Goal: Submit feedback/report problem: Submit feedback/report problem

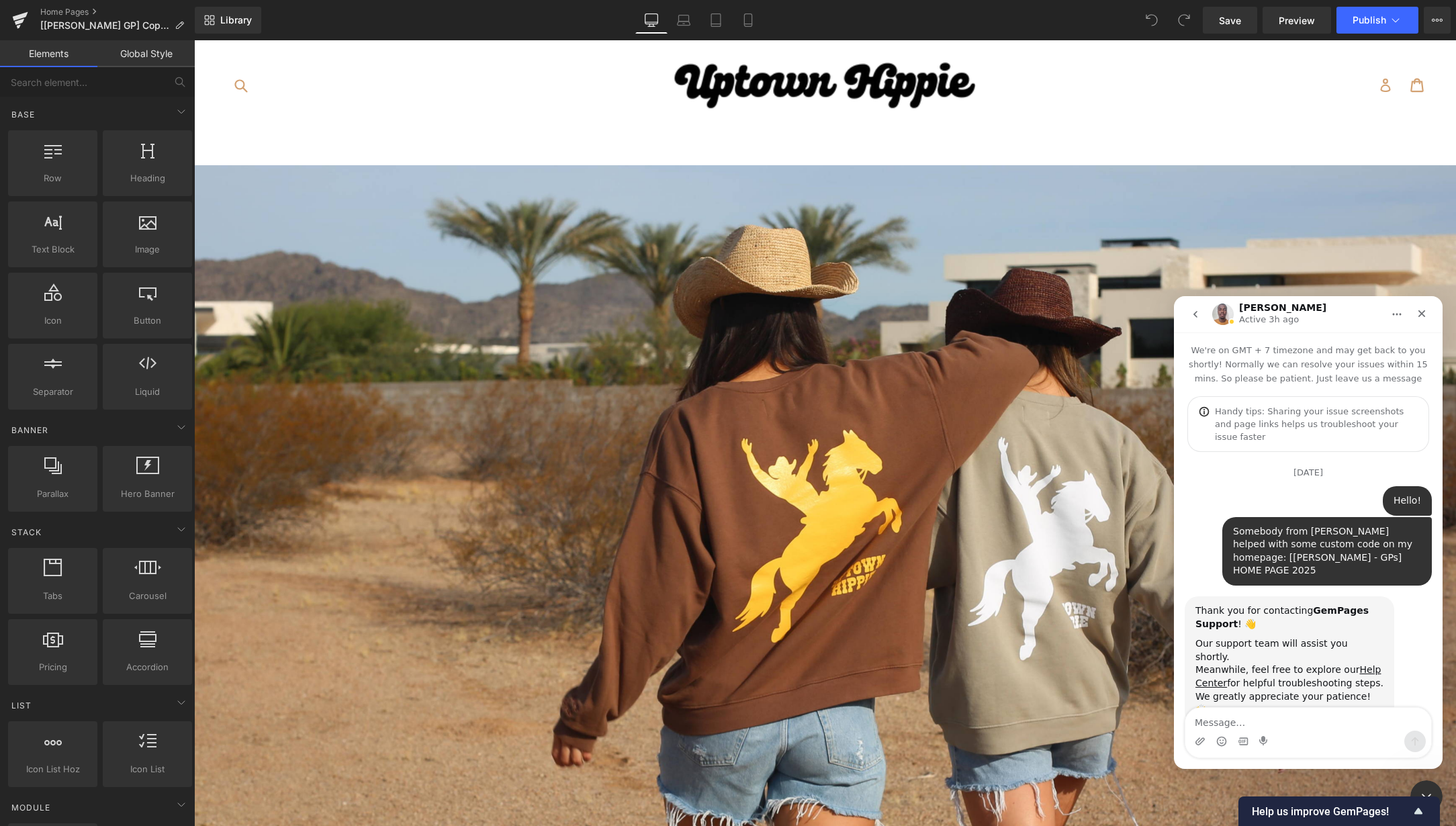
scroll to position [2, 0]
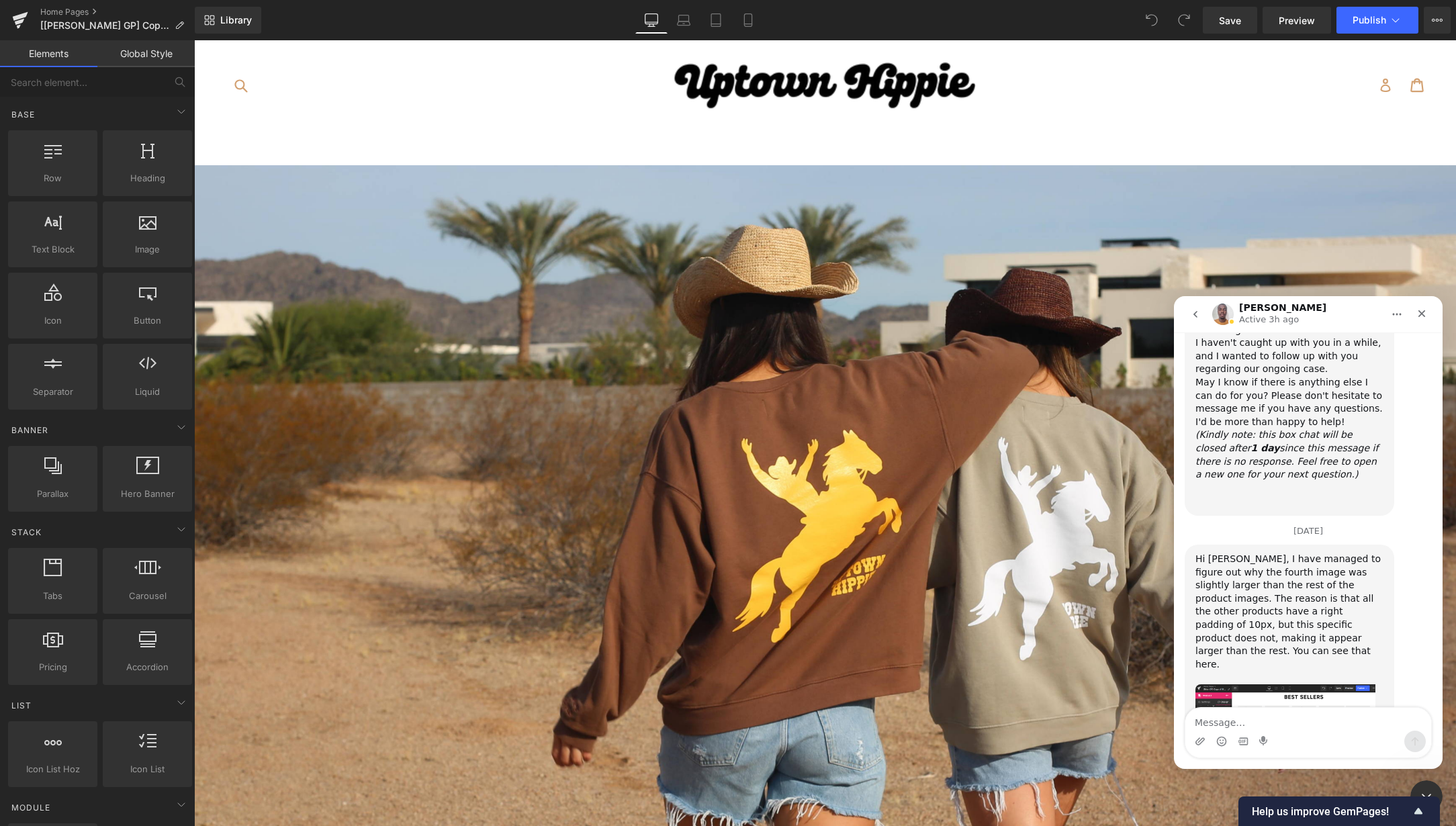
click at [21, 19] on div at bounding box center [728, 393] width 1456 height 786
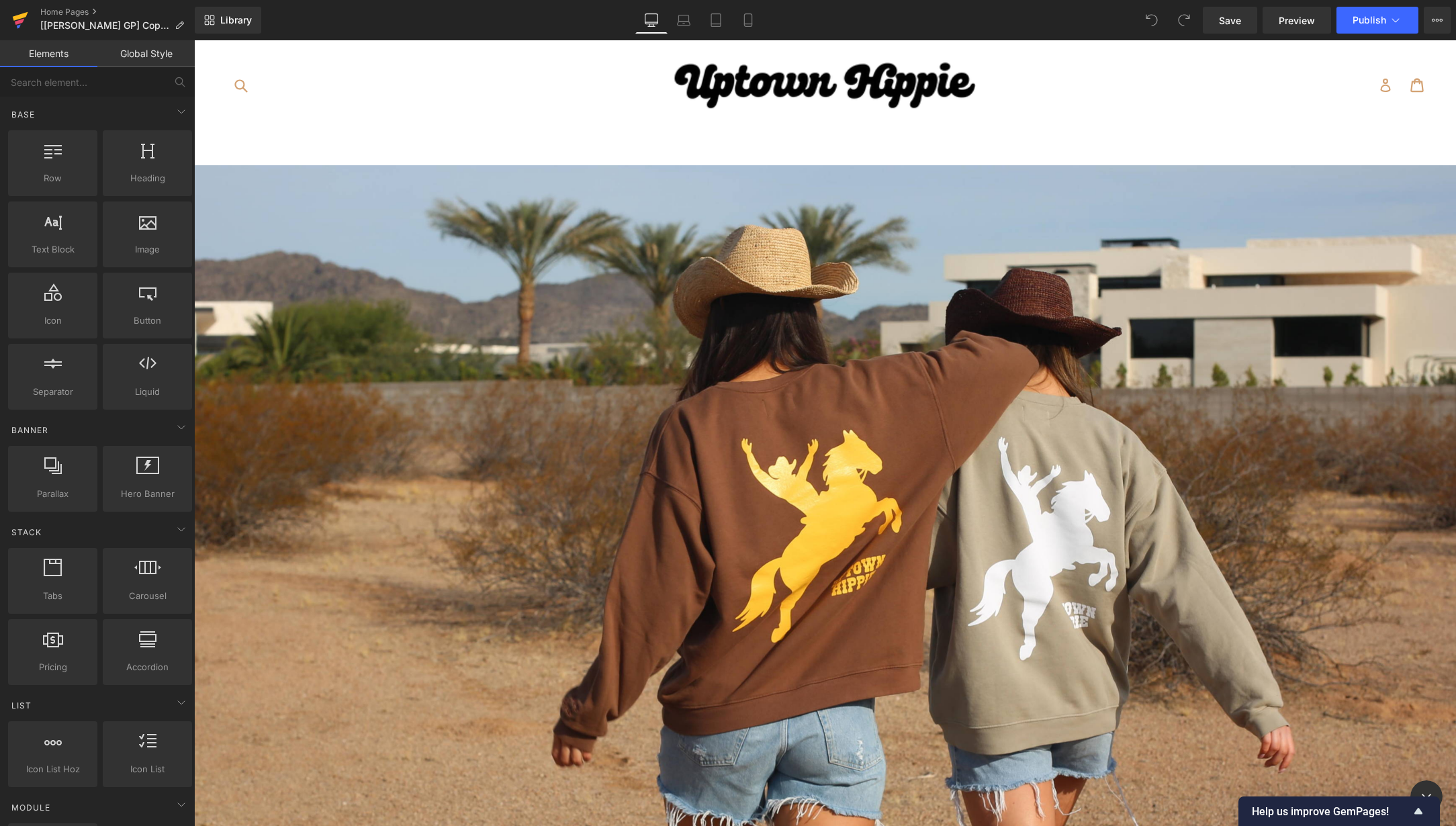
click at [17, 17] on icon at bounding box center [20, 16] width 15 height 9
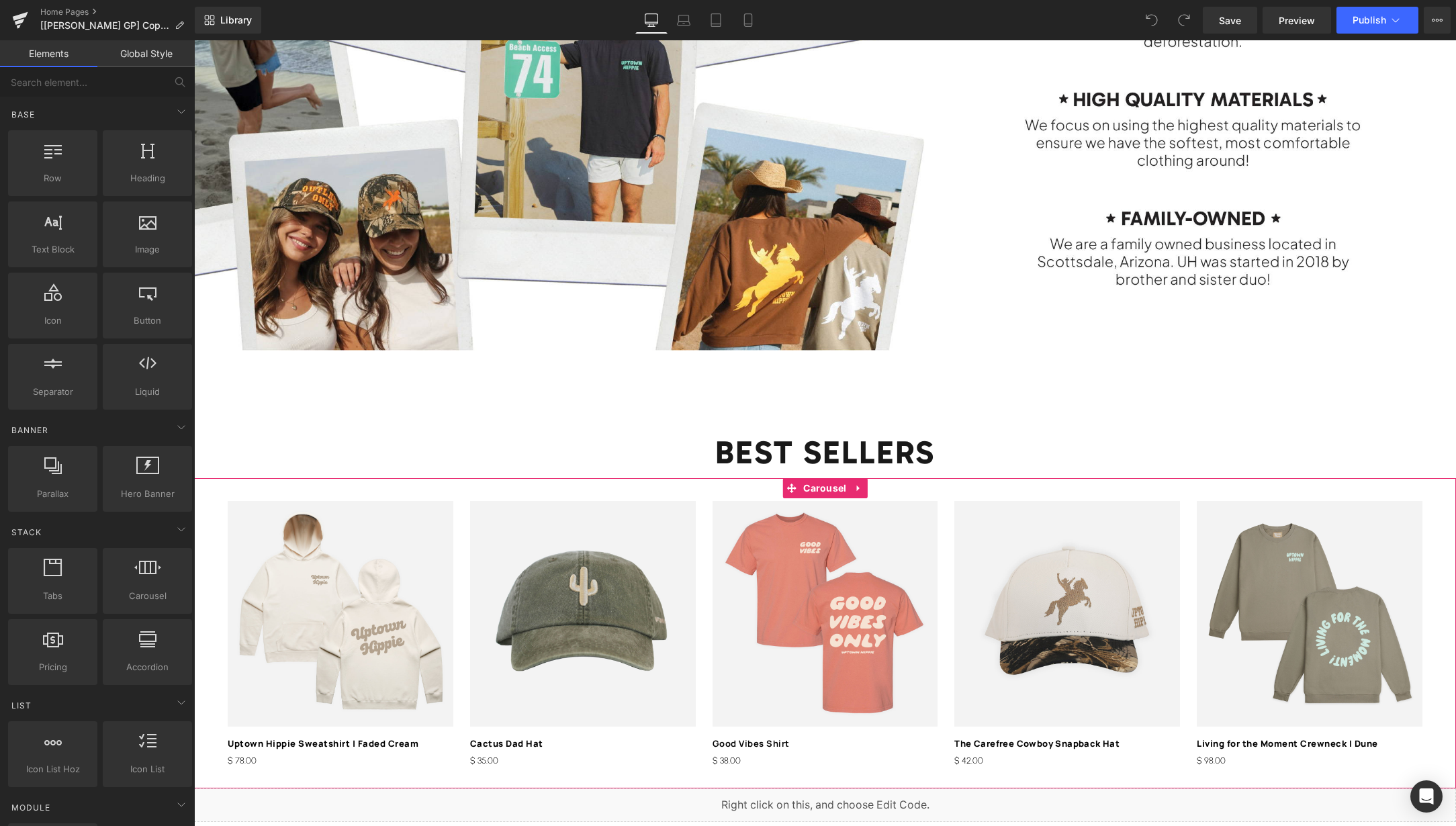
scroll to position [2020, 0]
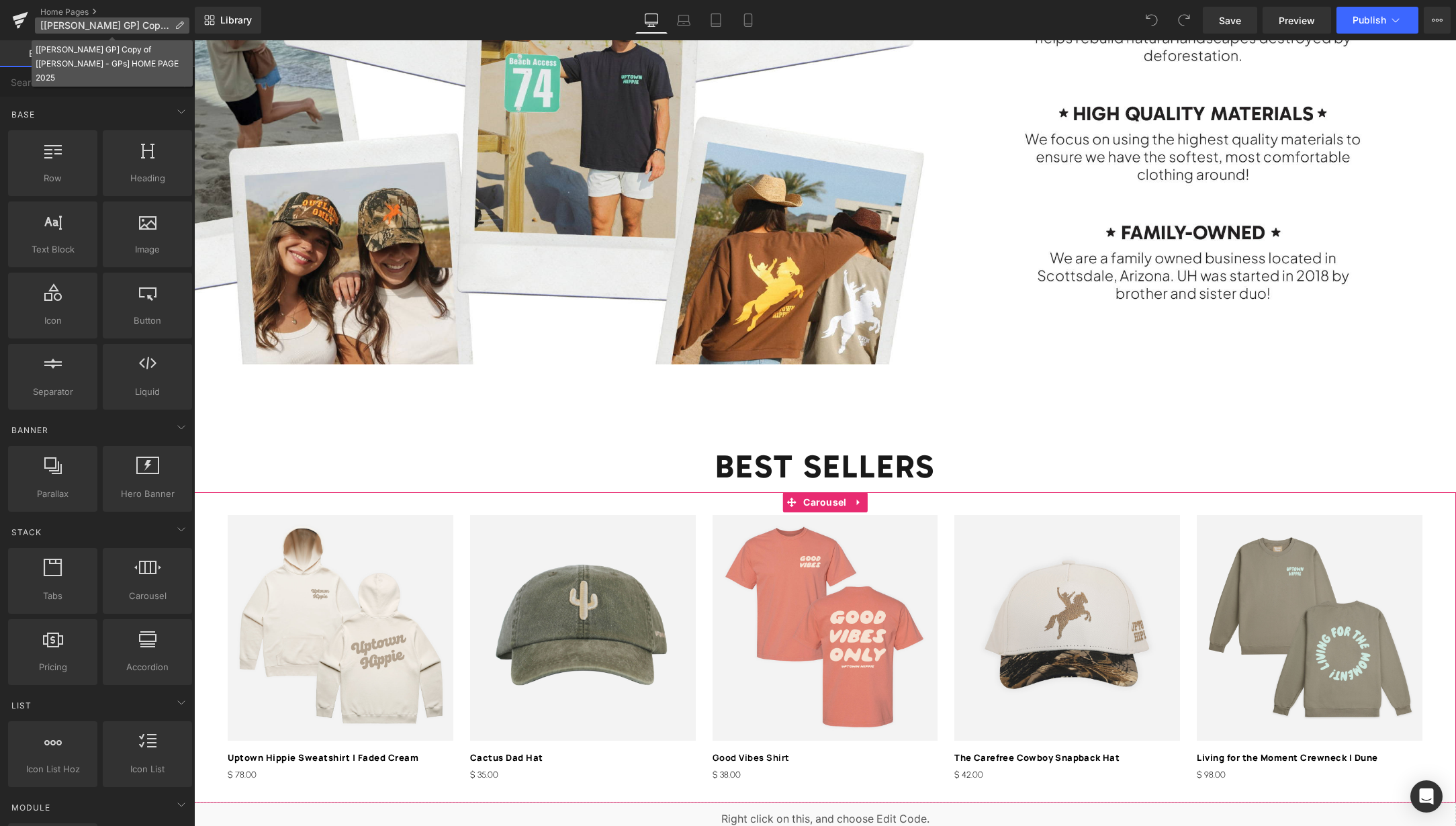
click at [178, 26] on icon at bounding box center [179, 26] width 10 height 10
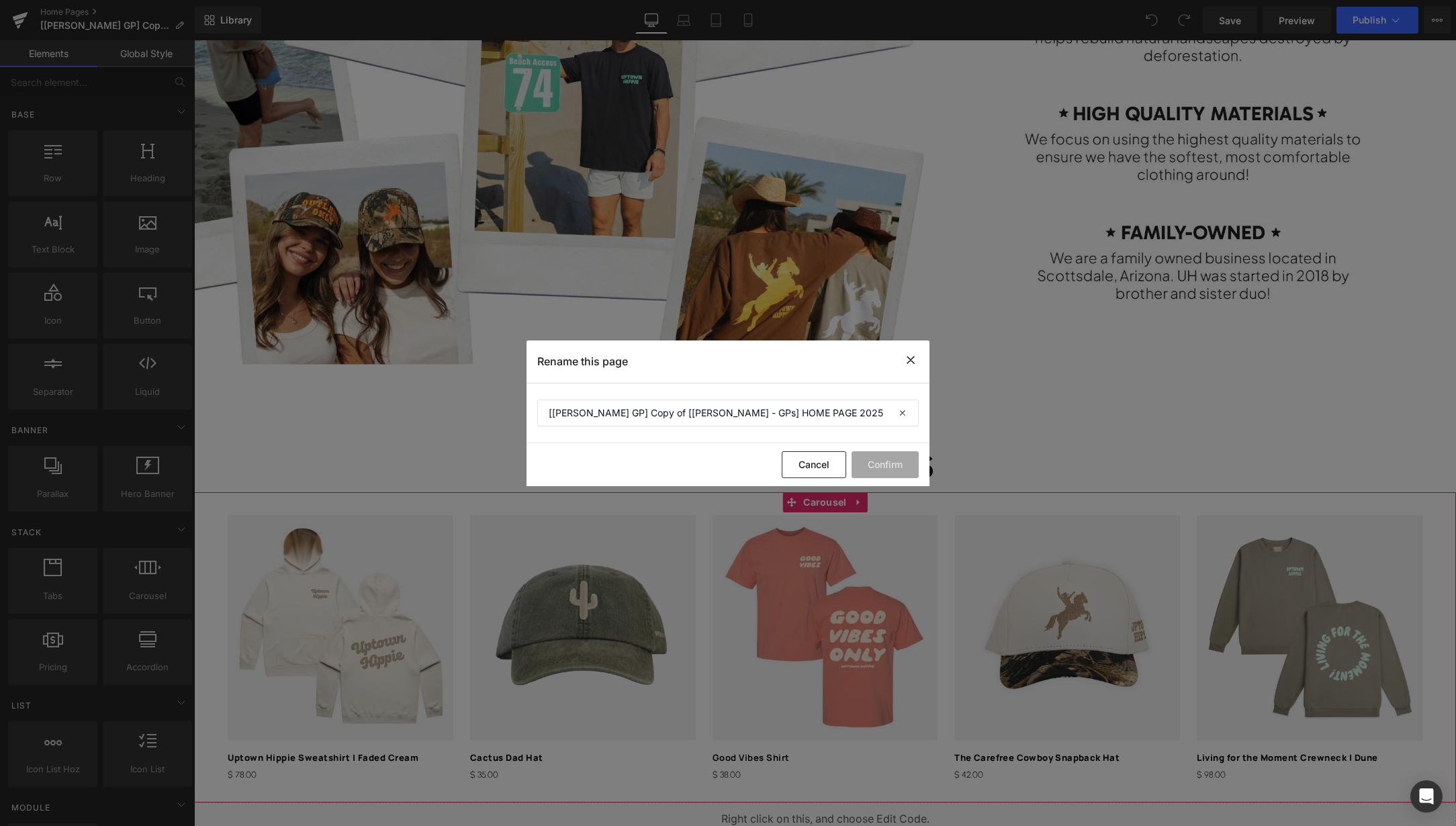
click at [908, 363] on icon at bounding box center [910, 360] width 16 height 17
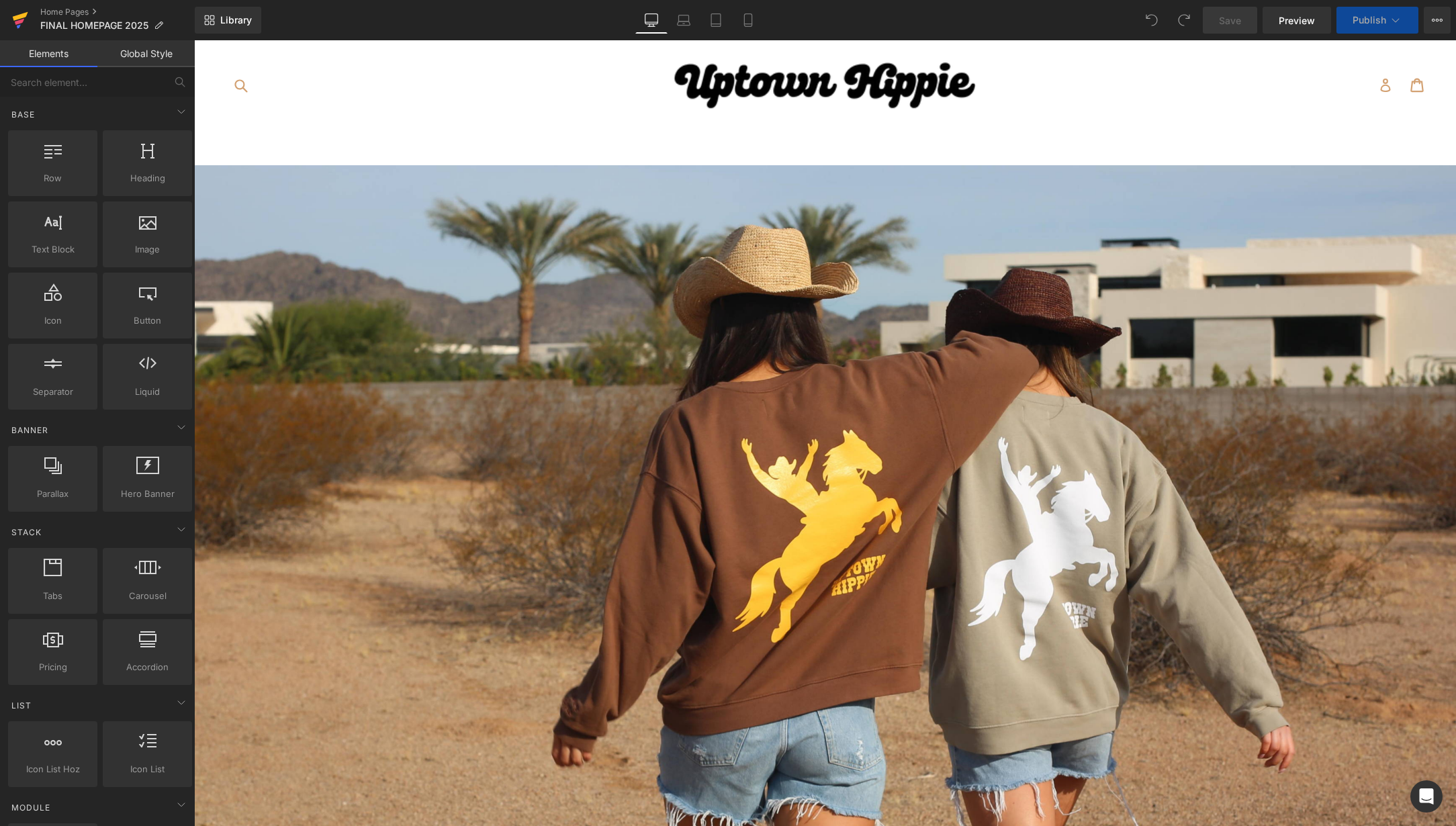
click at [15, 12] on icon at bounding box center [19, 20] width 16 height 33
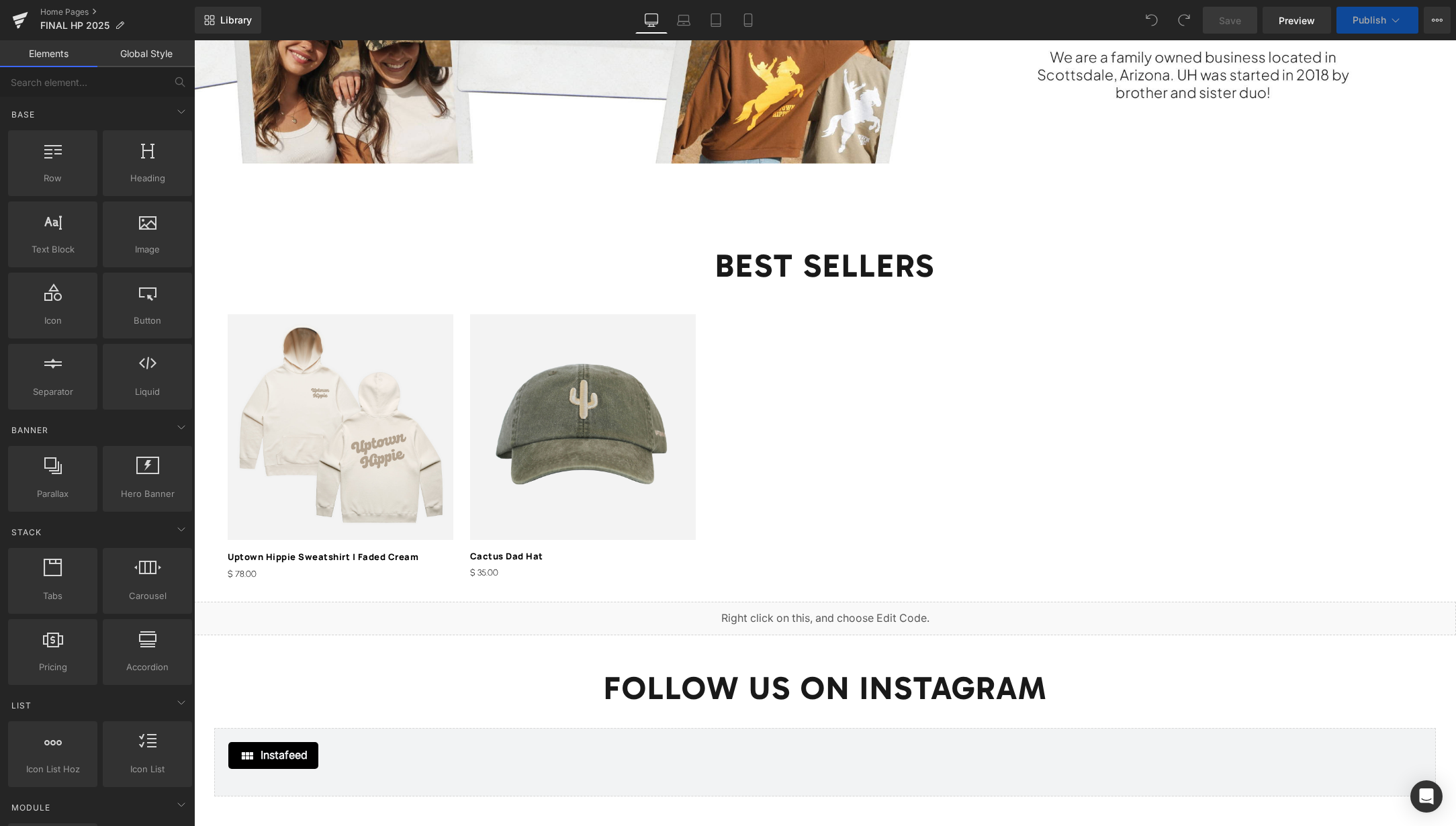
scroll to position [2404, 0]
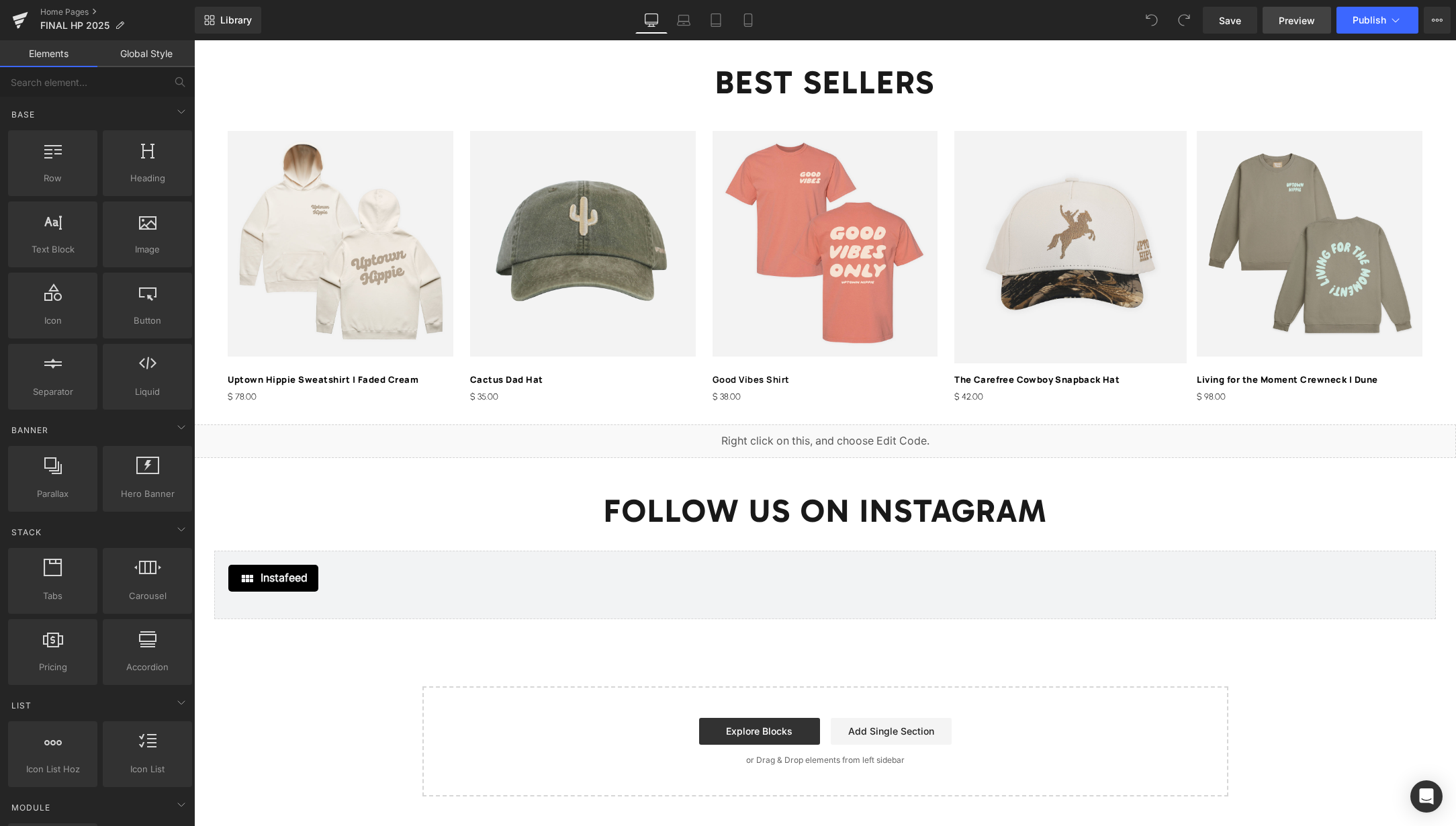
click at [1308, 26] on span "Preview" at bounding box center [1296, 20] width 36 height 14
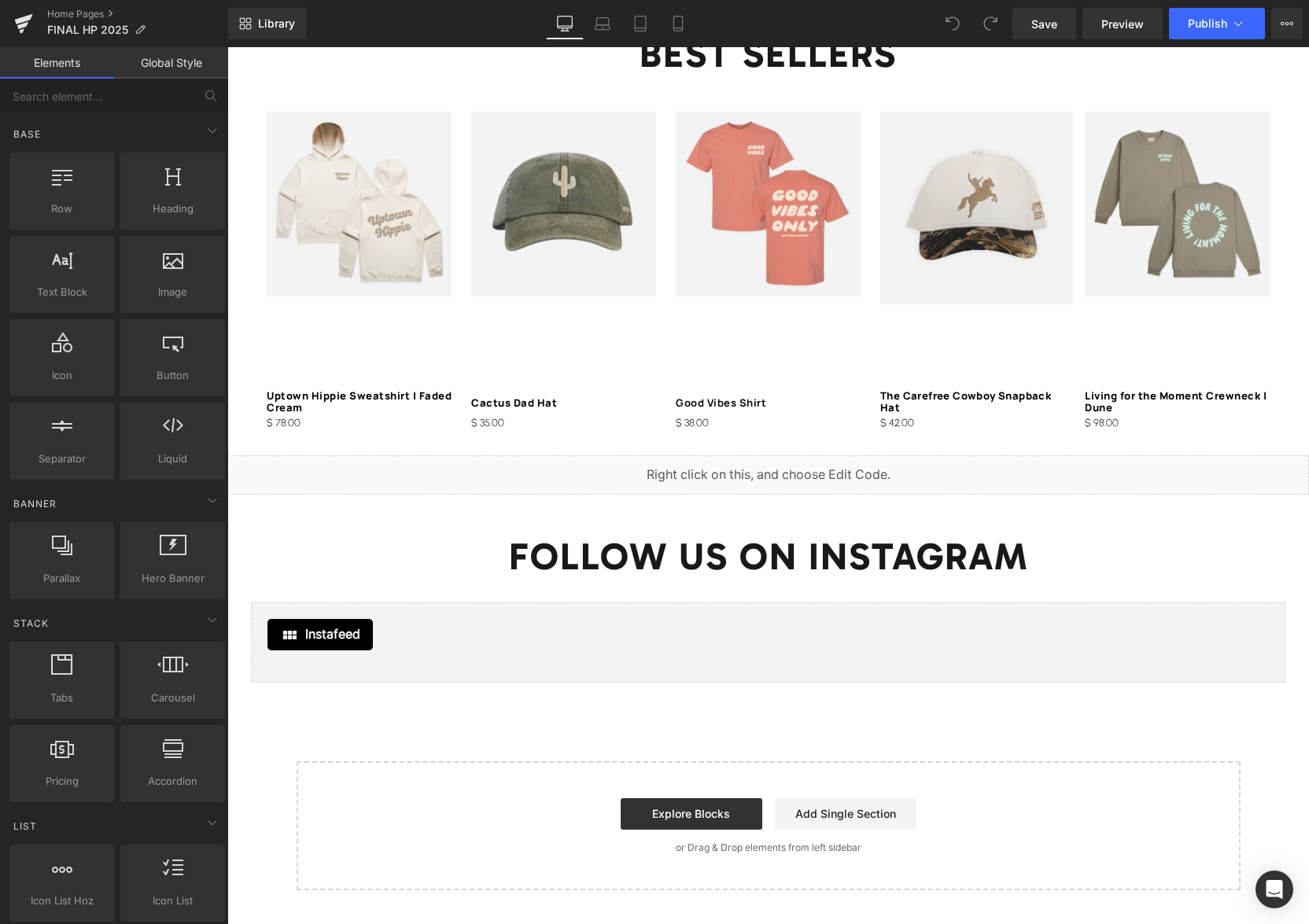
scroll to position [2167, 0]
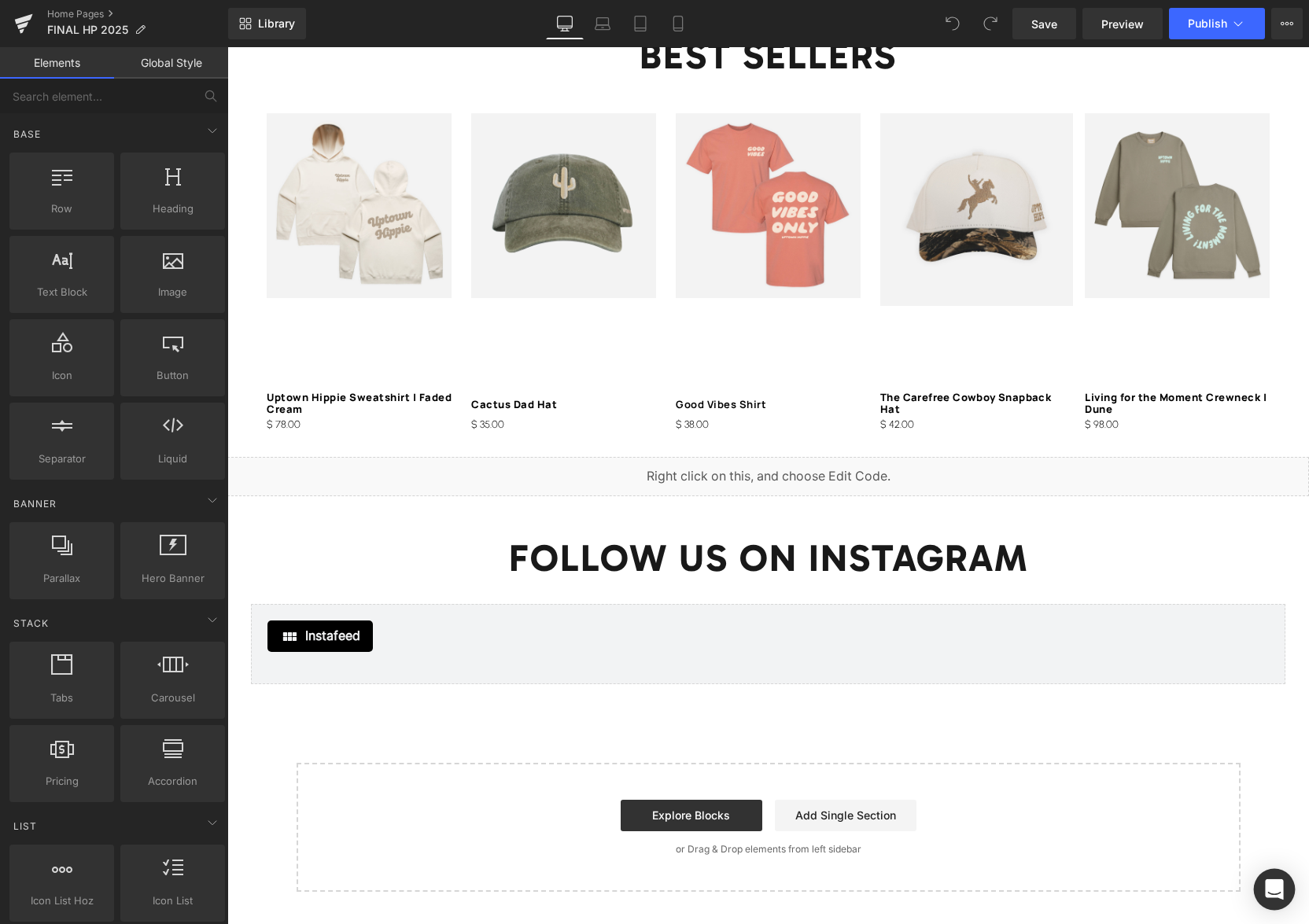
click at [1285, 891] on div "Open Intercom Messenger" at bounding box center [1275, 890] width 41 height 41
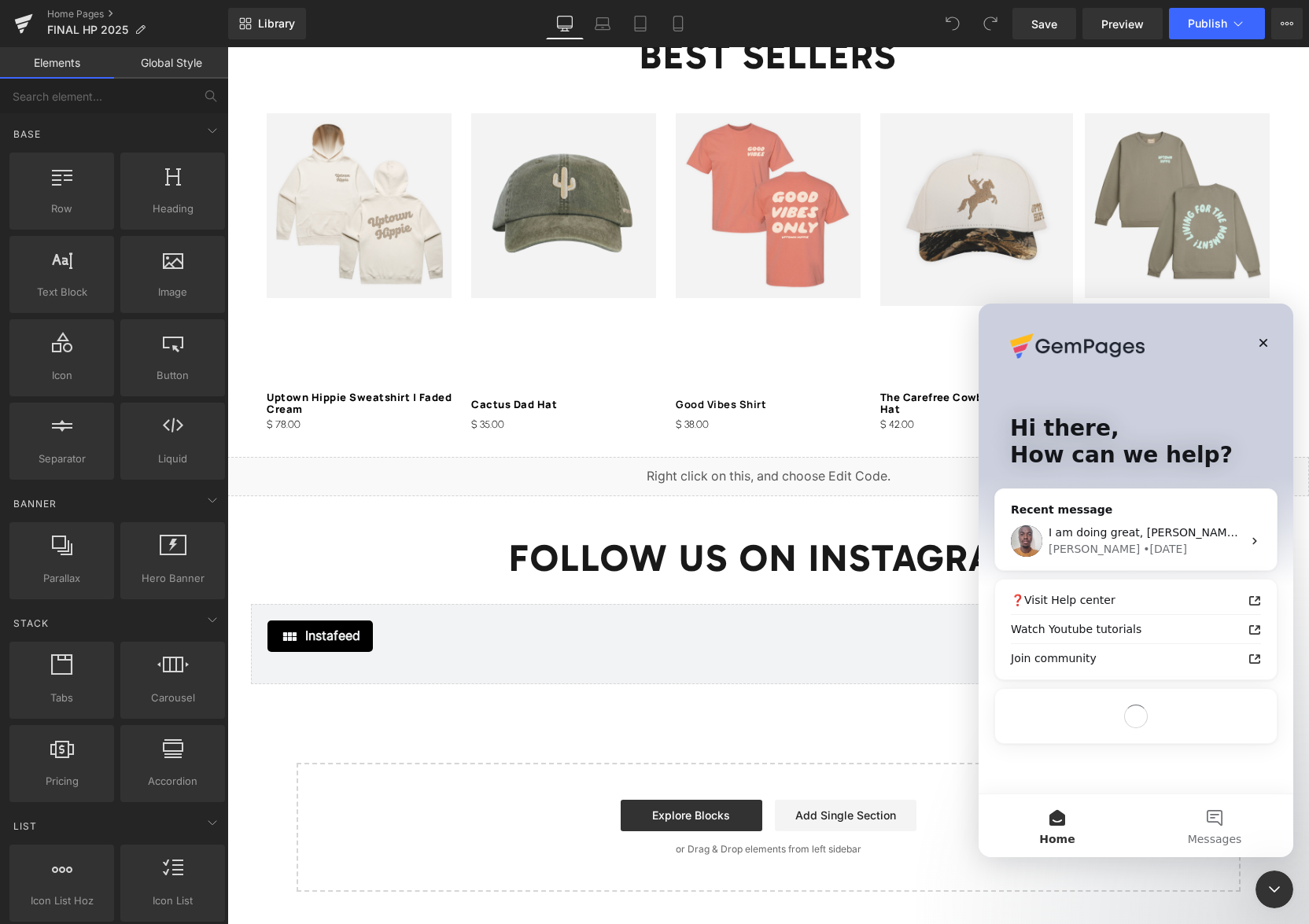
scroll to position [0, 0]
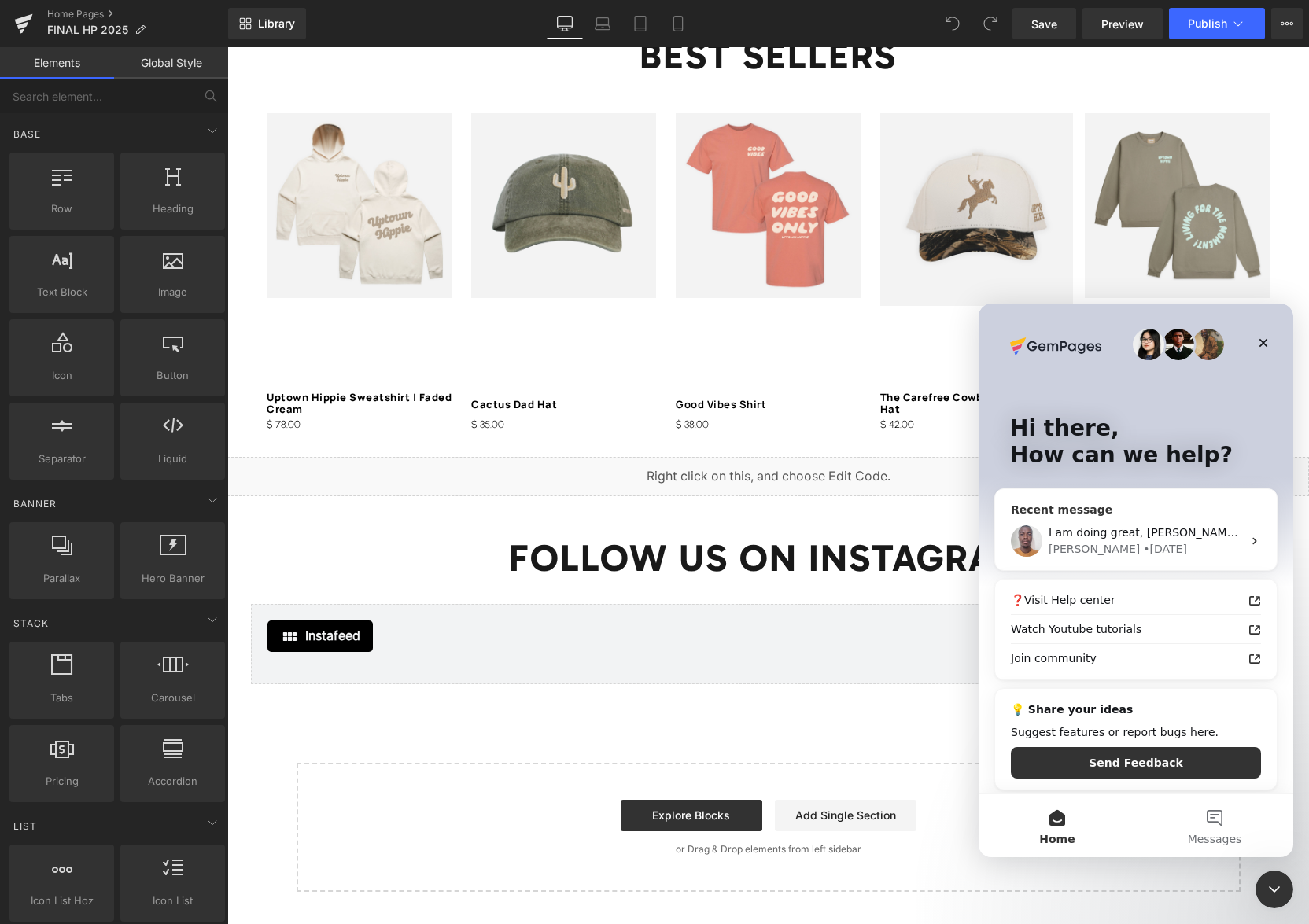
click at [1137, 534] on span "I am doing great, [PERSON_NAME]. Thank you for asking." at bounding box center [1206, 532] width 316 height 12
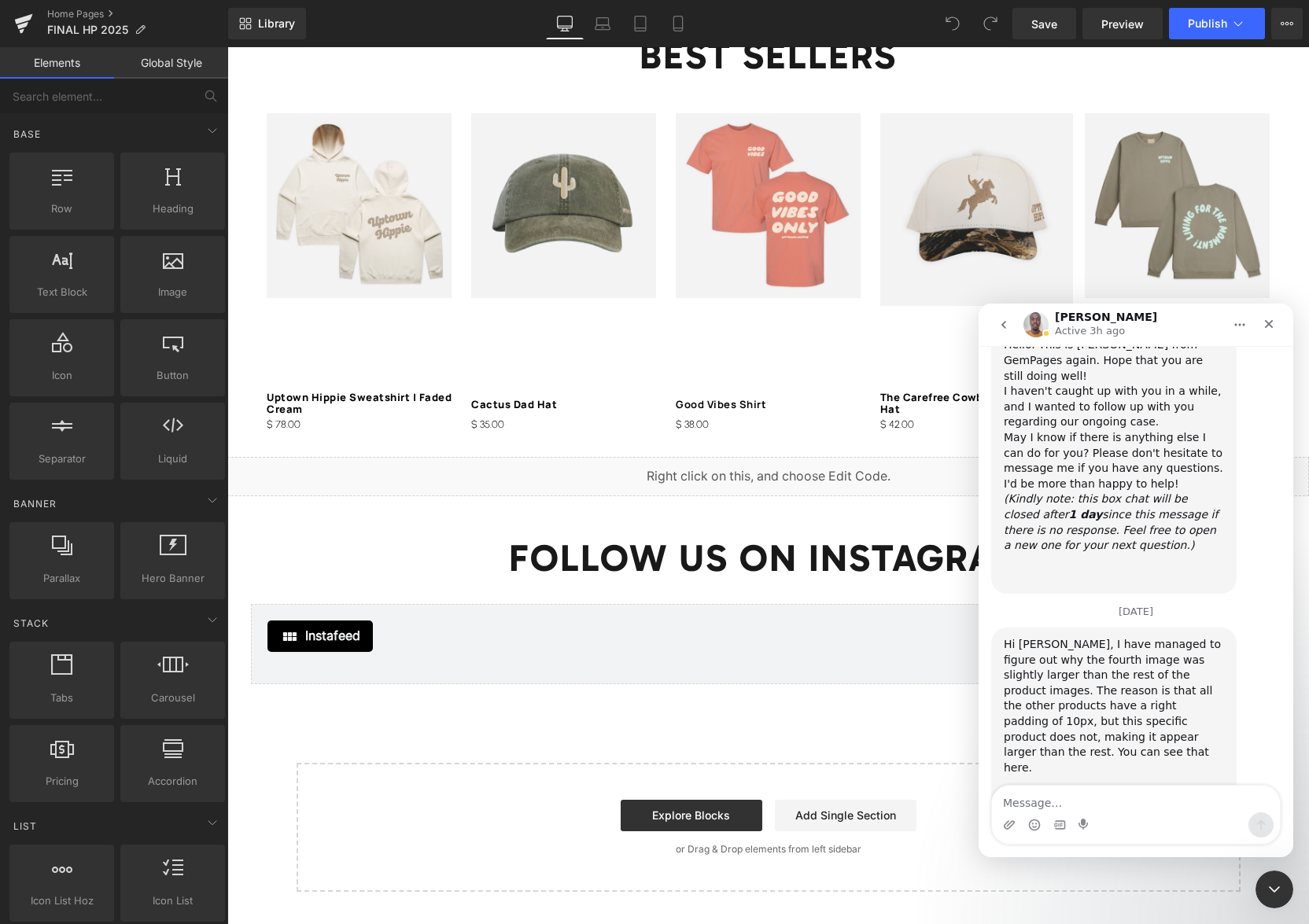
scroll to position [10968, 0]
click at [1119, 802] on textarea "Message…" at bounding box center [1137, 799] width 288 height 27
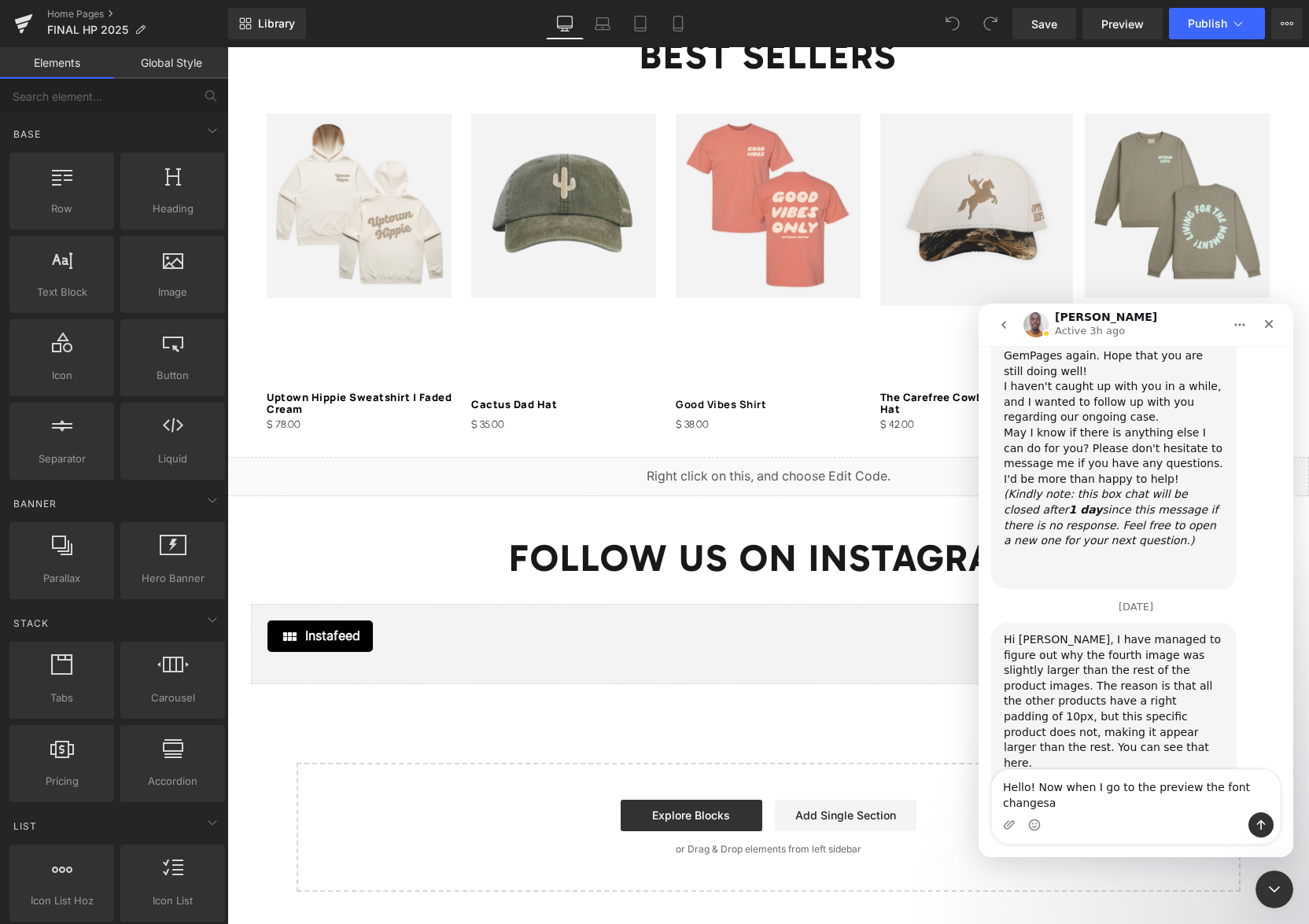
scroll to position [10984, 0]
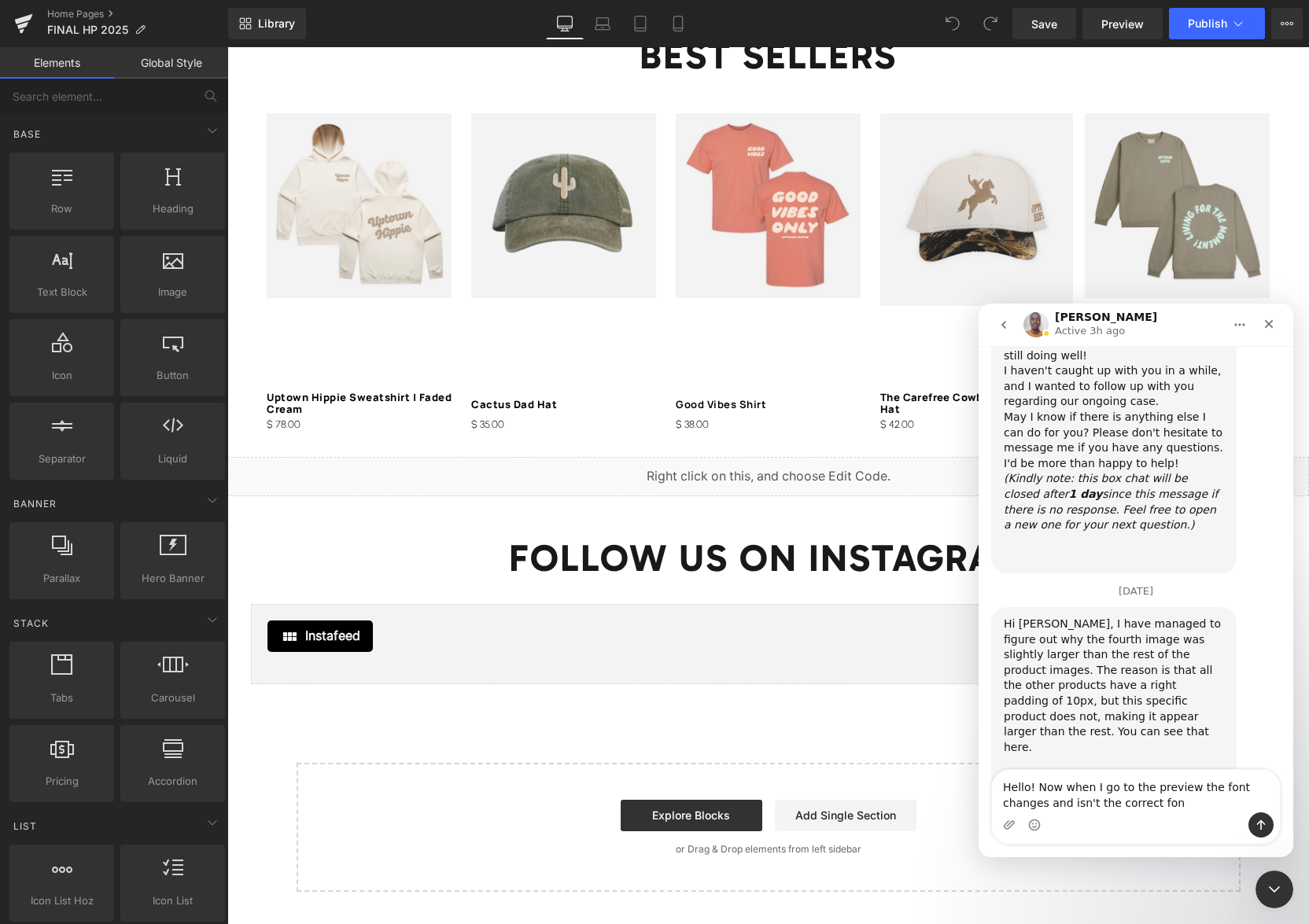
type textarea "Hello! Now when I go to the preview the font changes and isn't the correct font"
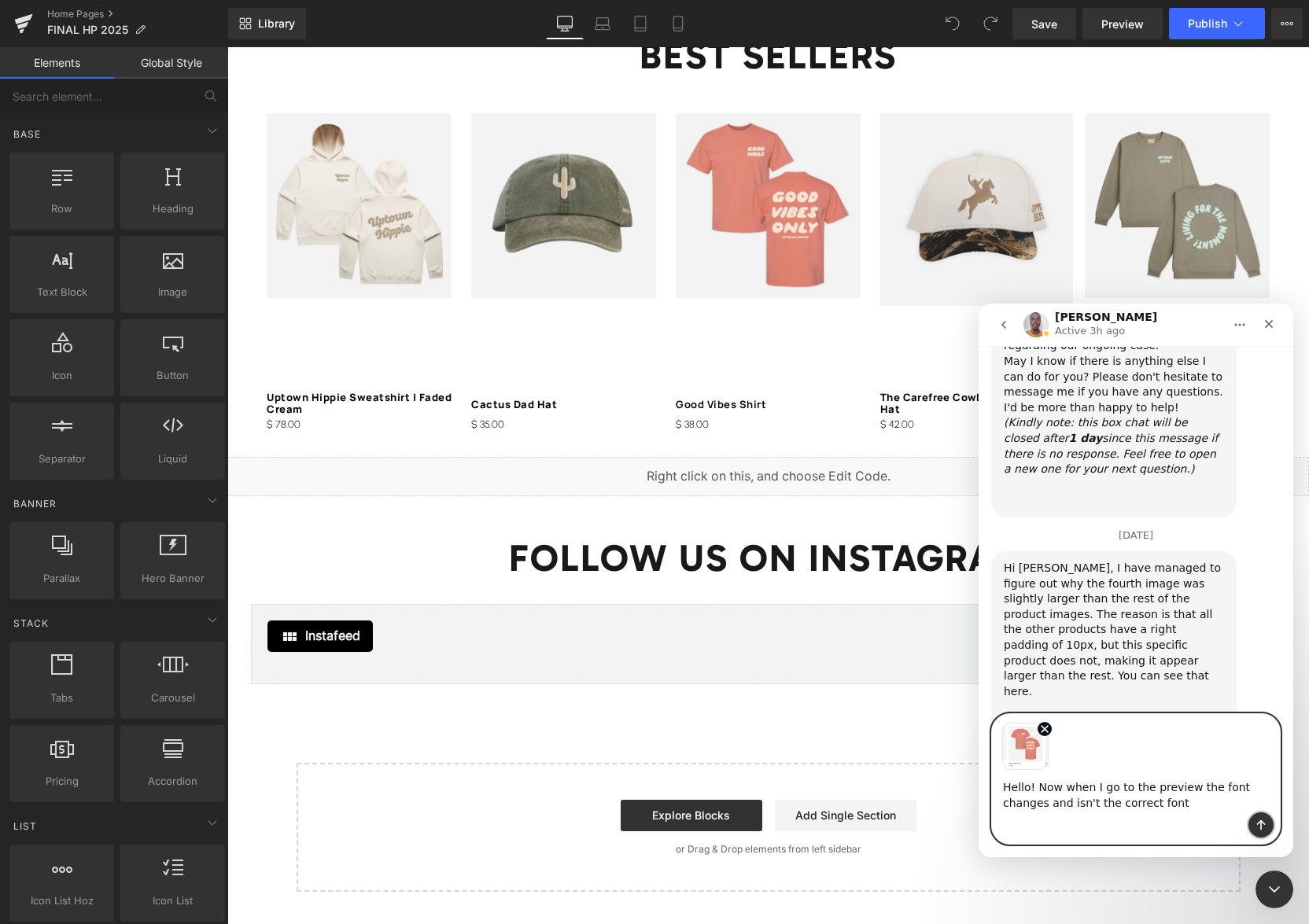
click at [1262, 826] on icon "Send a message…" at bounding box center [1261, 825] width 12 height 12
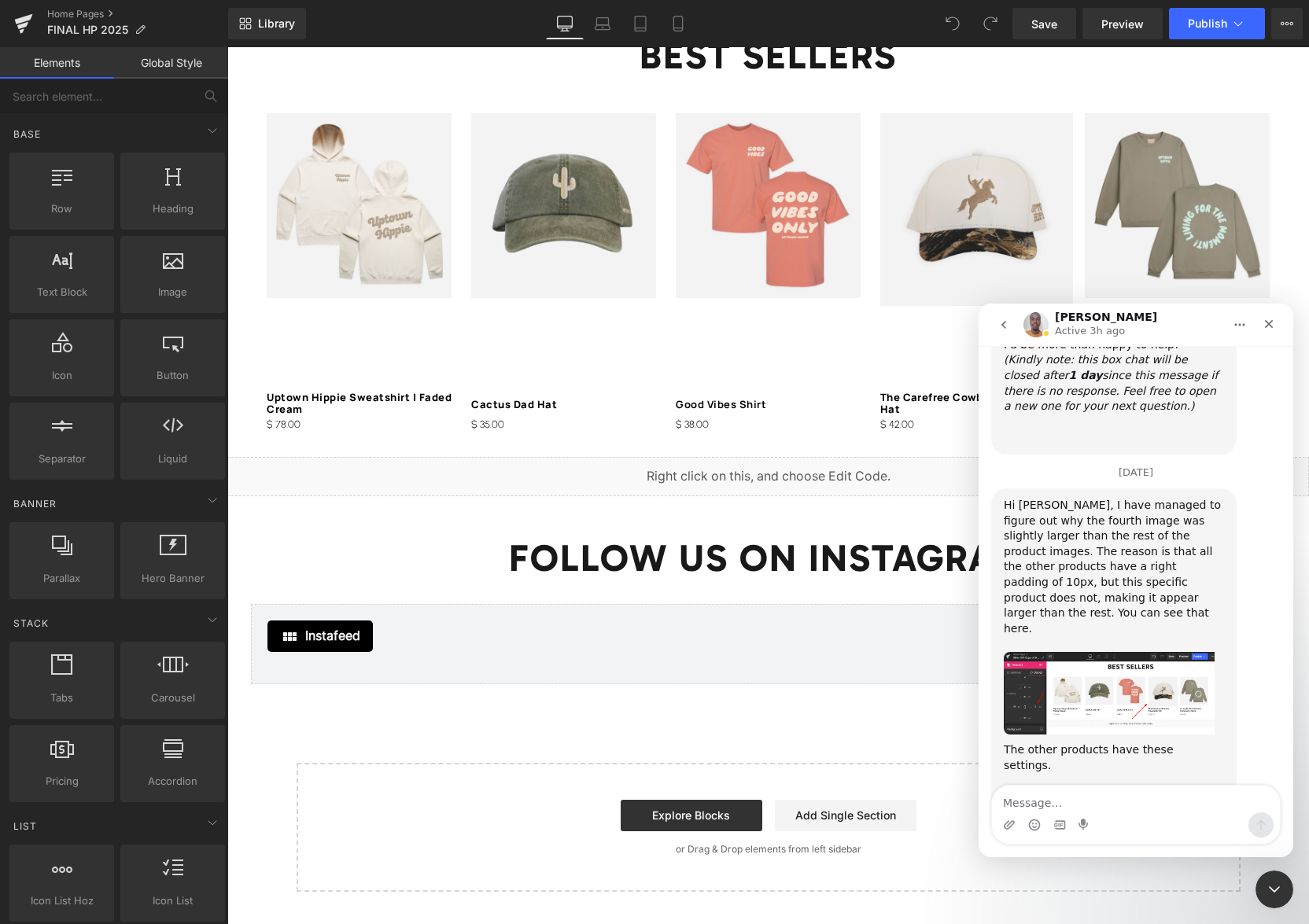
scroll to position [11112, 0]
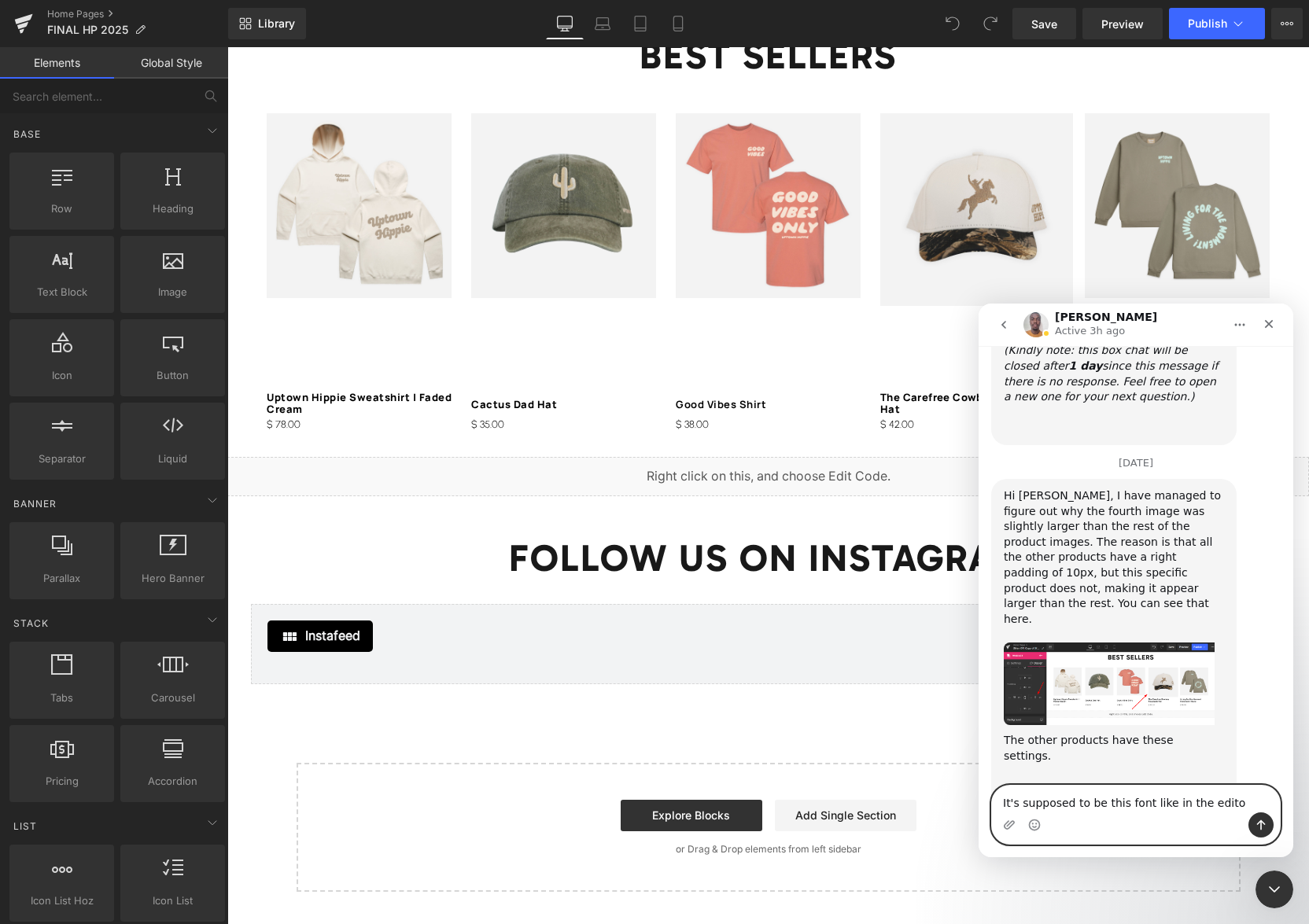
type textarea "It's supposed to be this font like in the editor"
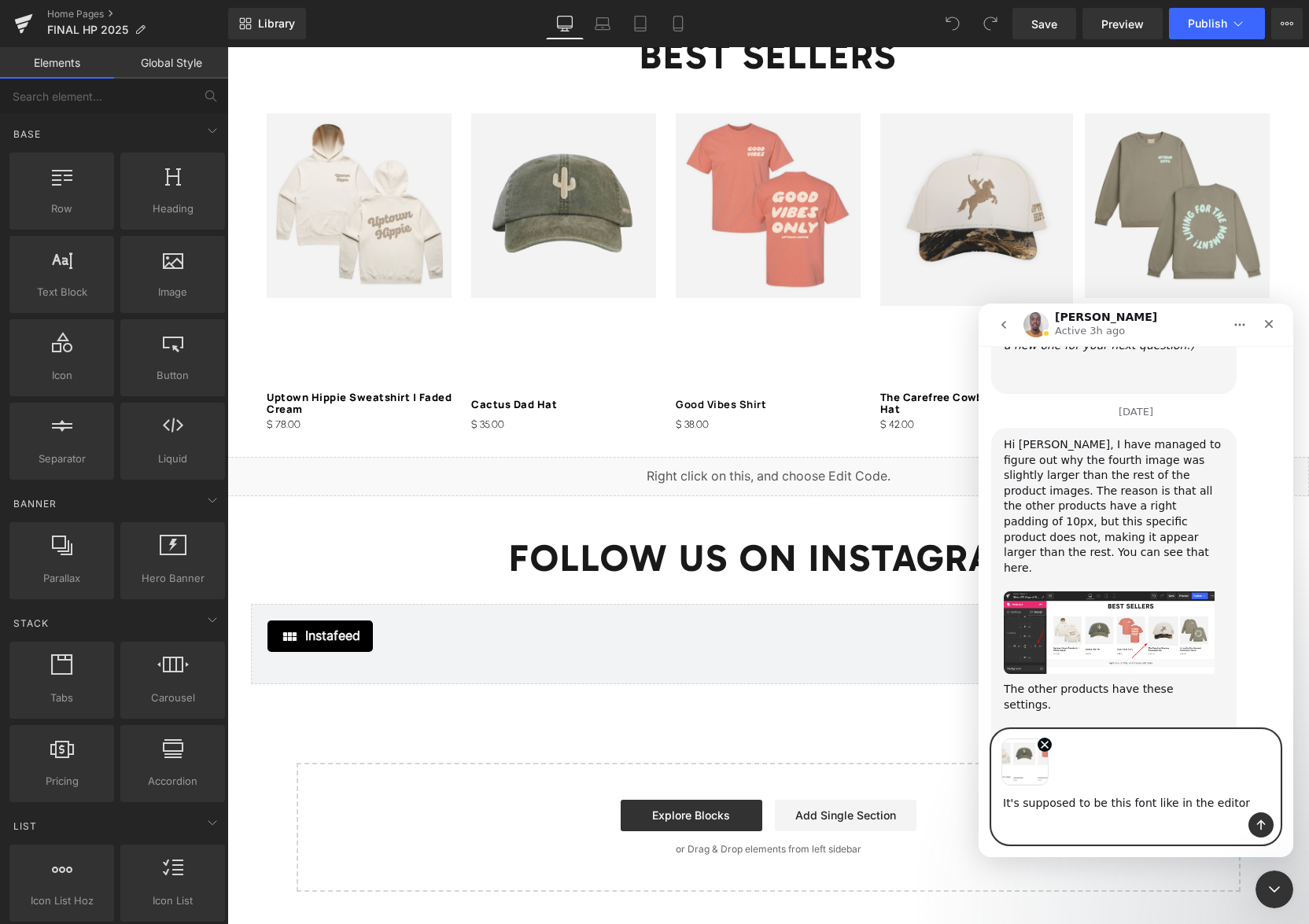
scroll to position [11168, 0]
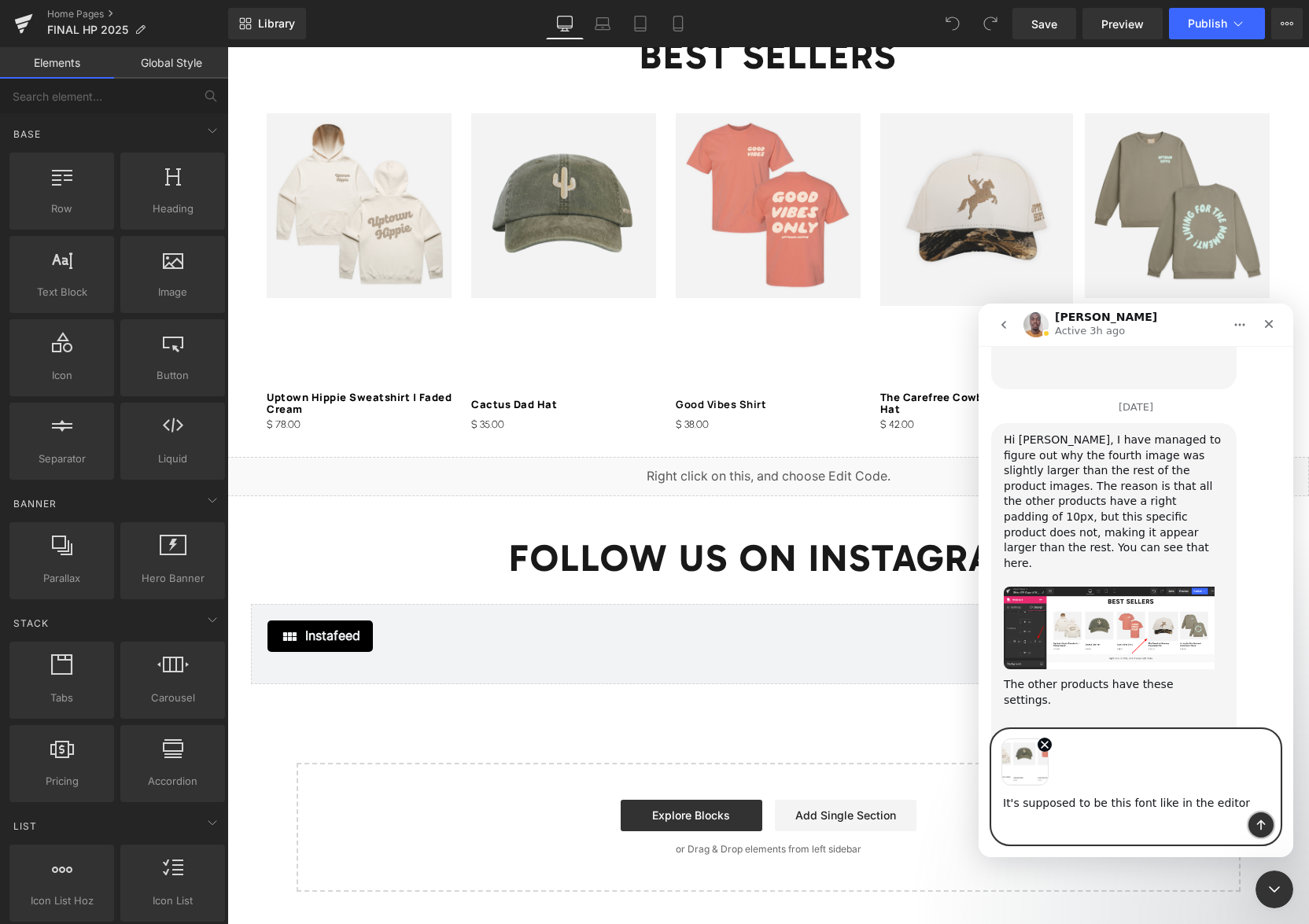
click at [1263, 826] on icon "Send a message…" at bounding box center [1261, 825] width 12 height 12
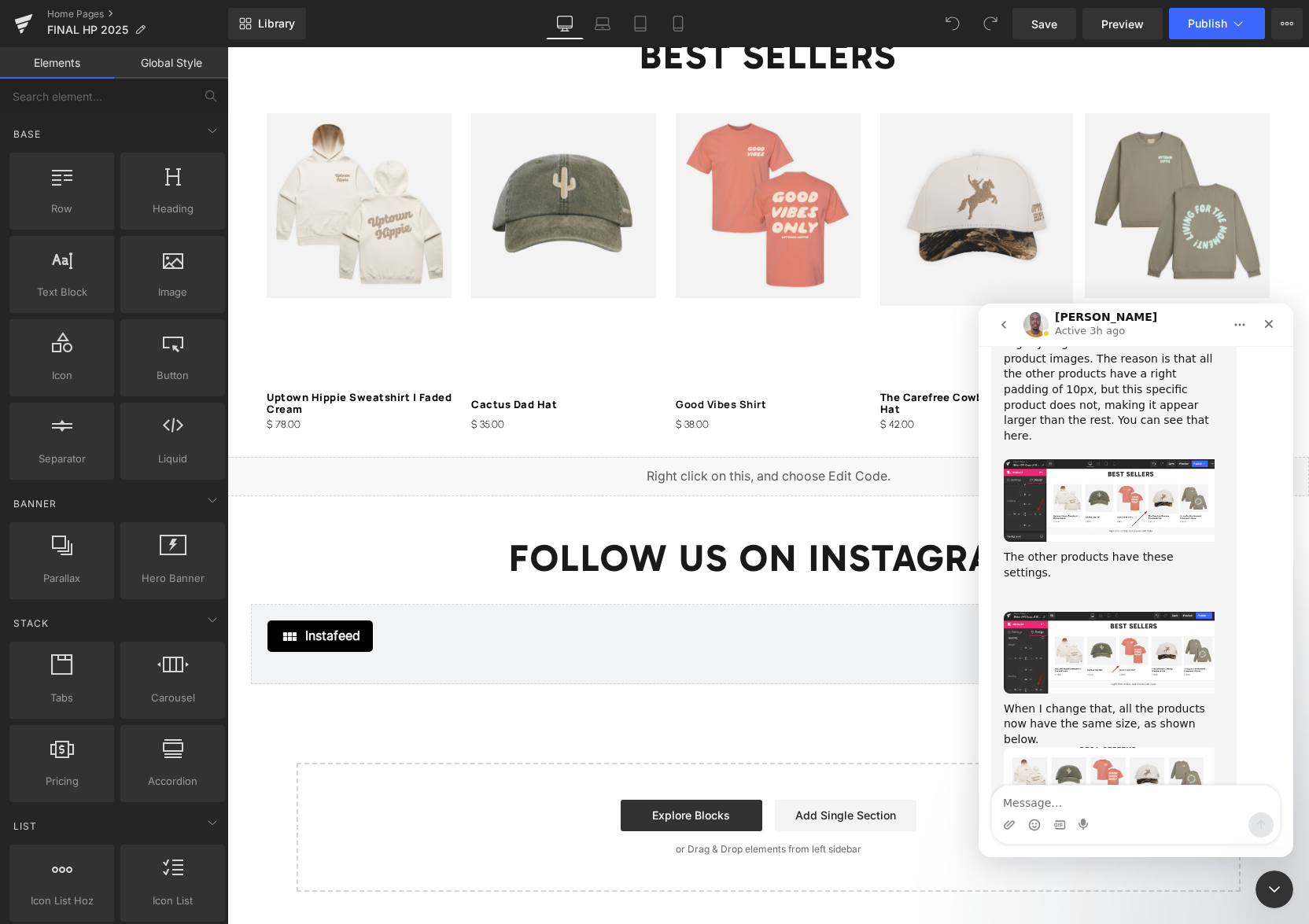
scroll to position [11298, 0]
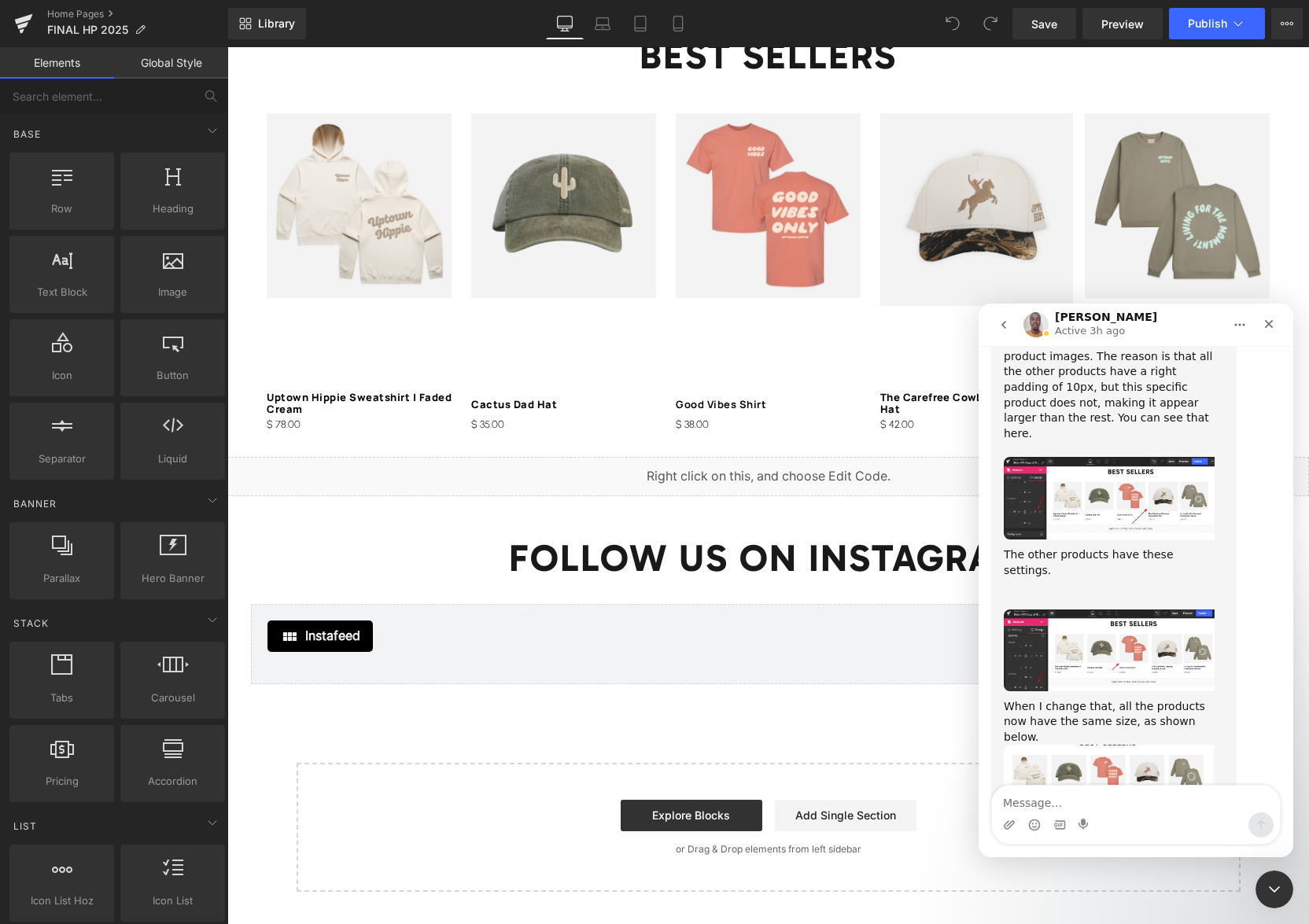
drag, startPoint x: 290, startPoint y: 360, endPoint x: 63, endPoint y: 313, distance: 231.8
click at [290, 360] on div at bounding box center [654, 438] width 1309 height 877
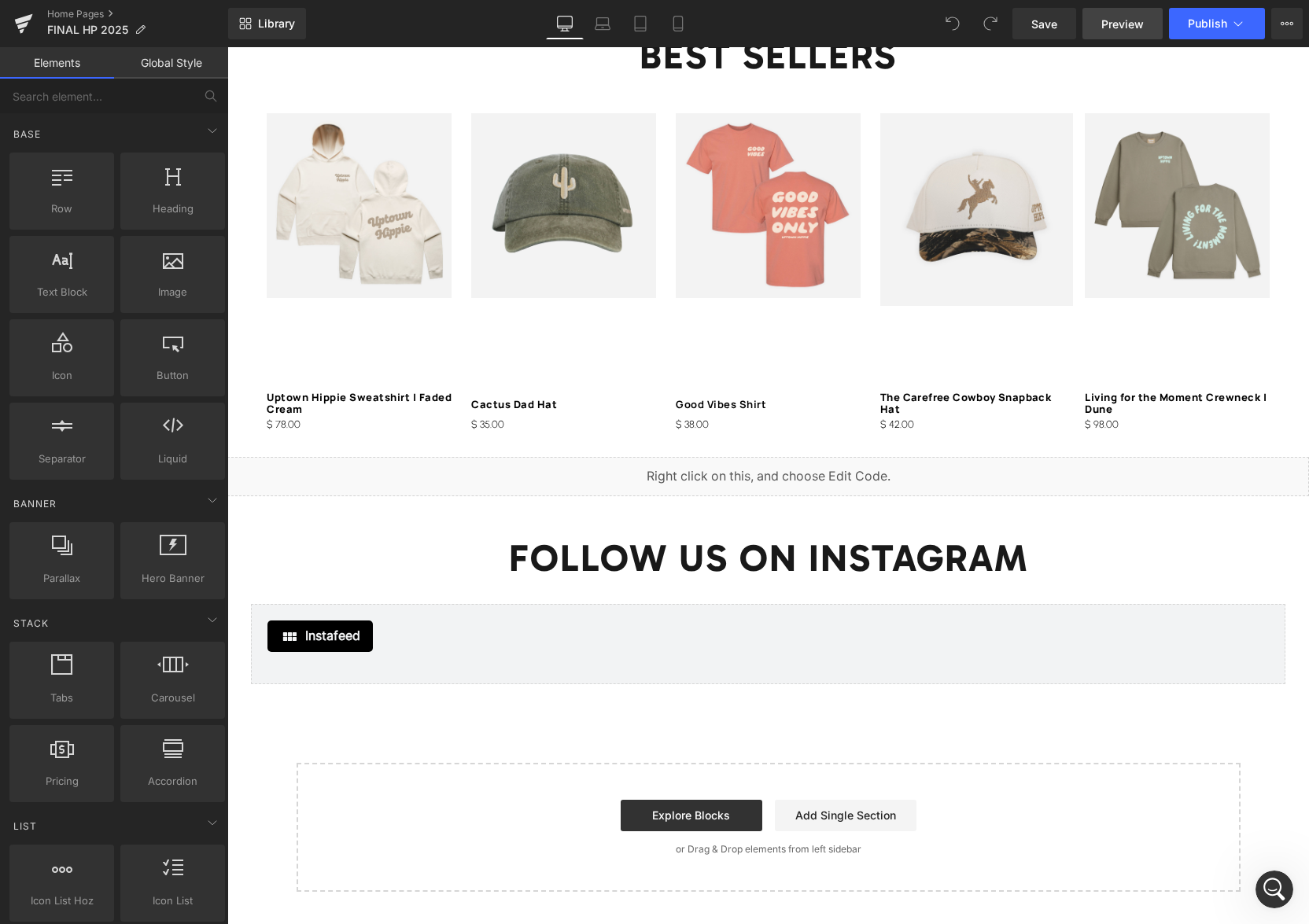
click at [1124, 21] on span "Preview" at bounding box center [1123, 24] width 42 height 16
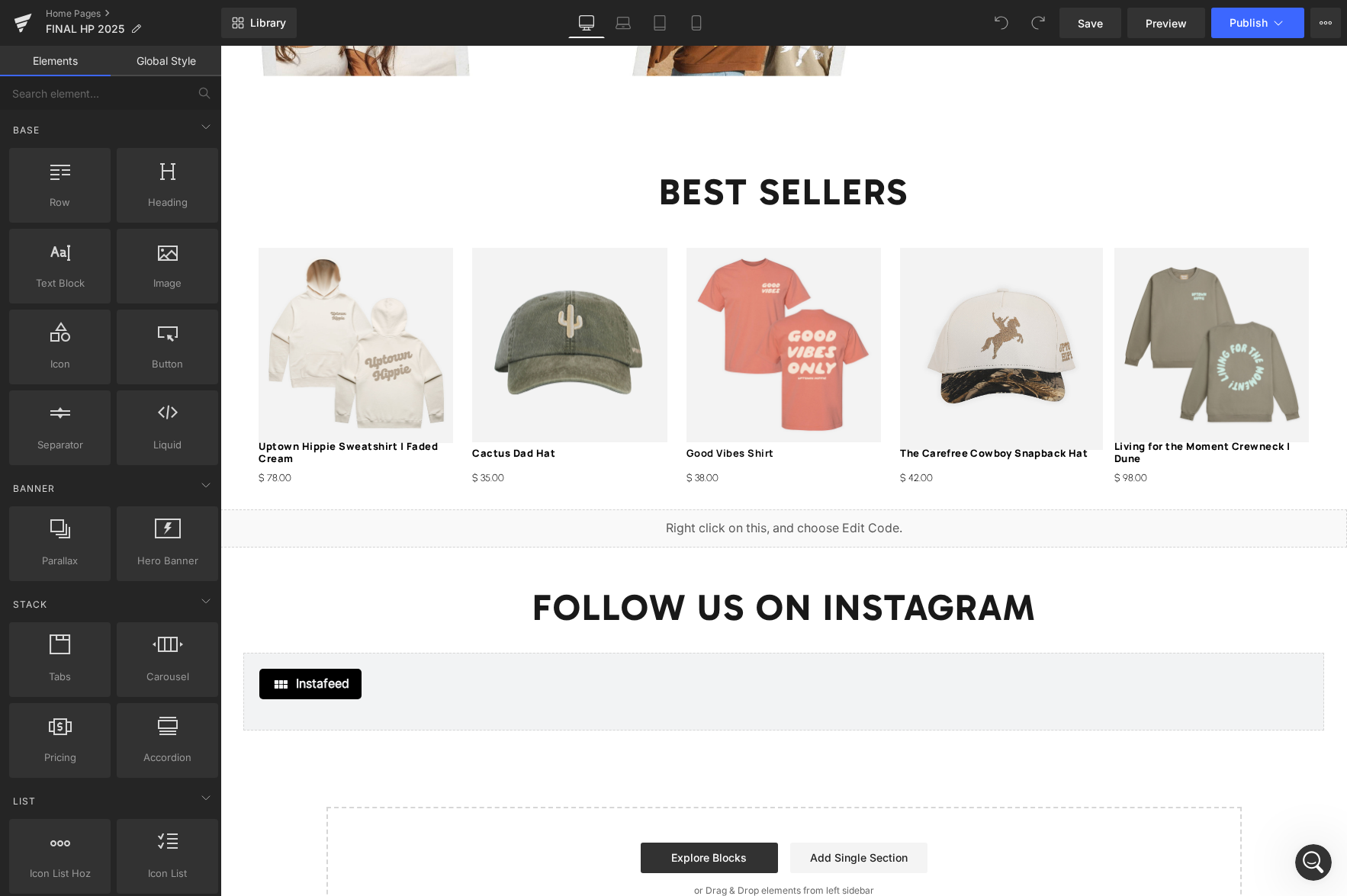
scroll to position [2145, 0]
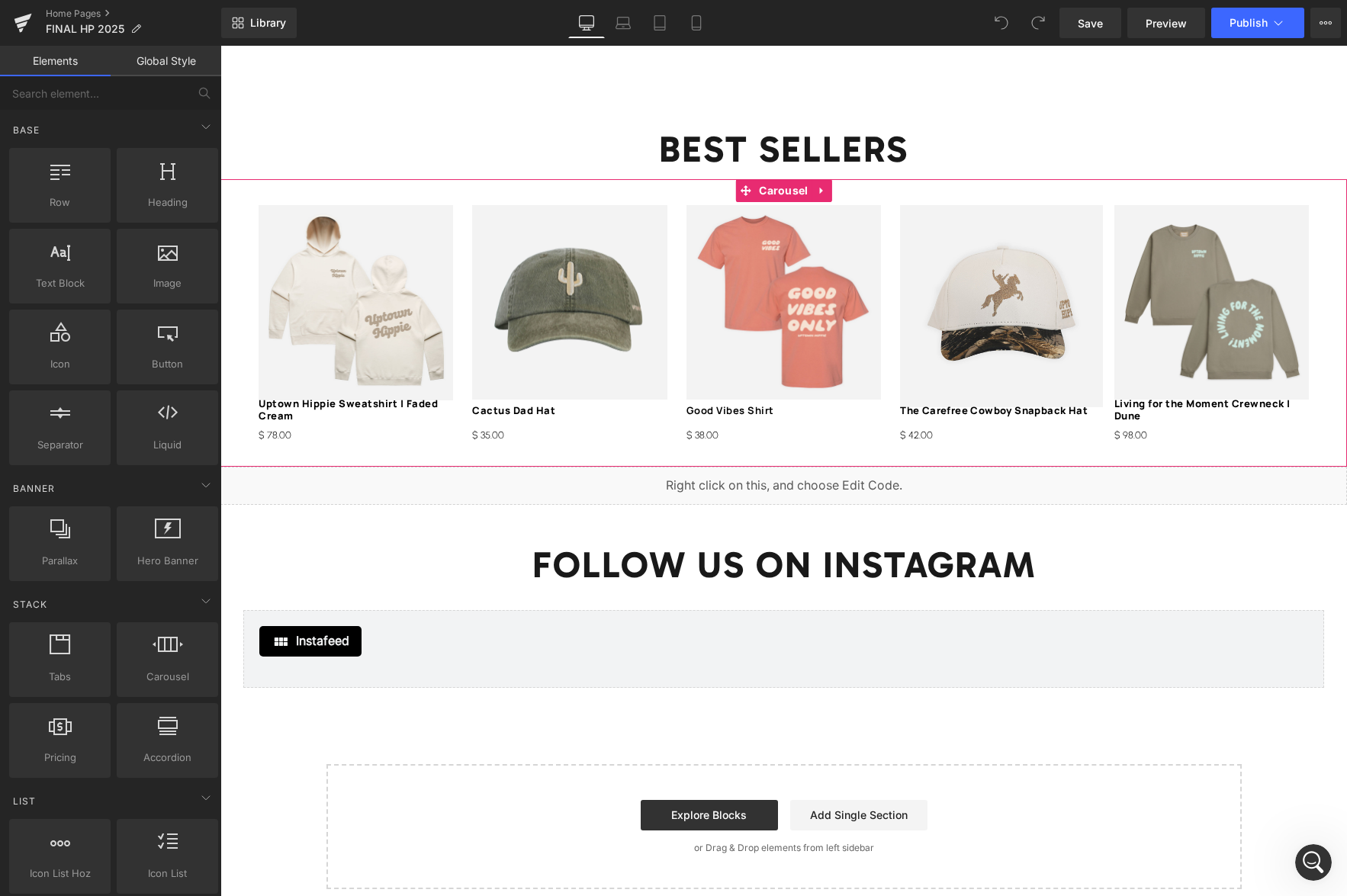
click at [824, 339] on img at bounding box center [783, 302] width 195 height 195
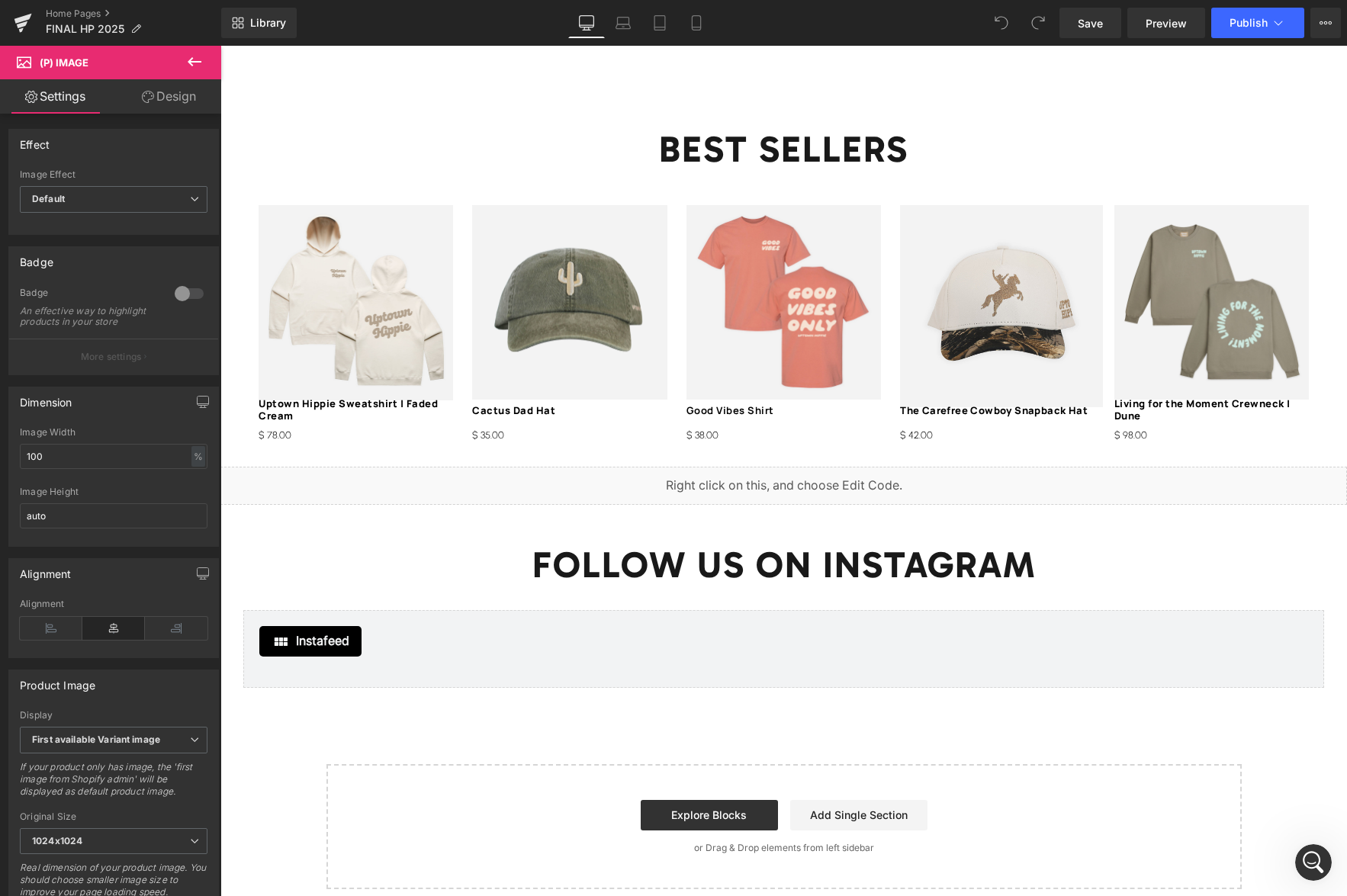
click at [174, 94] on link "Design" at bounding box center [169, 97] width 110 height 35
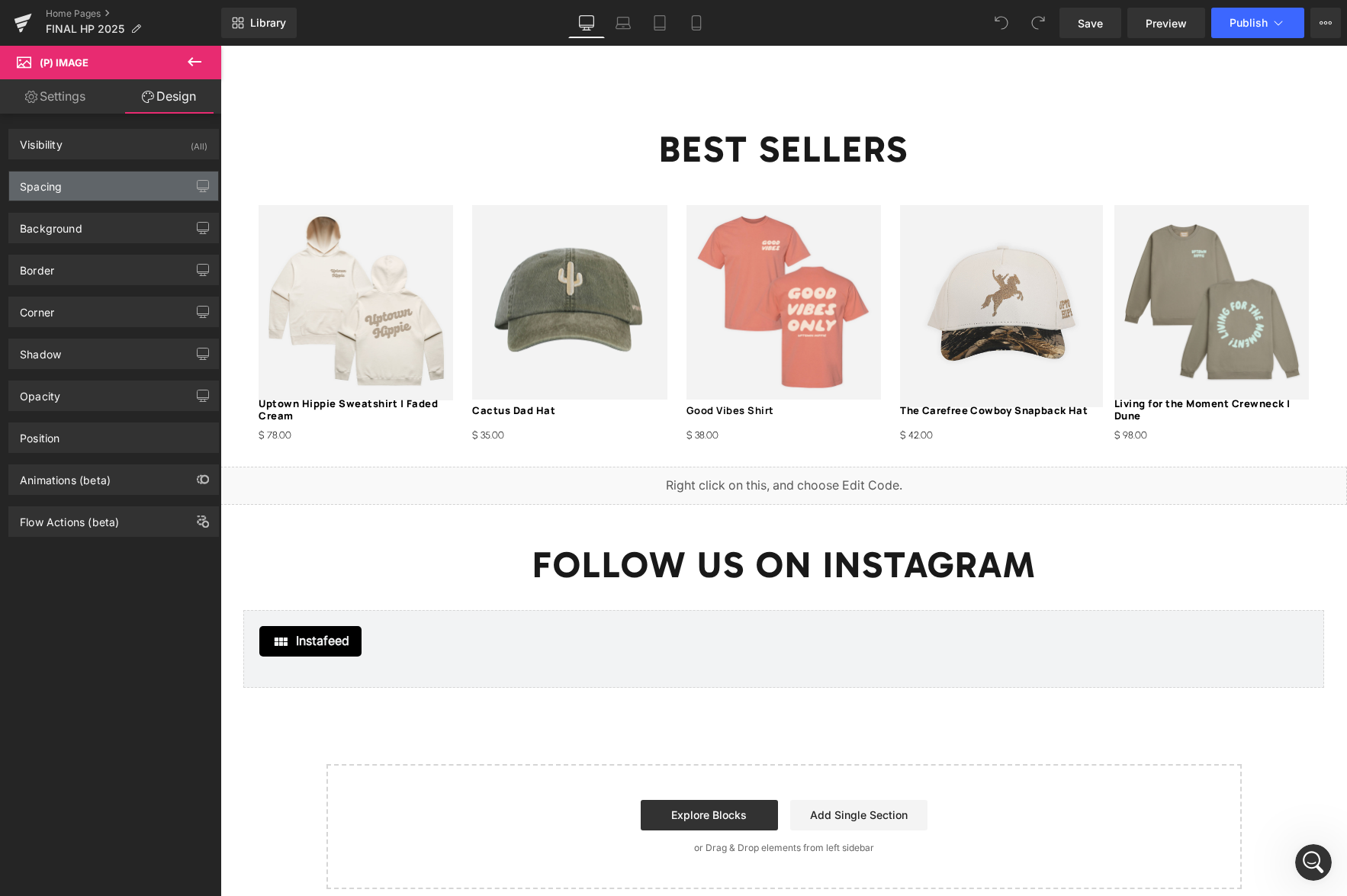
click at [82, 186] on div "Spacing" at bounding box center [114, 186] width 209 height 29
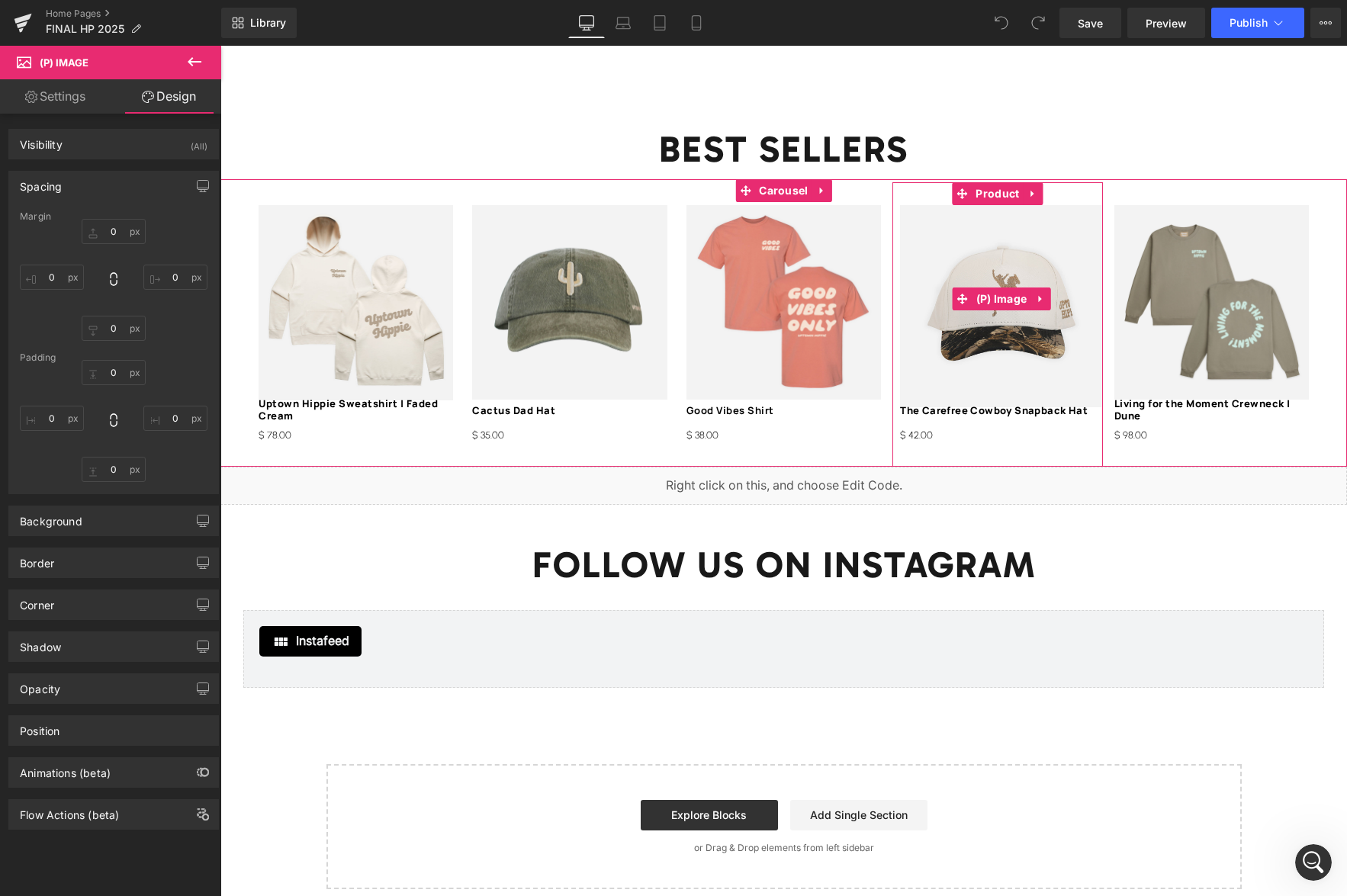
click at [942, 331] on img at bounding box center [1001, 306] width 202 height 202
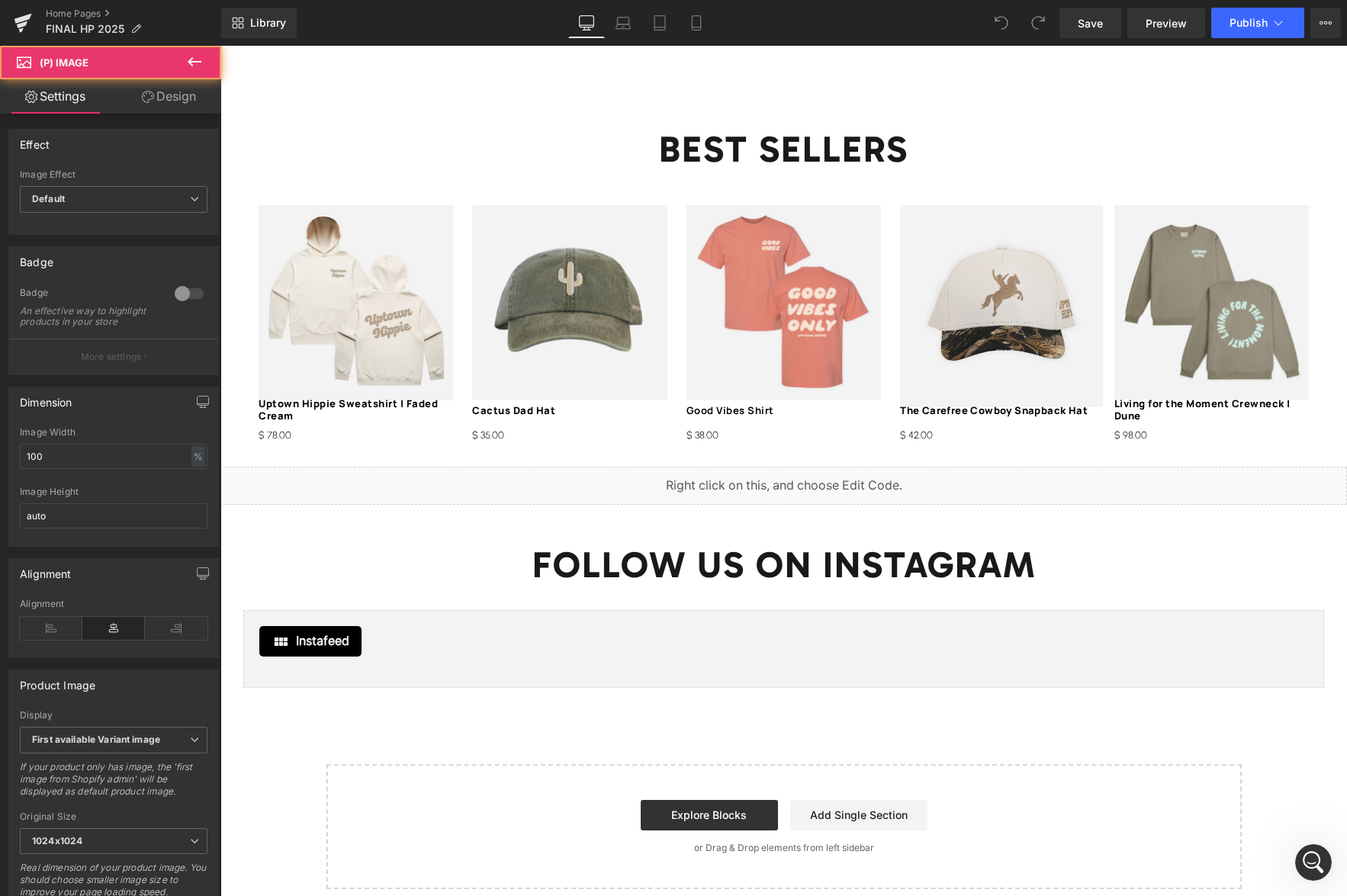
click at [162, 96] on link "Design" at bounding box center [169, 97] width 110 height 35
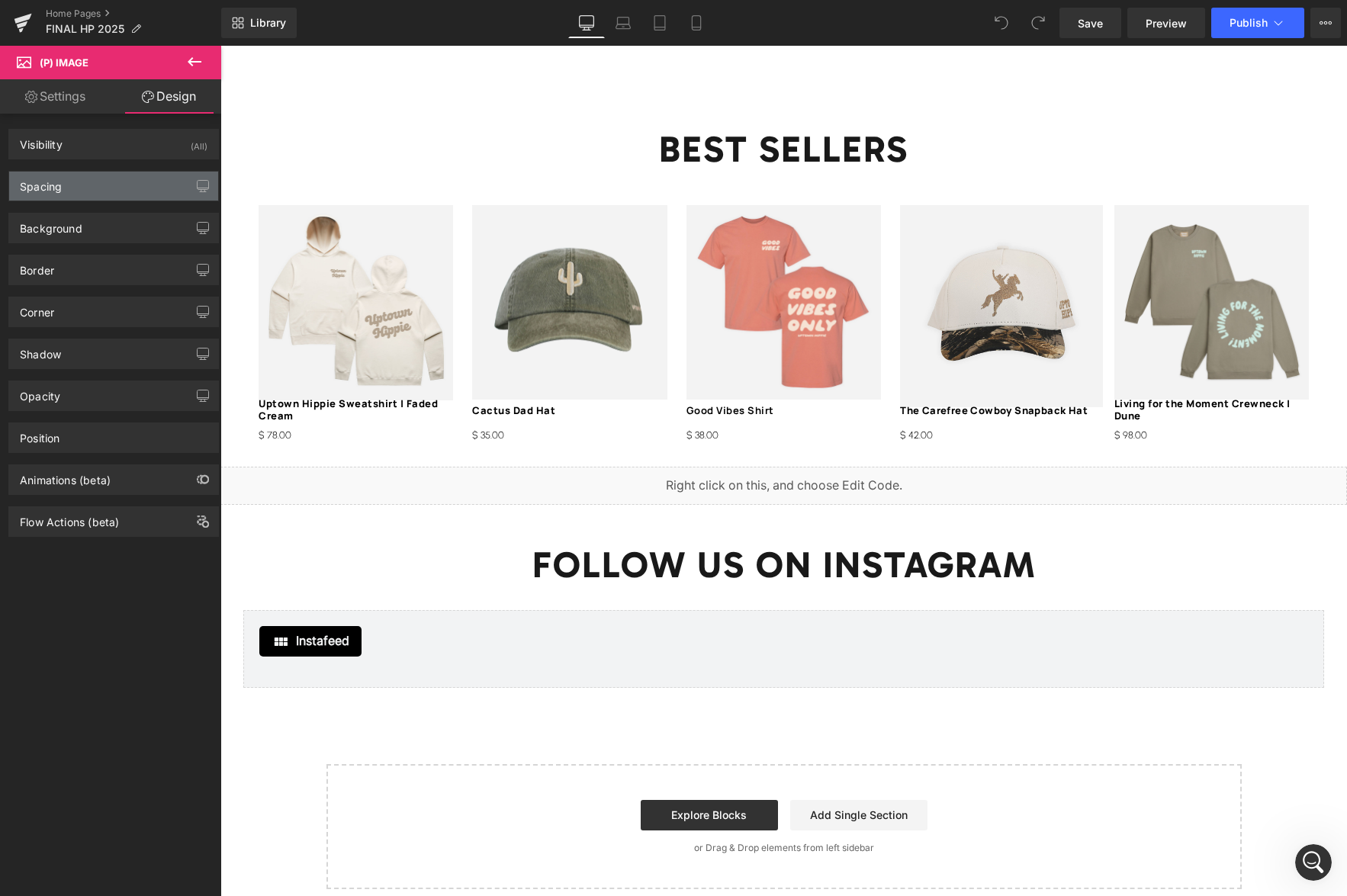
click at [78, 187] on div "Spacing" at bounding box center [114, 186] width 209 height 29
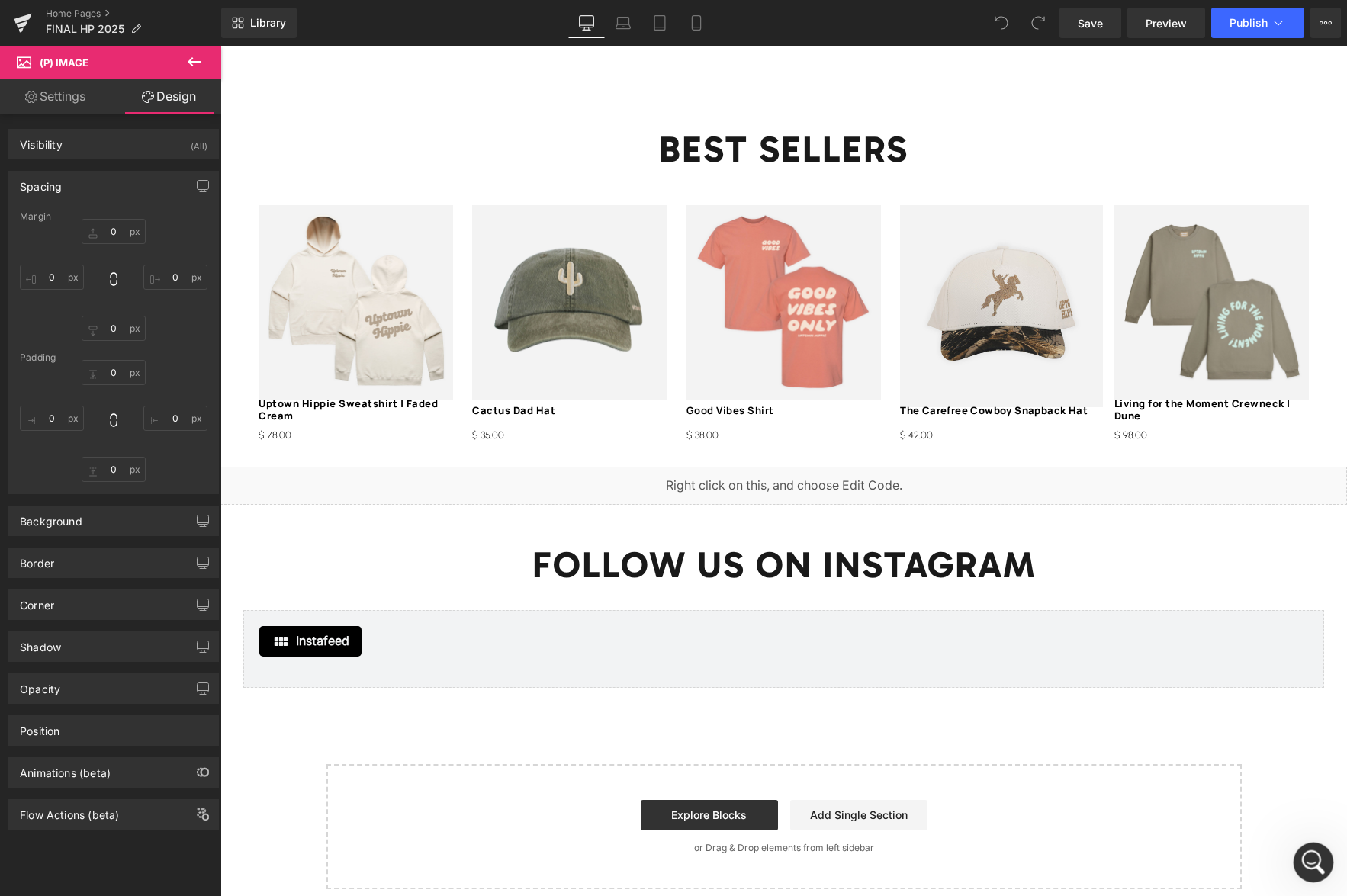
click at [1309, 853] on icon "Open Intercom Messenger" at bounding box center [1312, 861] width 25 height 25
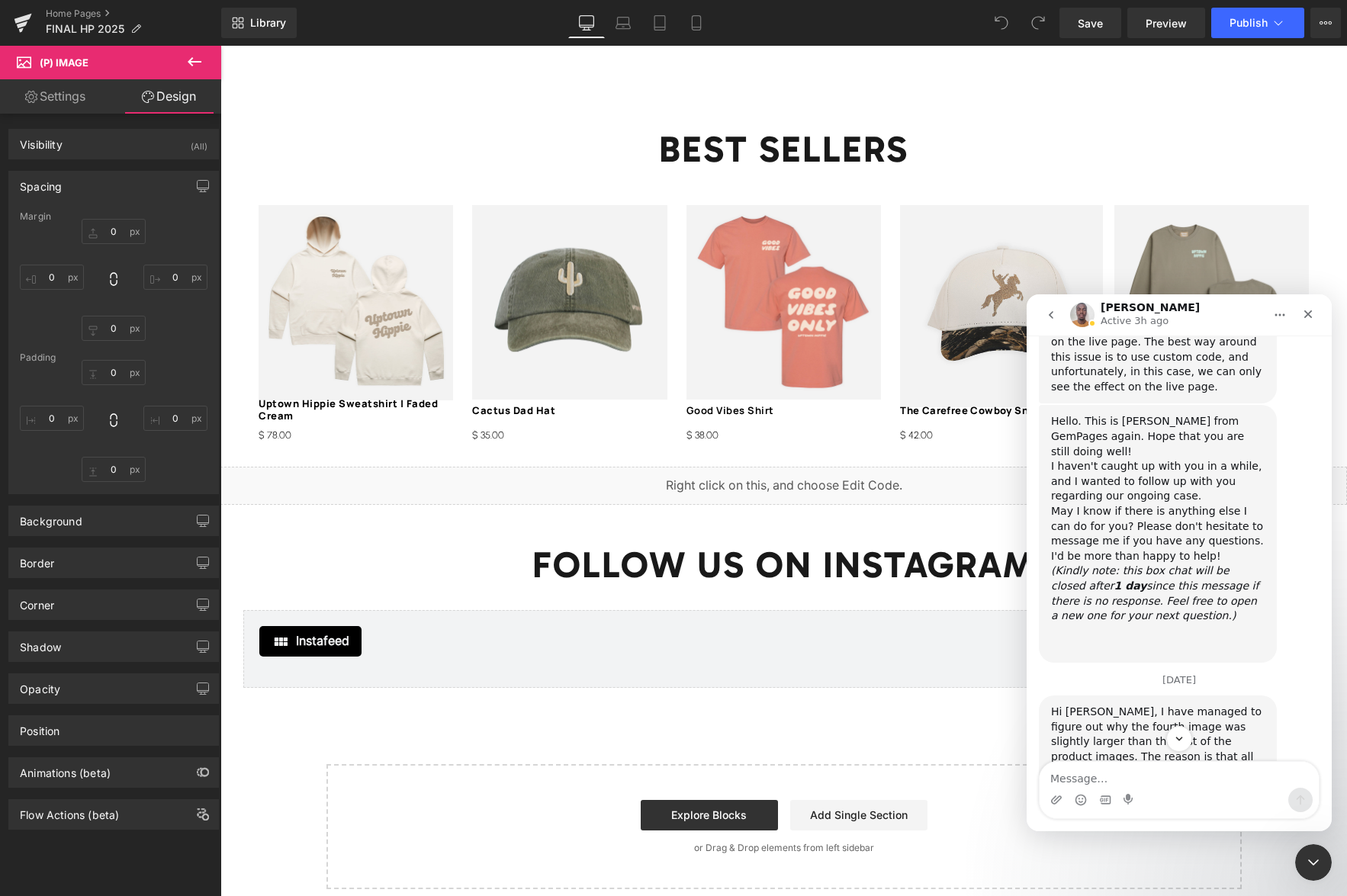
scroll to position [10544, 0]
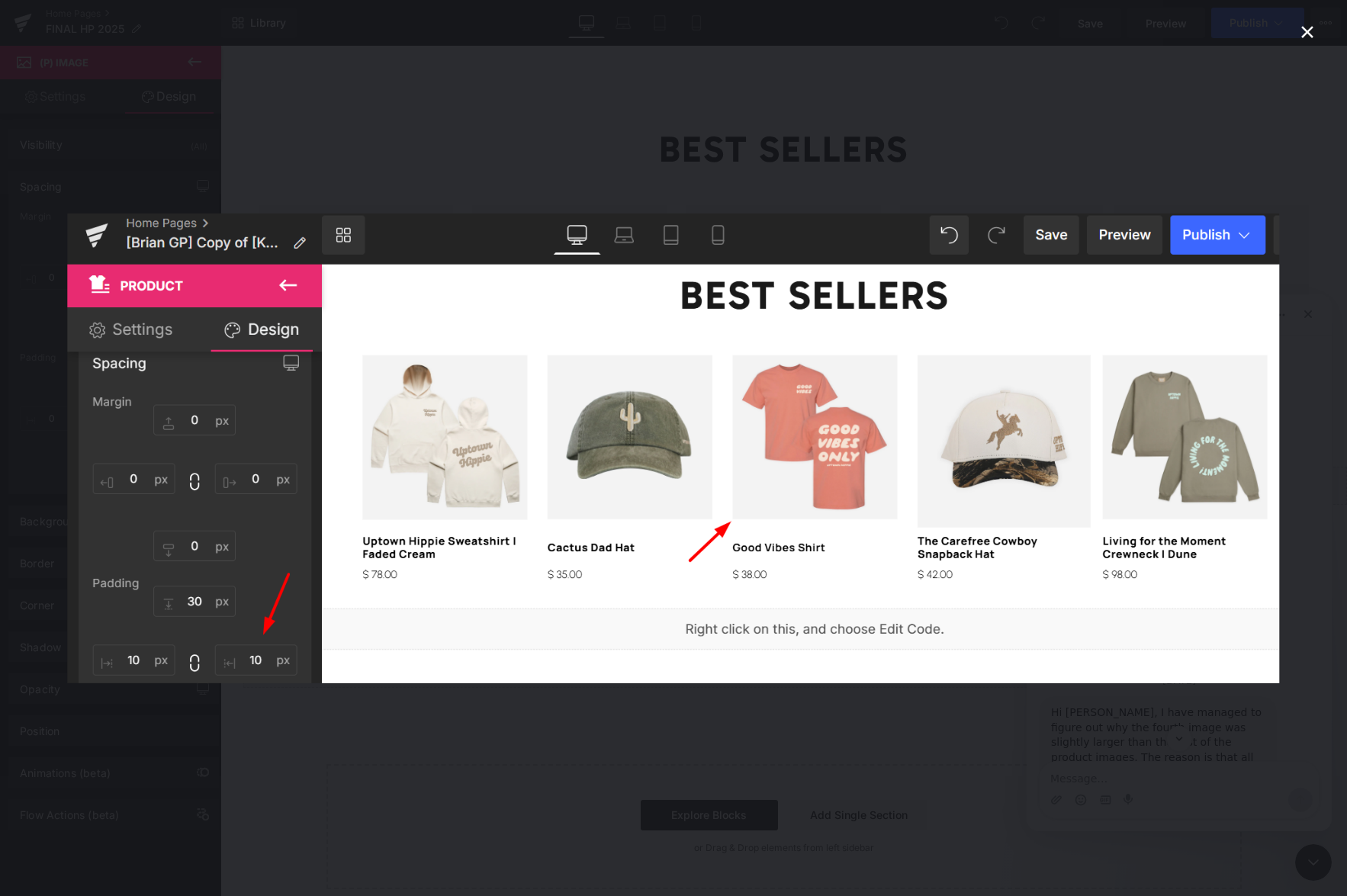
click at [526, 707] on div "Intercom messenger" at bounding box center [674, 448] width 1347 height 896
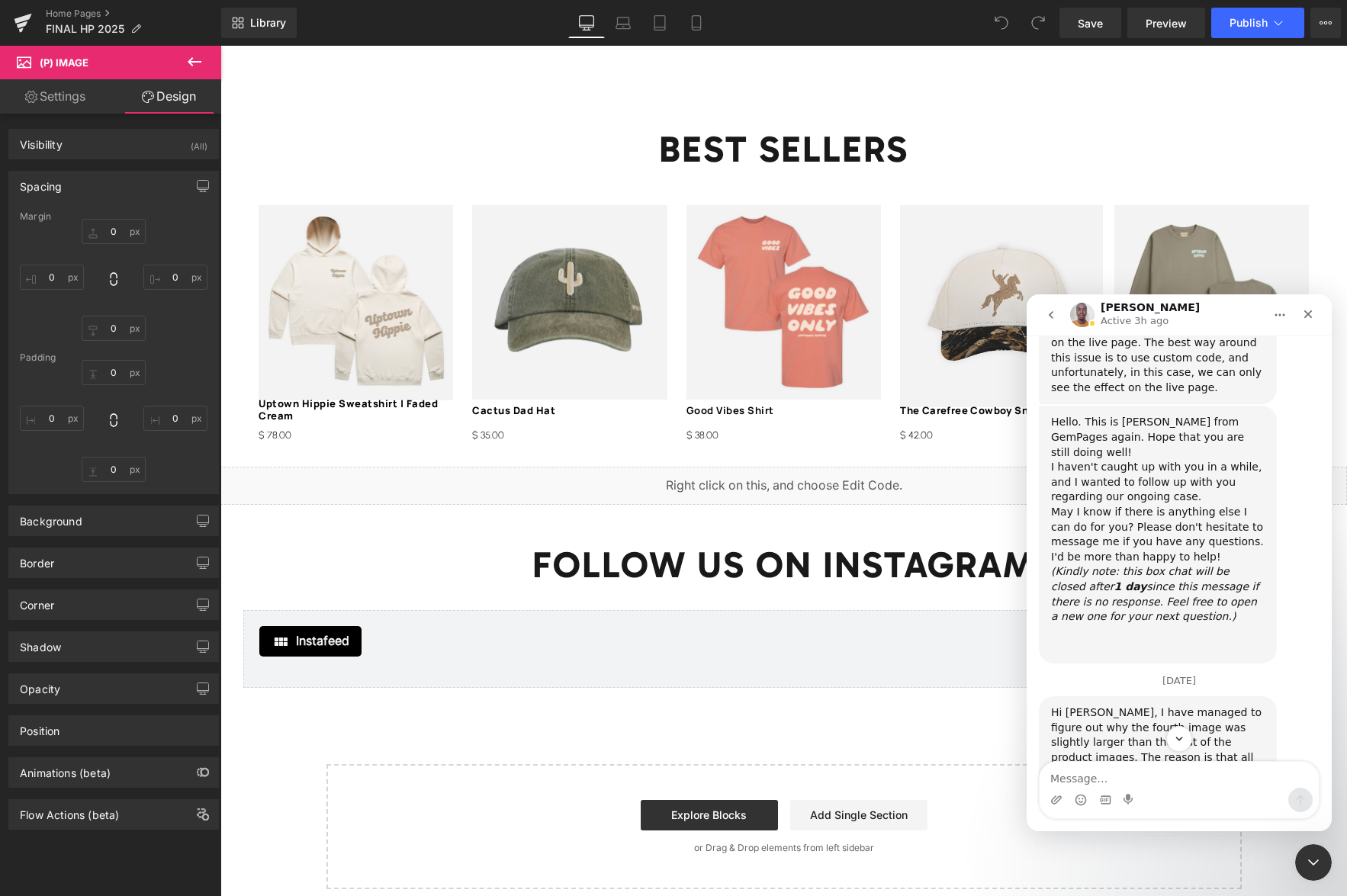
click at [787, 342] on div at bounding box center [674, 425] width 1347 height 850
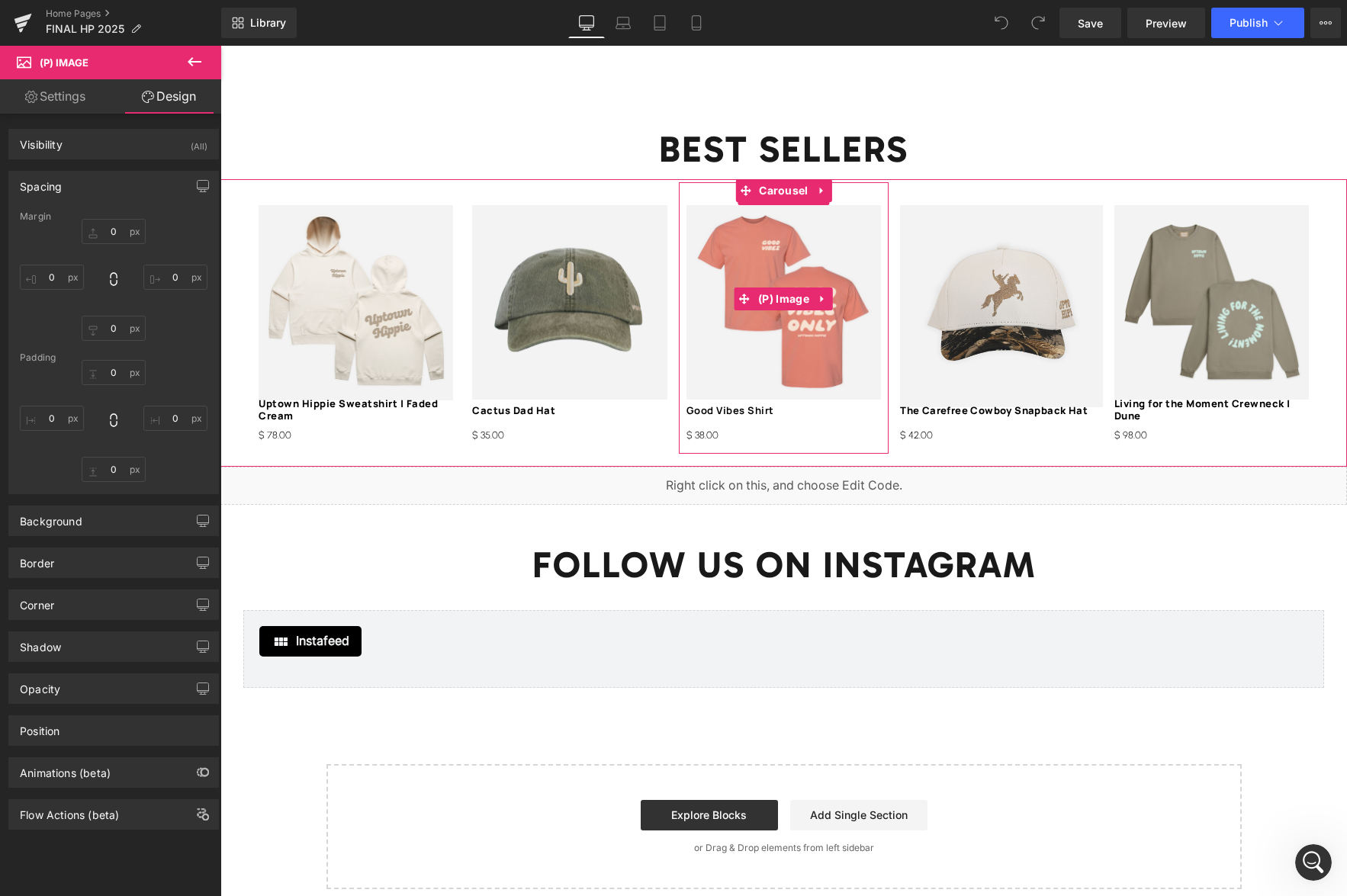
click at [756, 350] on img at bounding box center [783, 302] width 195 height 195
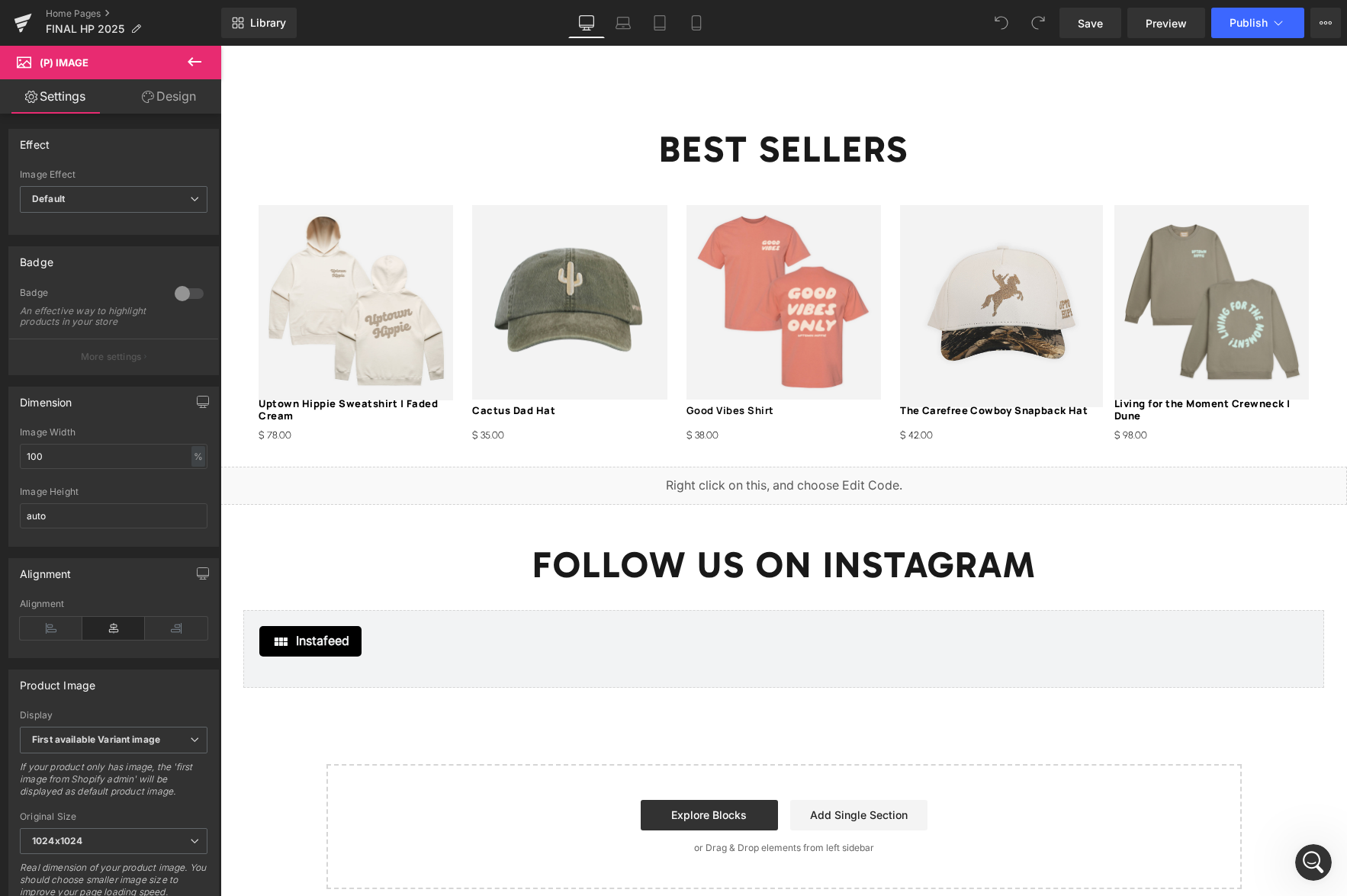
click at [148, 86] on link "Design" at bounding box center [169, 97] width 110 height 35
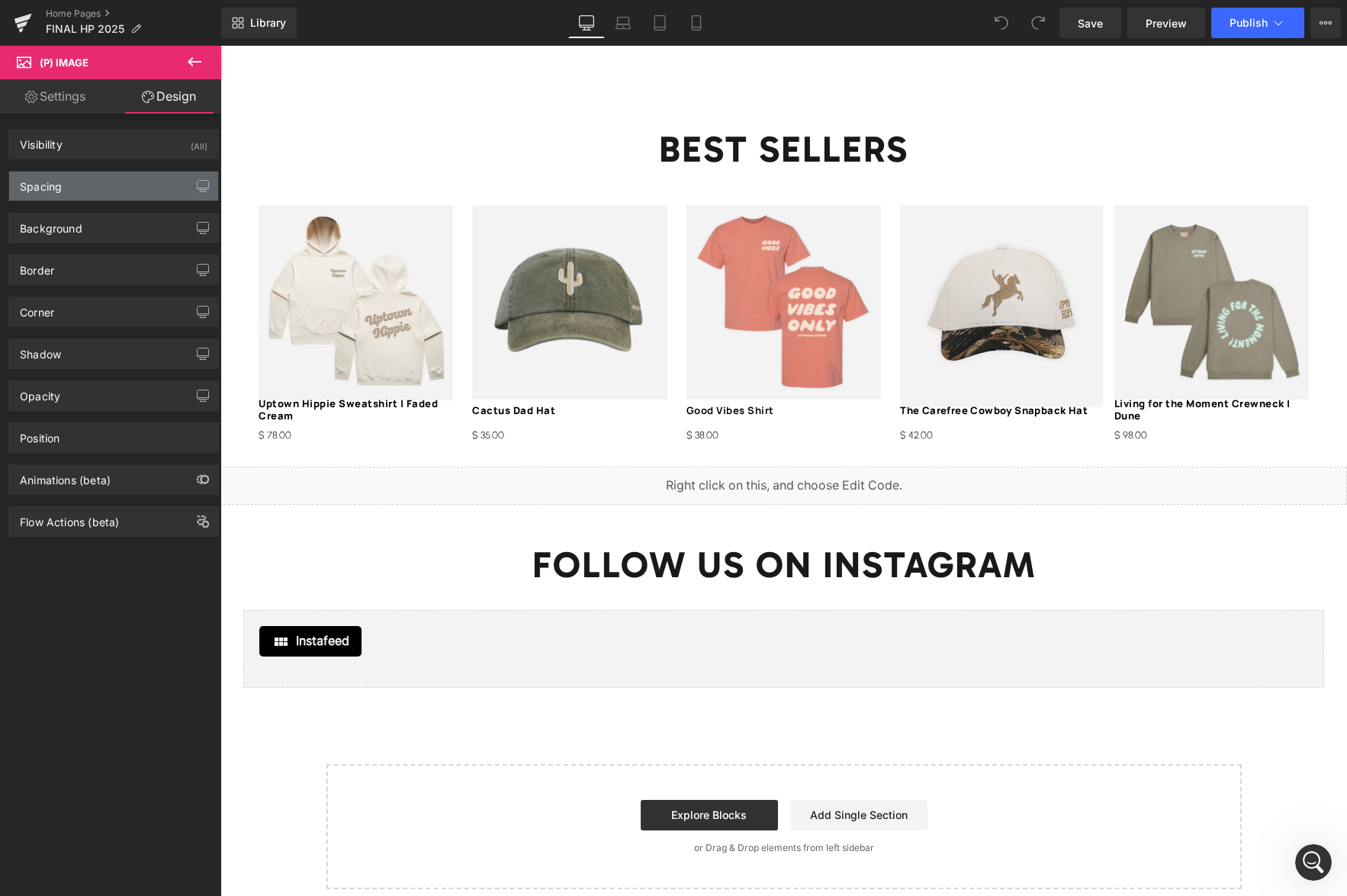
click at [105, 173] on div "Spacing" at bounding box center [114, 186] width 209 height 29
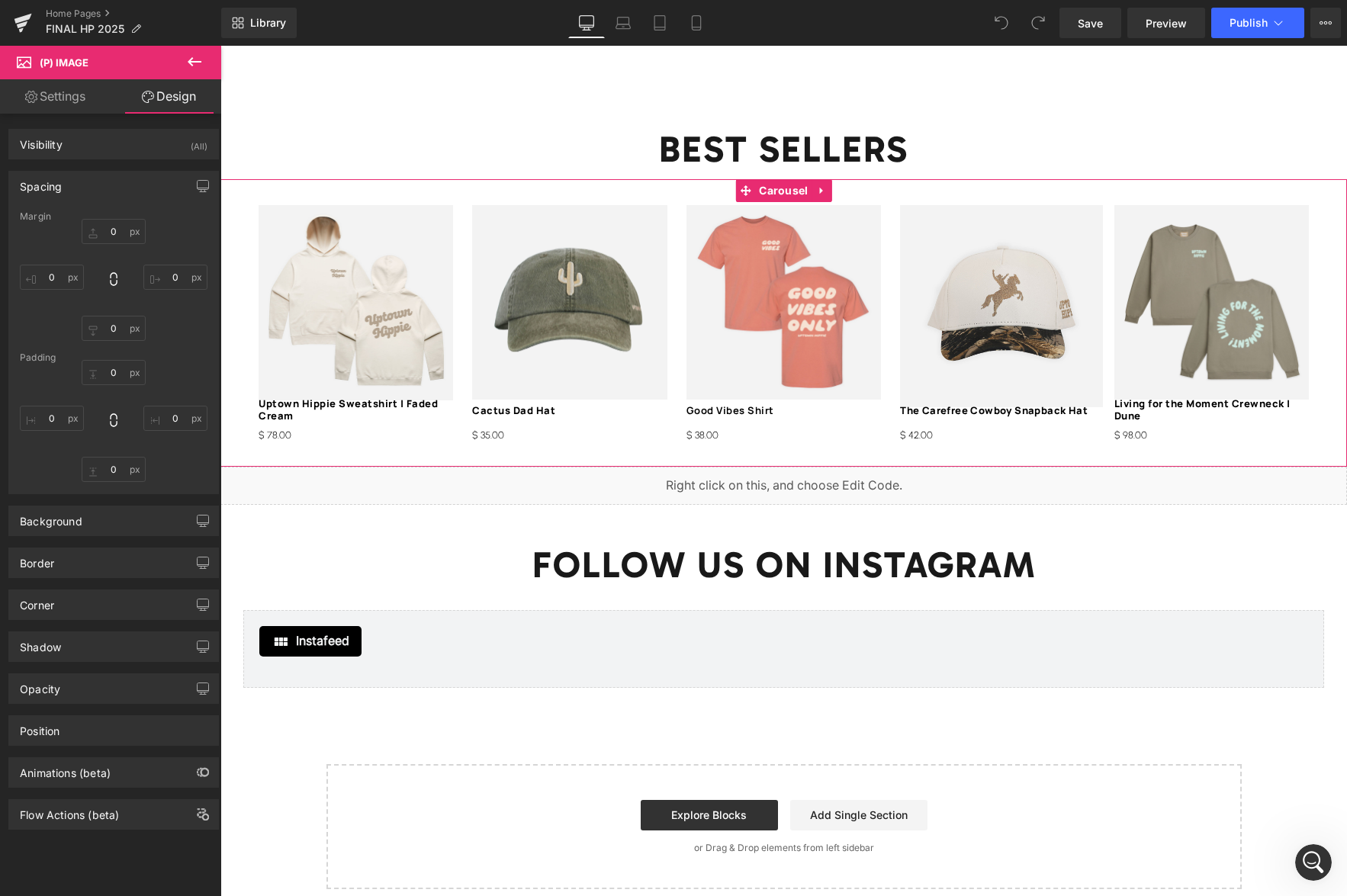
click at [972, 342] on img at bounding box center [1001, 306] width 202 height 202
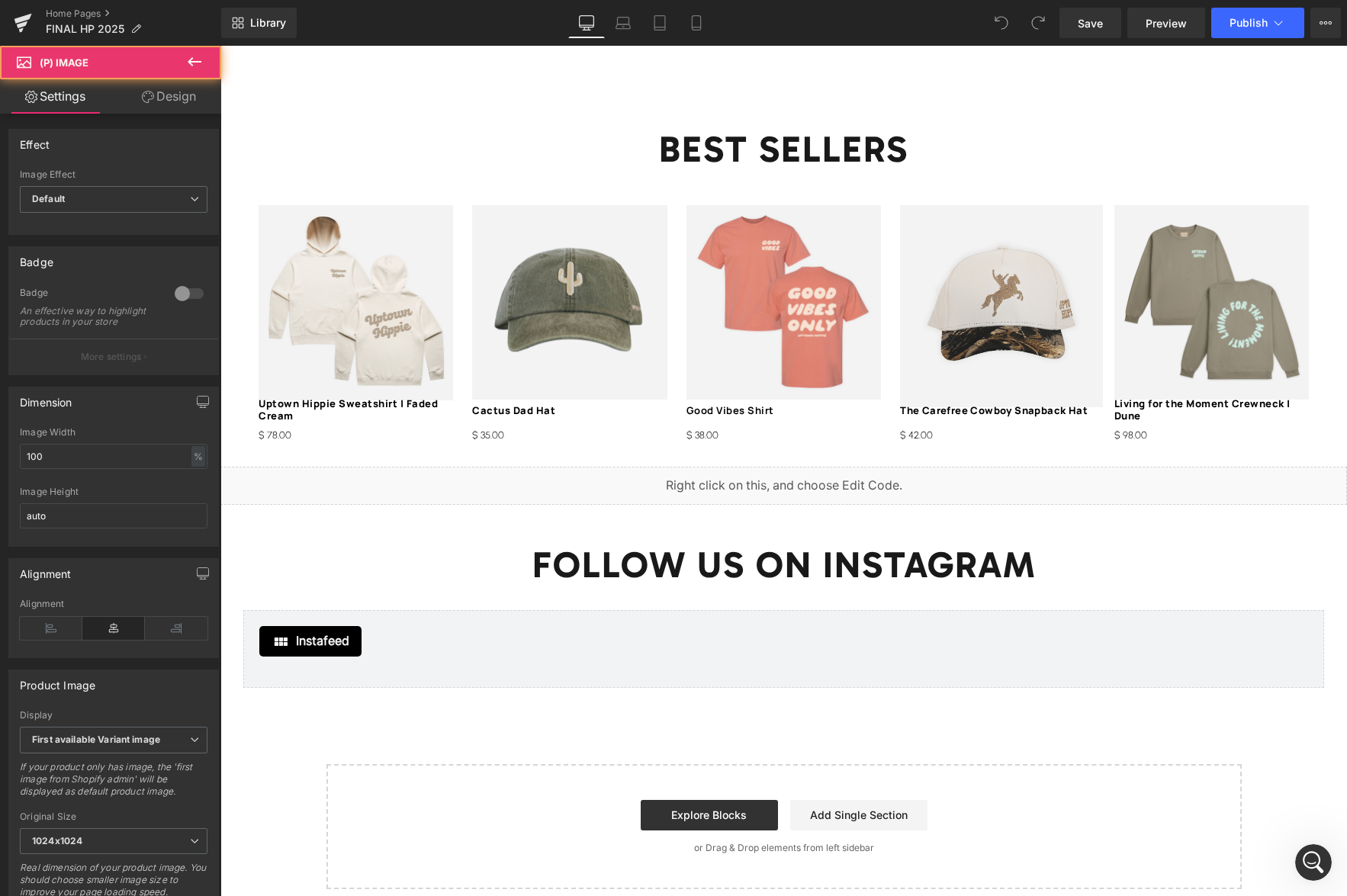
click at [174, 105] on link "Design" at bounding box center [169, 97] width 110 height 35
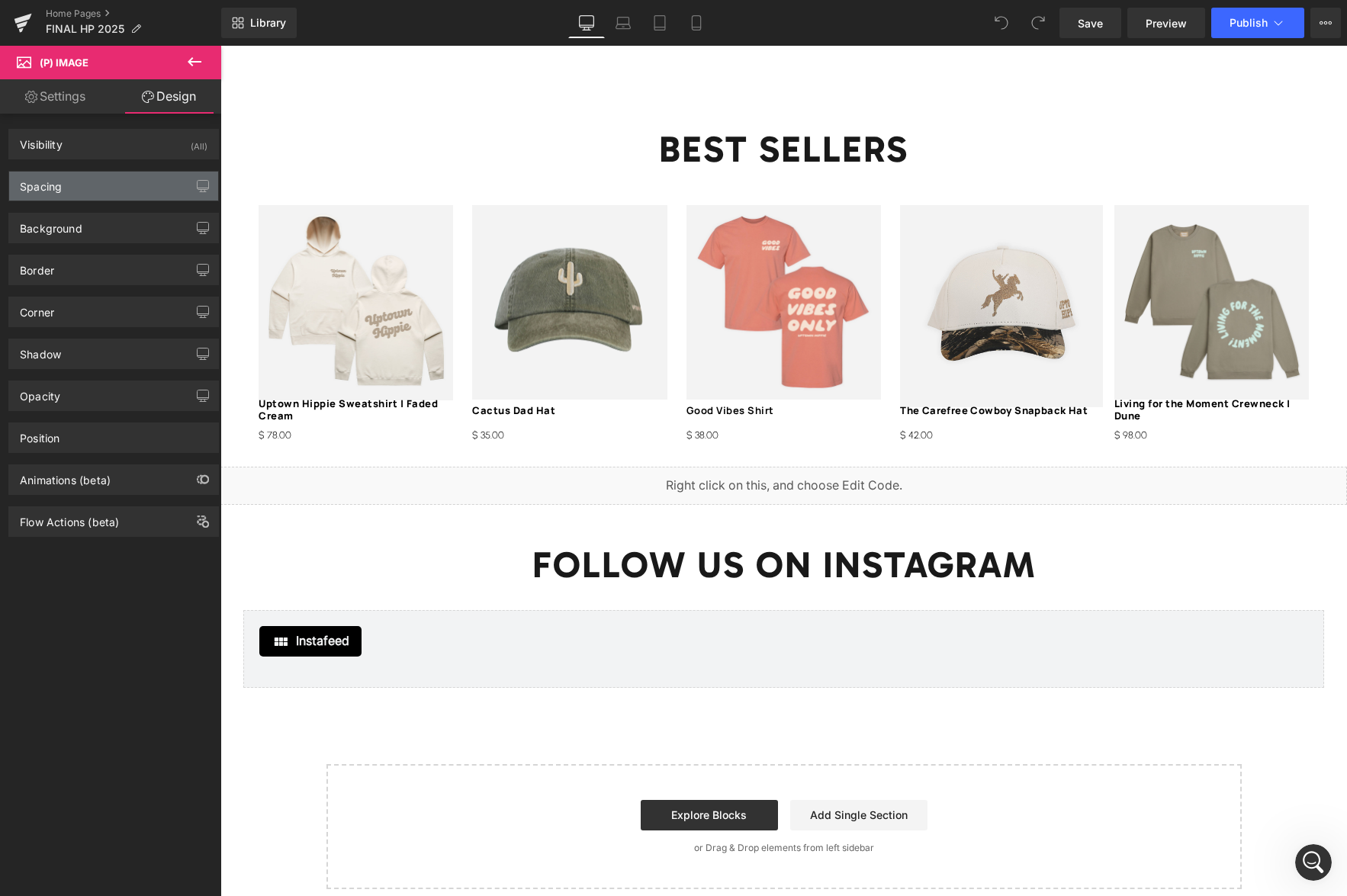
click at [73, 190] on div "Spacing" at bounding box center [114, 186] width 209 height 29
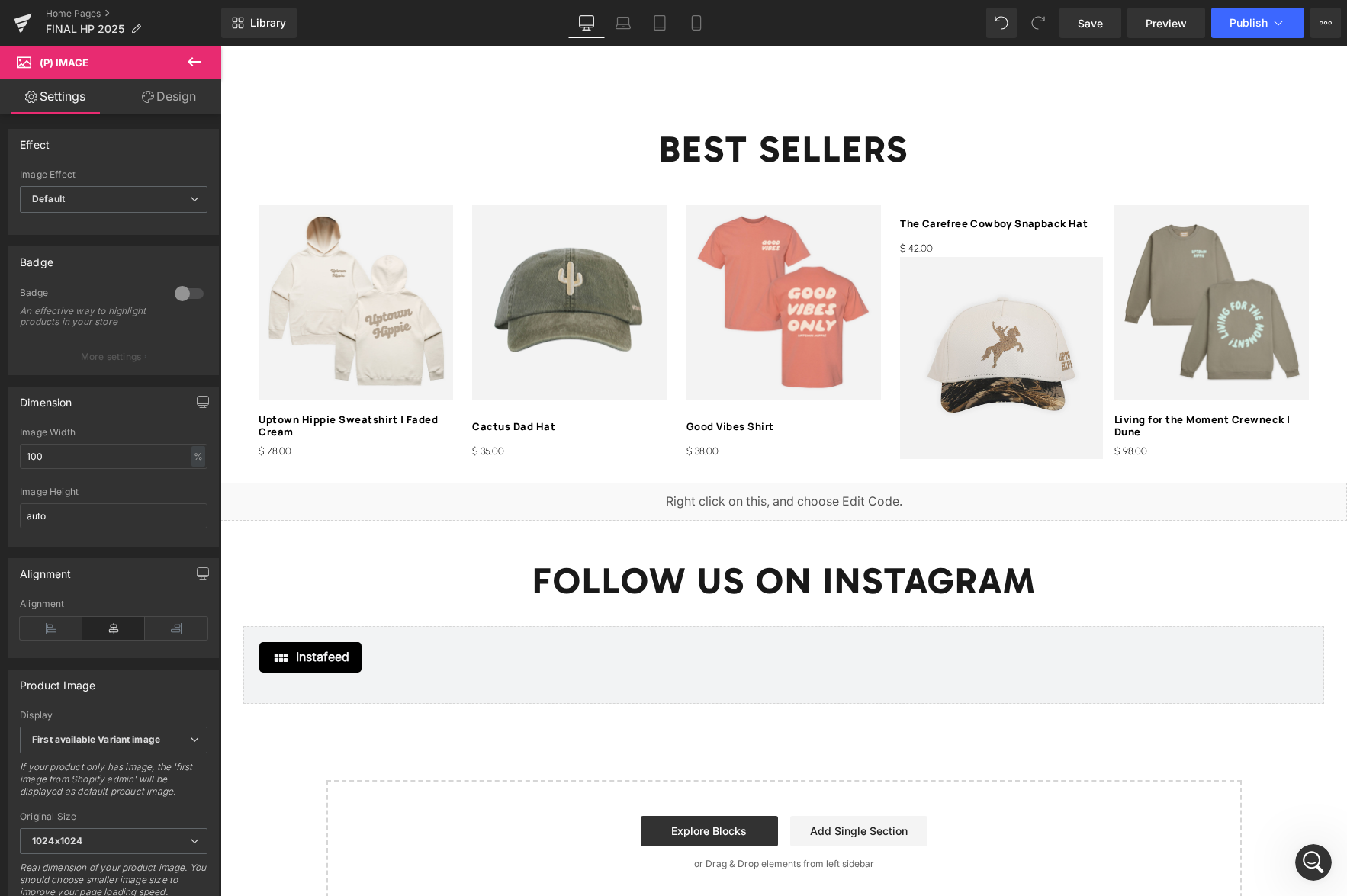
click at [194, 102] on link "Design" at bounding box center [169, 97] width 110 height 35
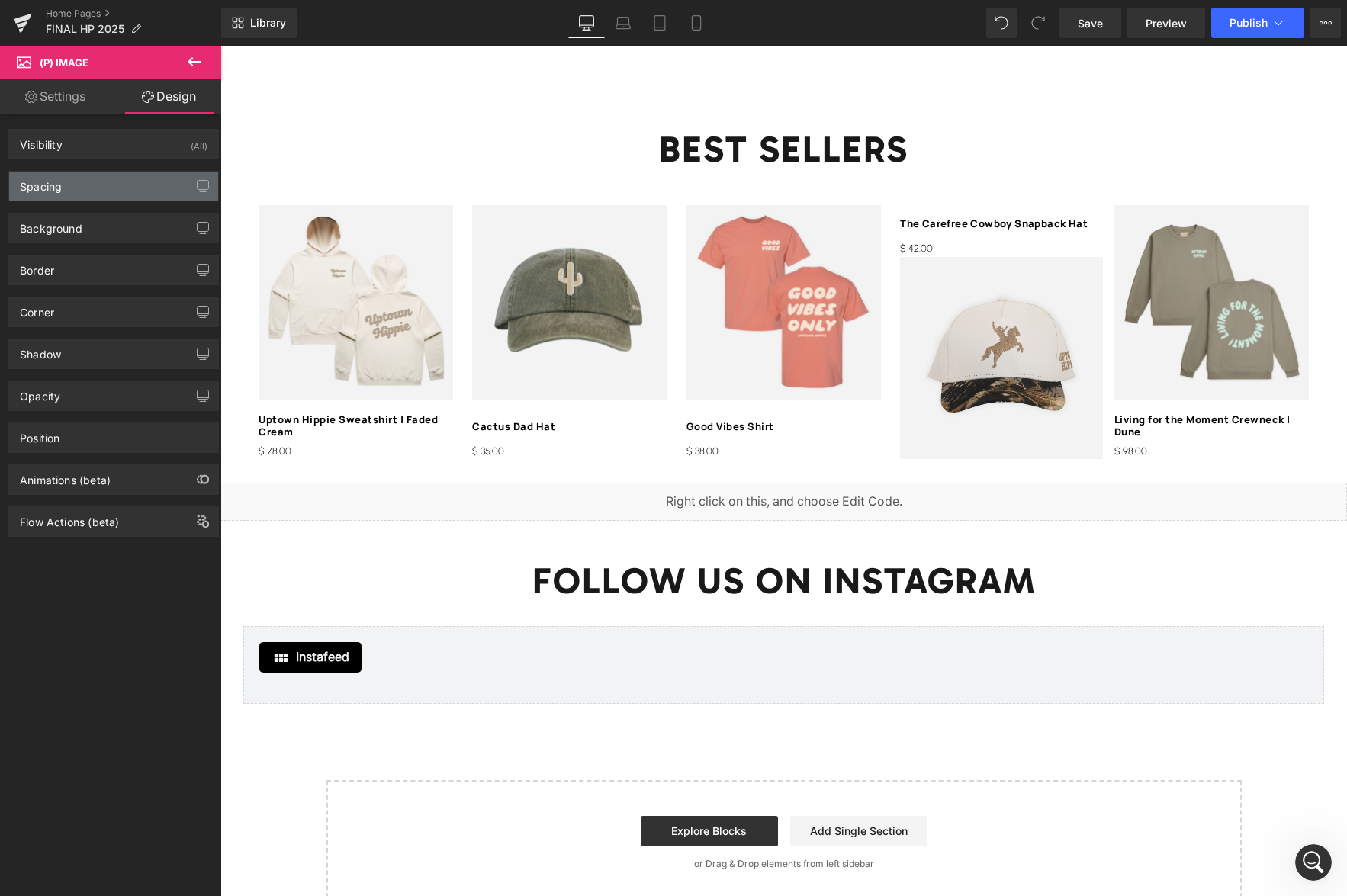
click at [94, 189] on div "Spacing" at bounding box center [114, 186] width 209 height 29
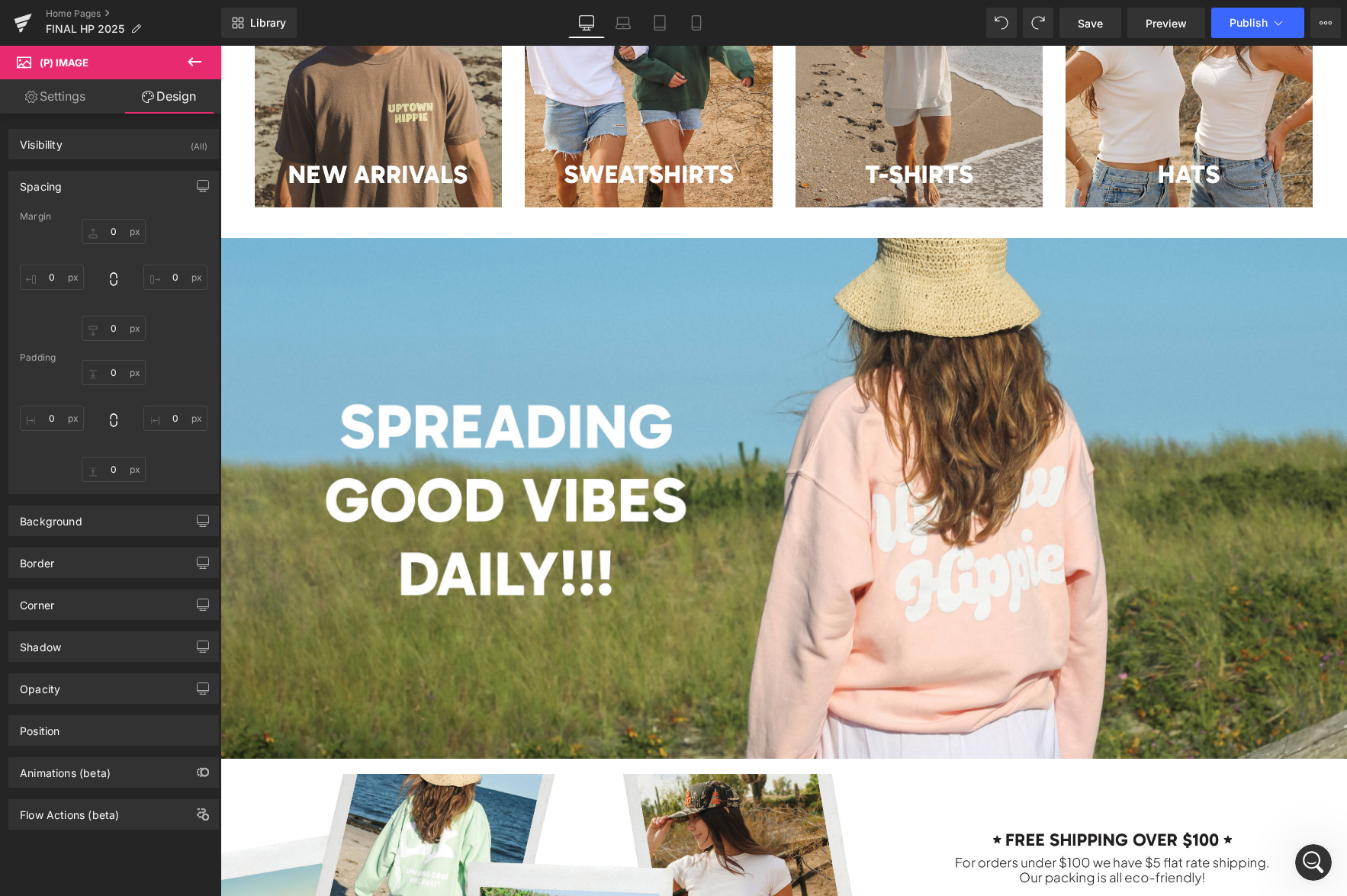
scroll to position [3361, 0]
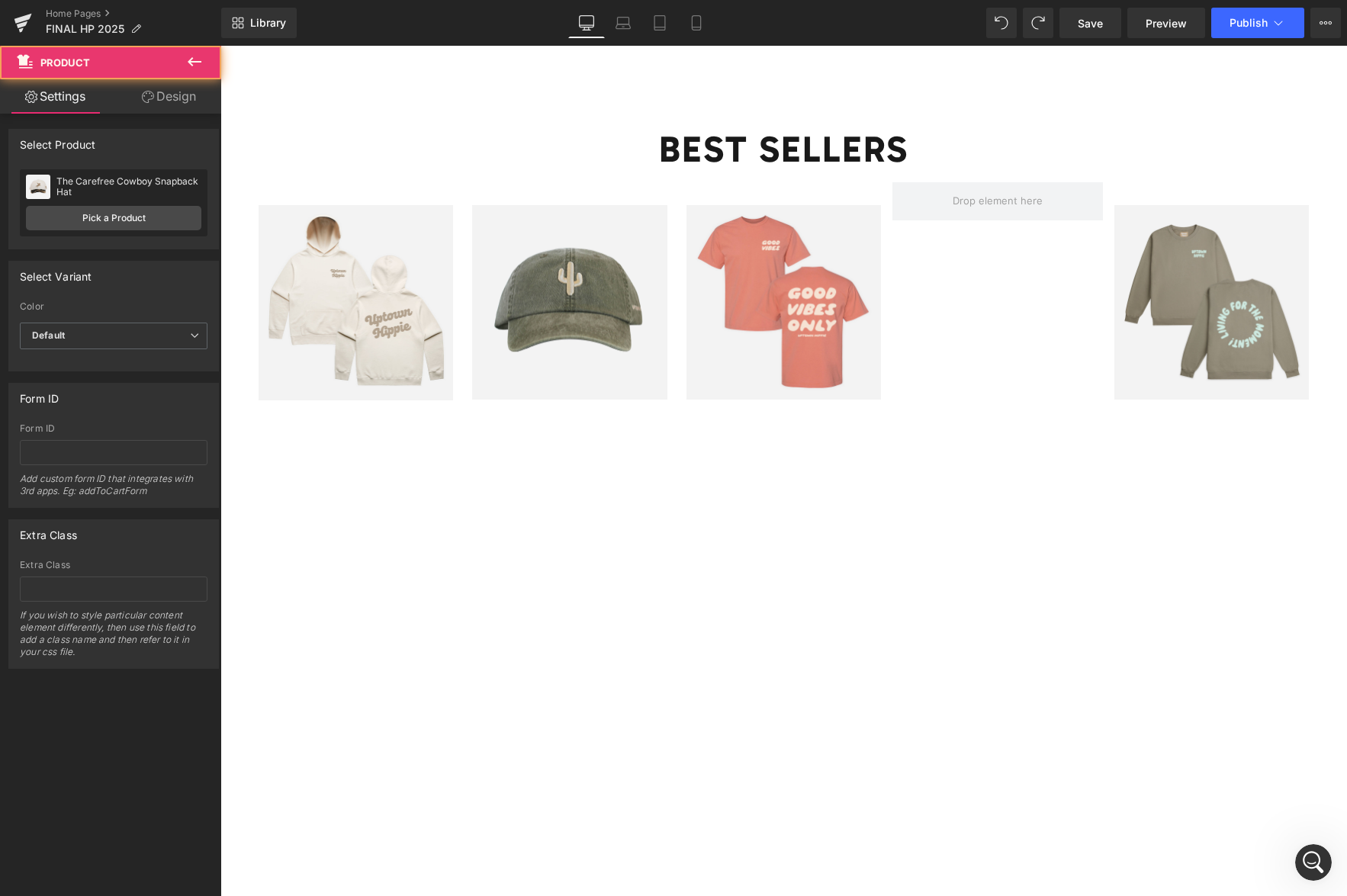
drag, startPoint x: 166, startPoint y: 97, endPoint x: 97, endPoint y: 182, distance: 109.5
click at [166, 97] on link "Design" at bounding box center [169, 97] width 110 height 35
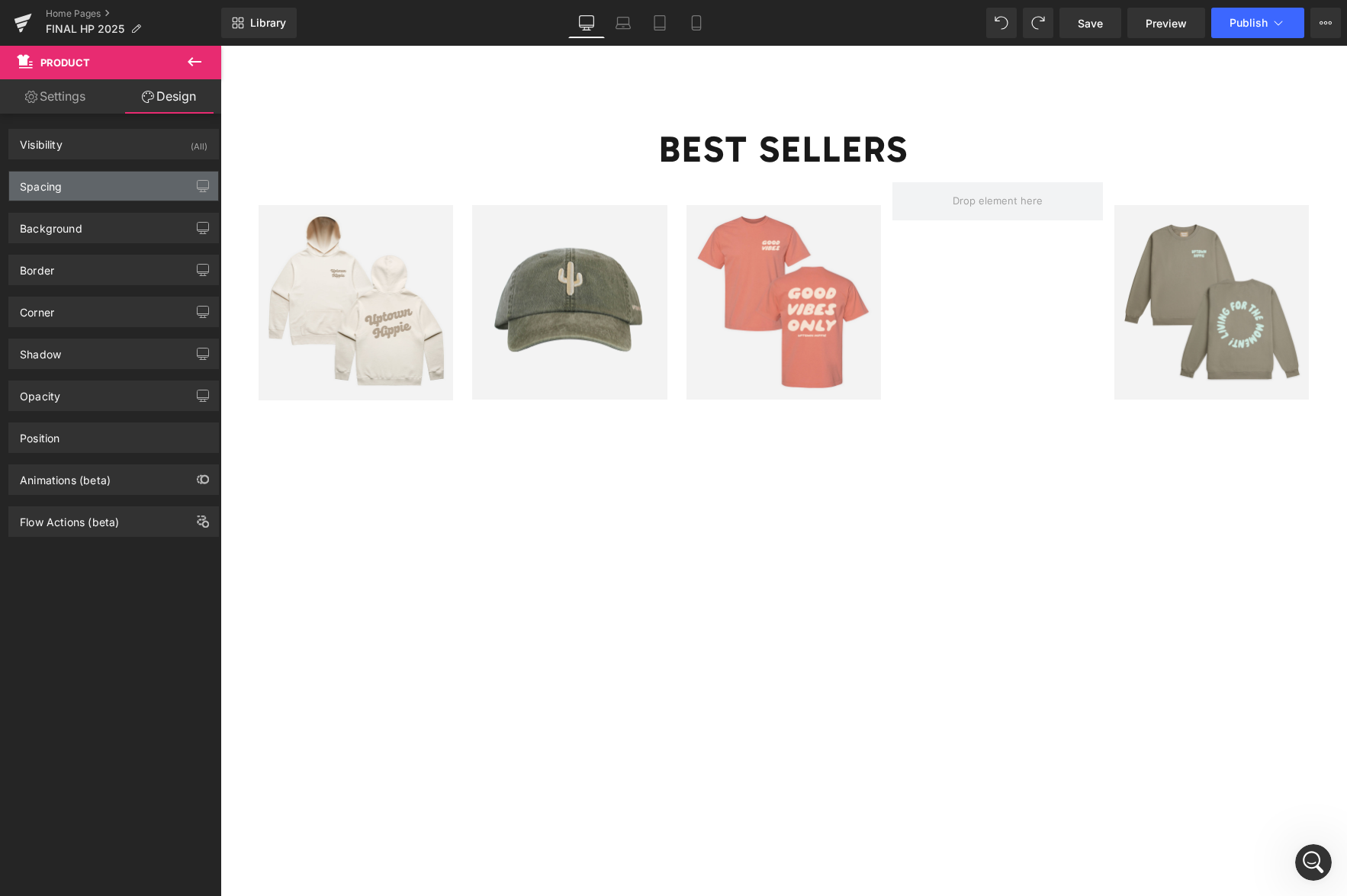
click at [88, 186] on div "Spacing" at bounding box center [114, 186] width 209 height 29
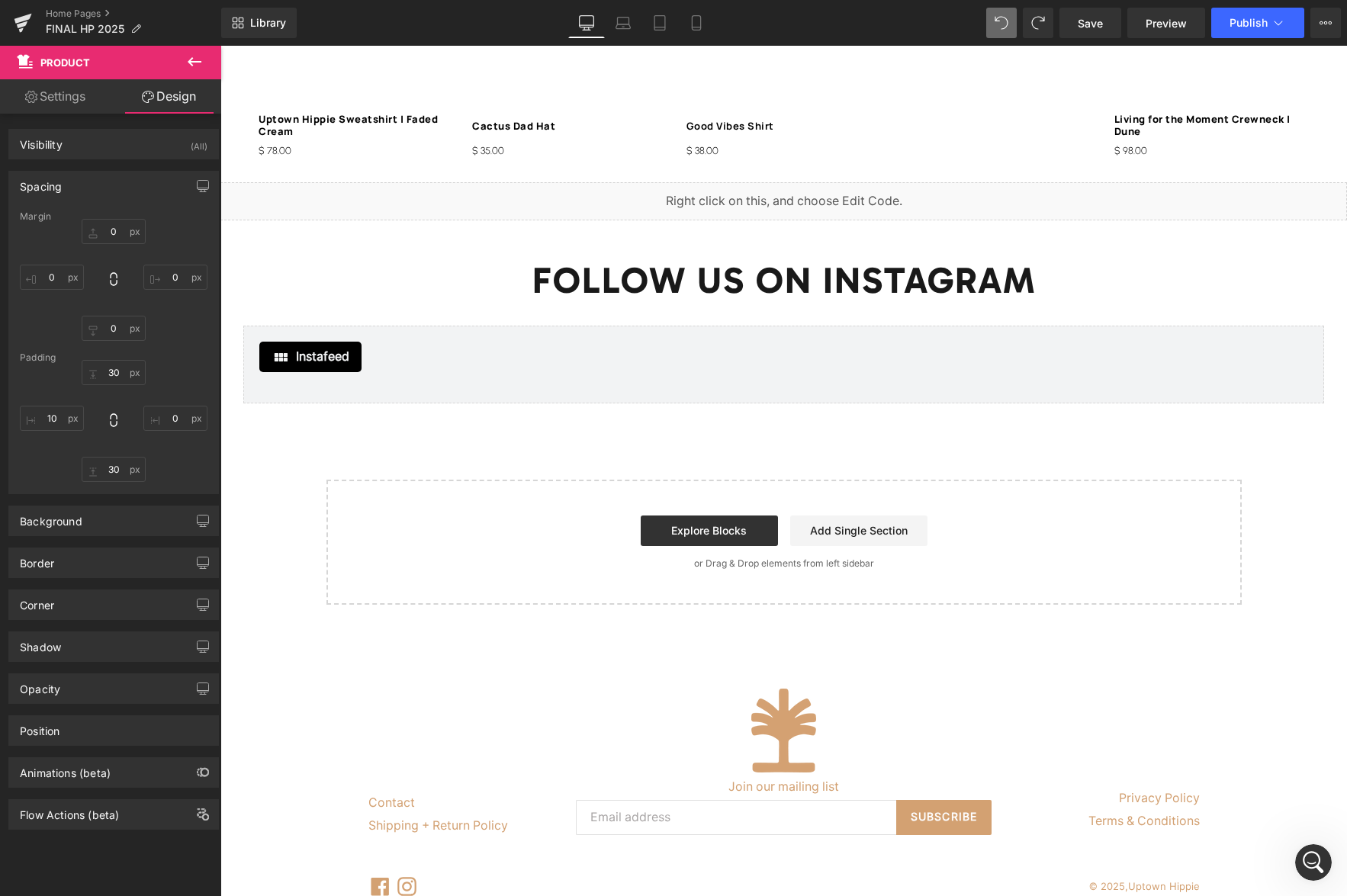
scroll to position [2145, 0]
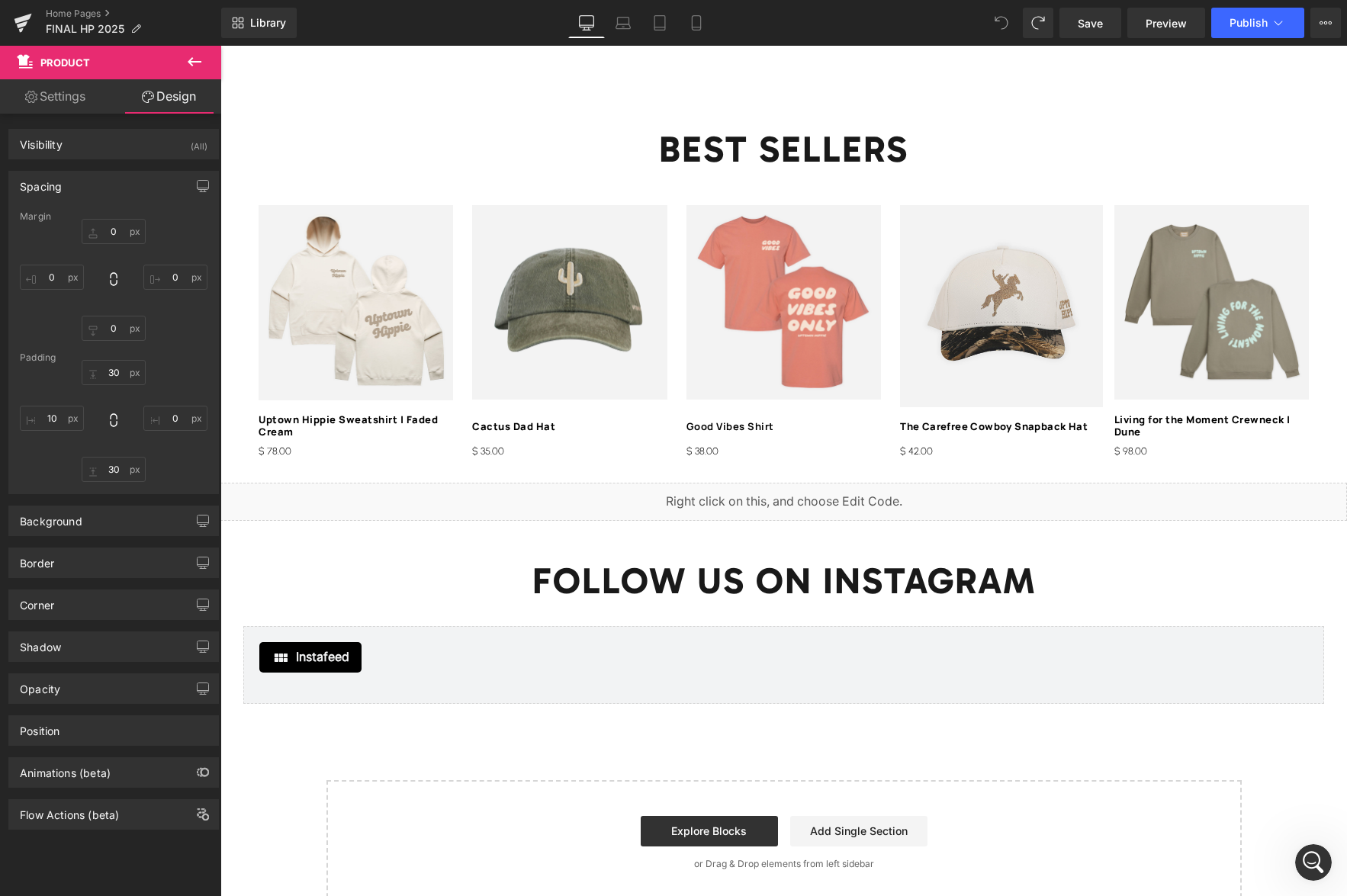
click at [830, 266] on img at bounding box center [783, 302] width 195 height 195
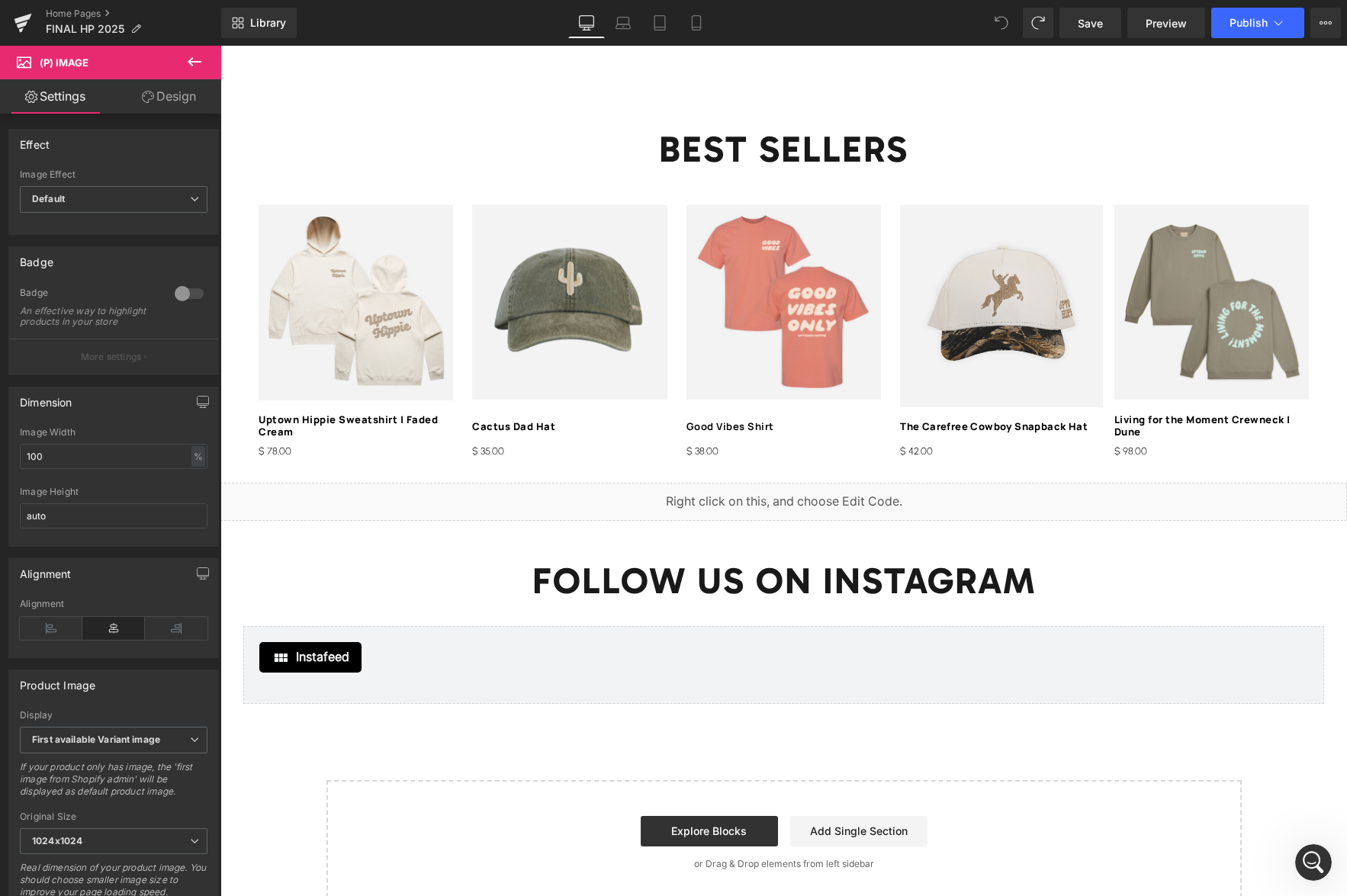
drag, startPoint x: 172, startPoint y: 100, endPoint x: 100, endPoint y: 200, distance: 123.2
click at [172, 100] on link "Design" at bounding box center [169, 97] width 110 height 35
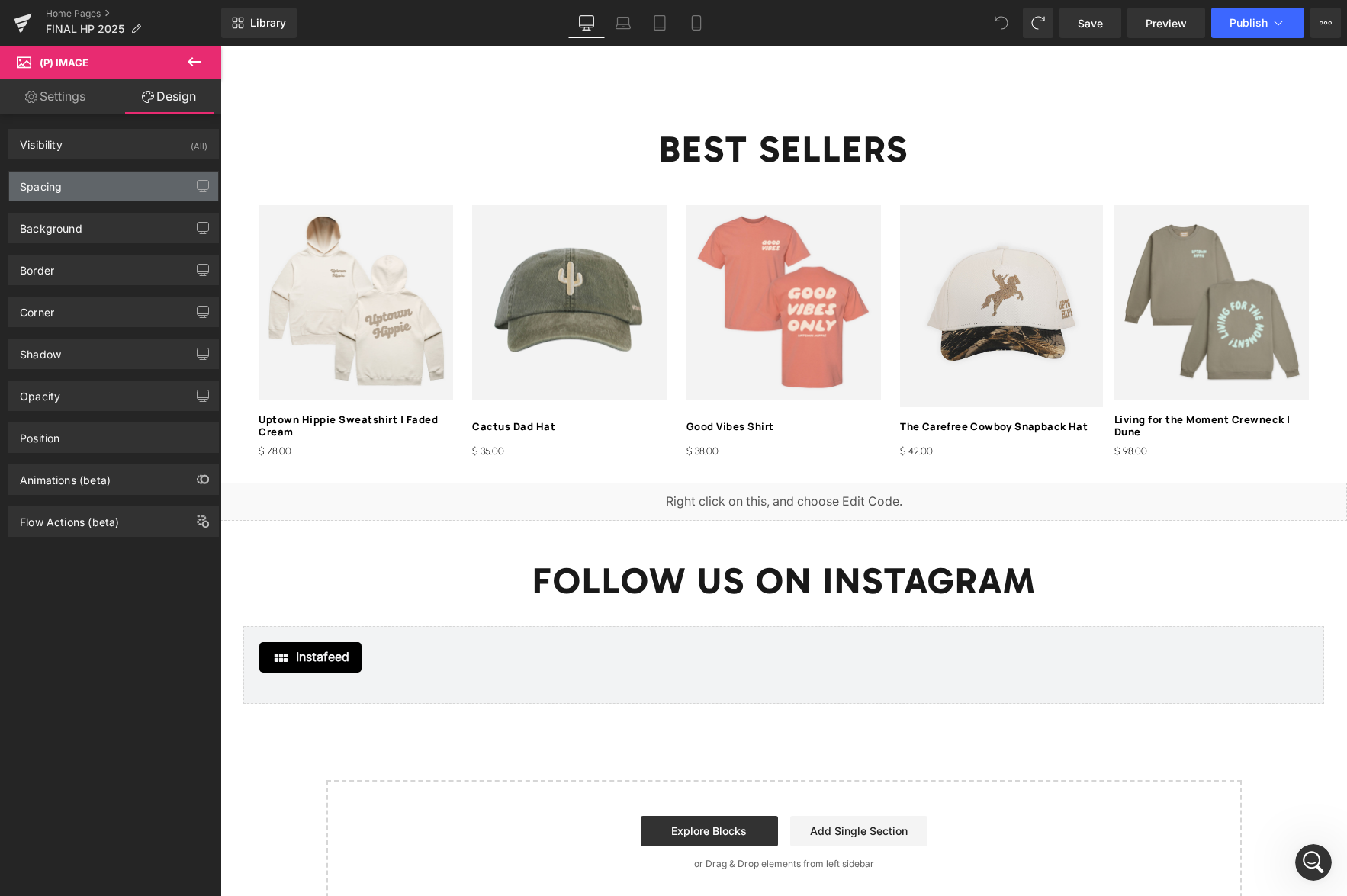
click at [81, 187] on div "Spacing" at bounding box center [114, 186] width 209 height 29
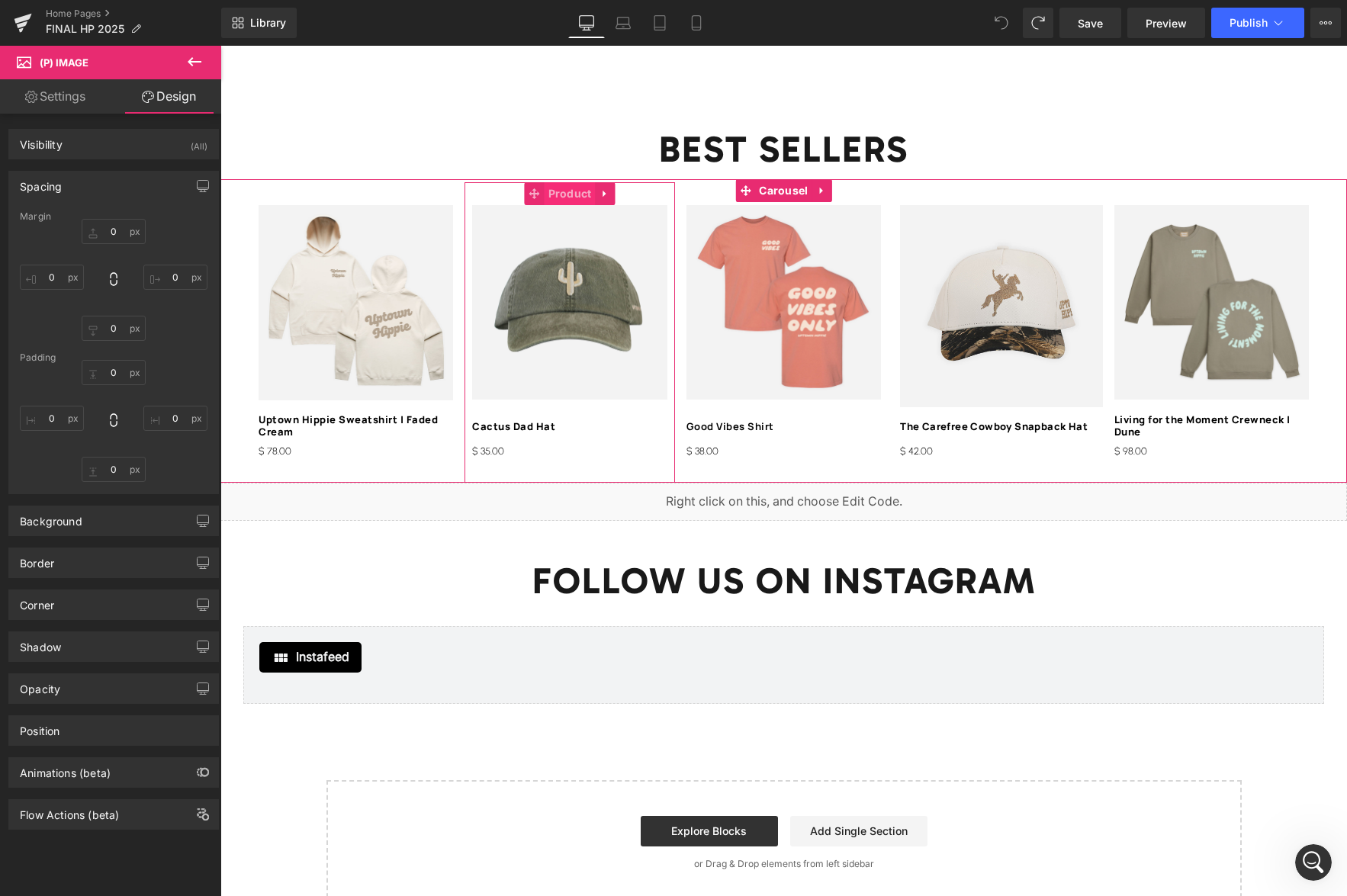
click at [569, 196] on span "Product" at bounding box center [570, 193] width 51 height 23
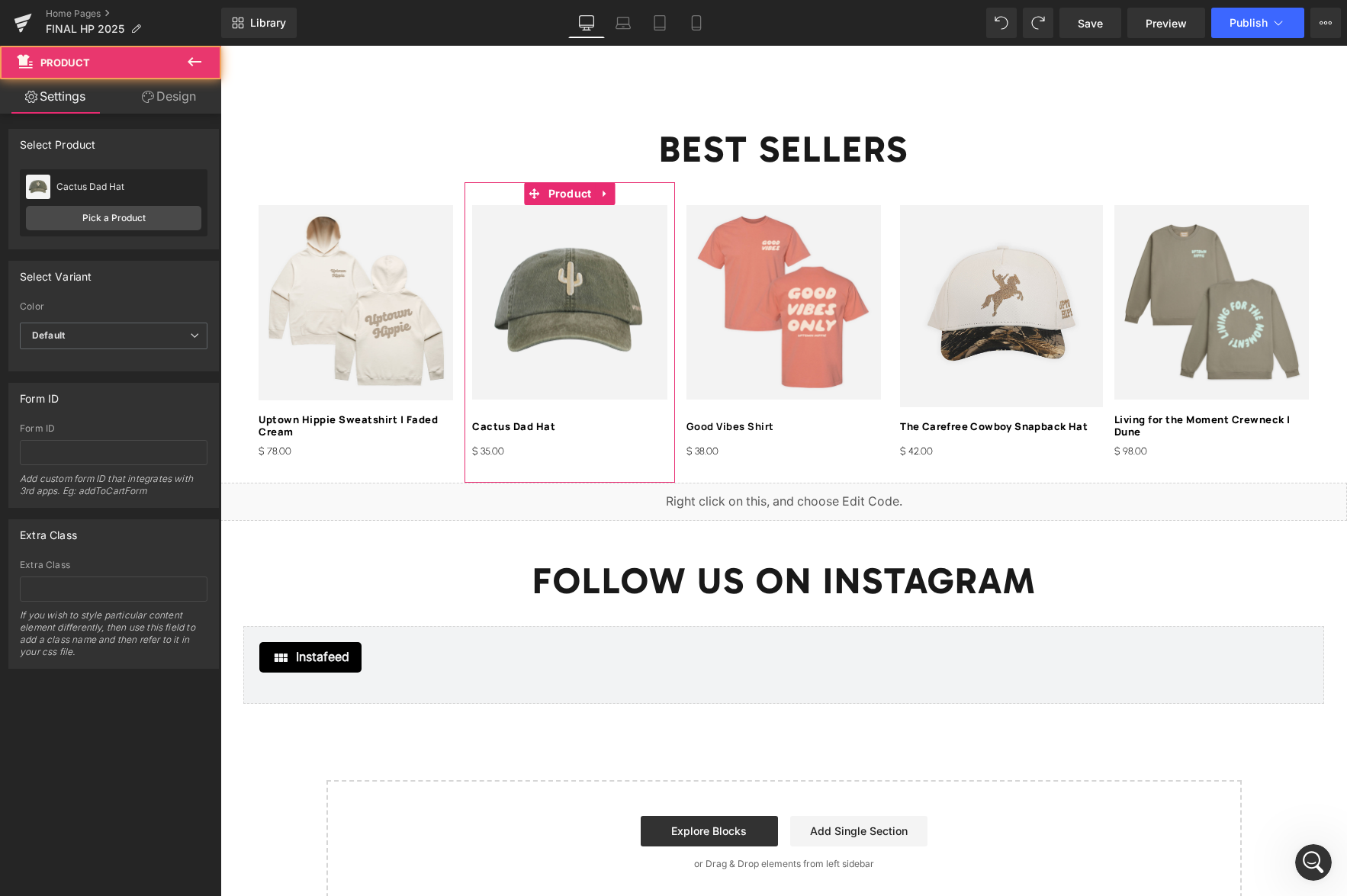
click at [152, 102] on link "Design" at bounding box center [169, 97] width 110 height 35
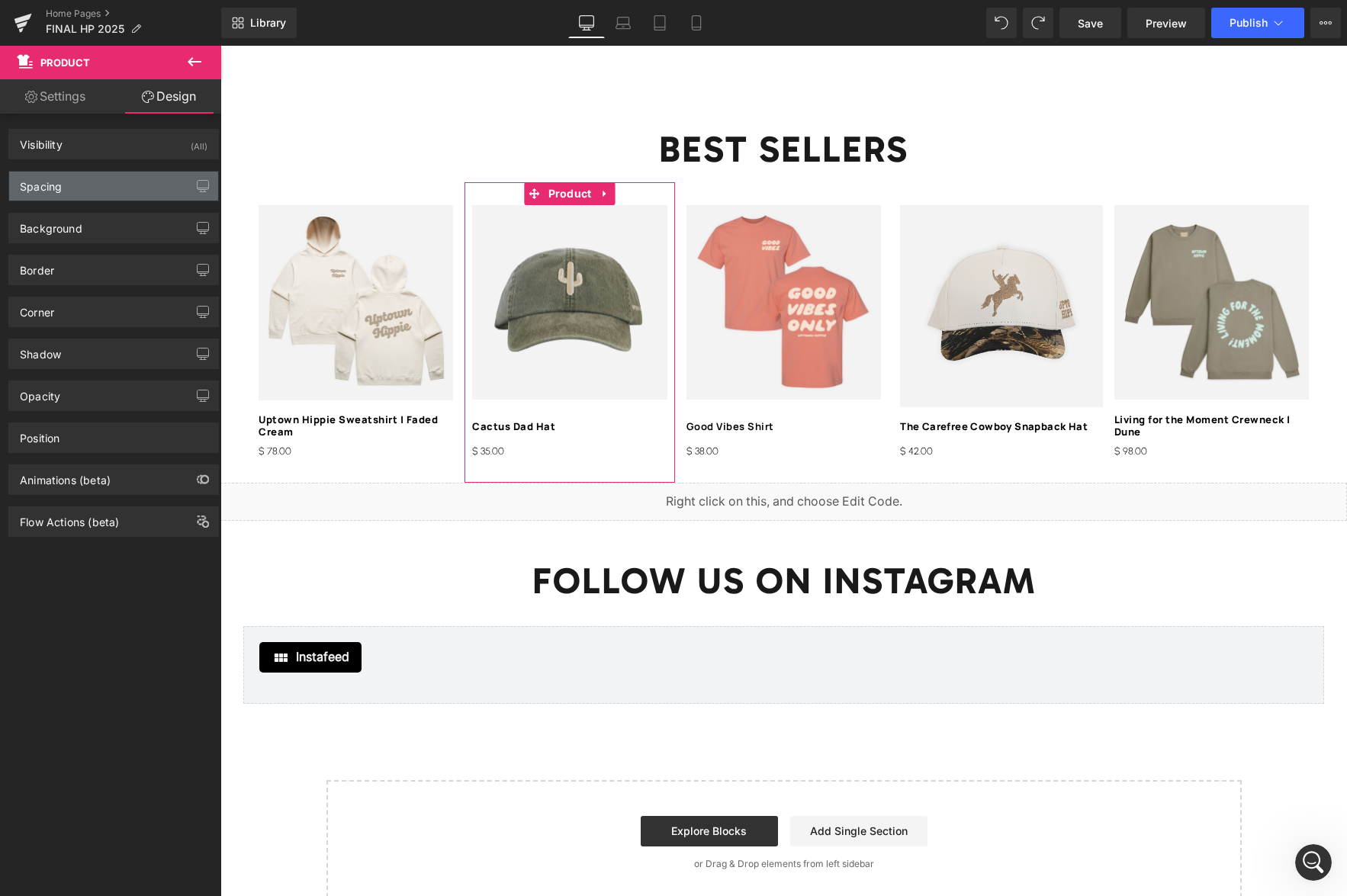
click at [84, 185] on div "Spacing" at bounding box center [114, 186] width 209 height 29
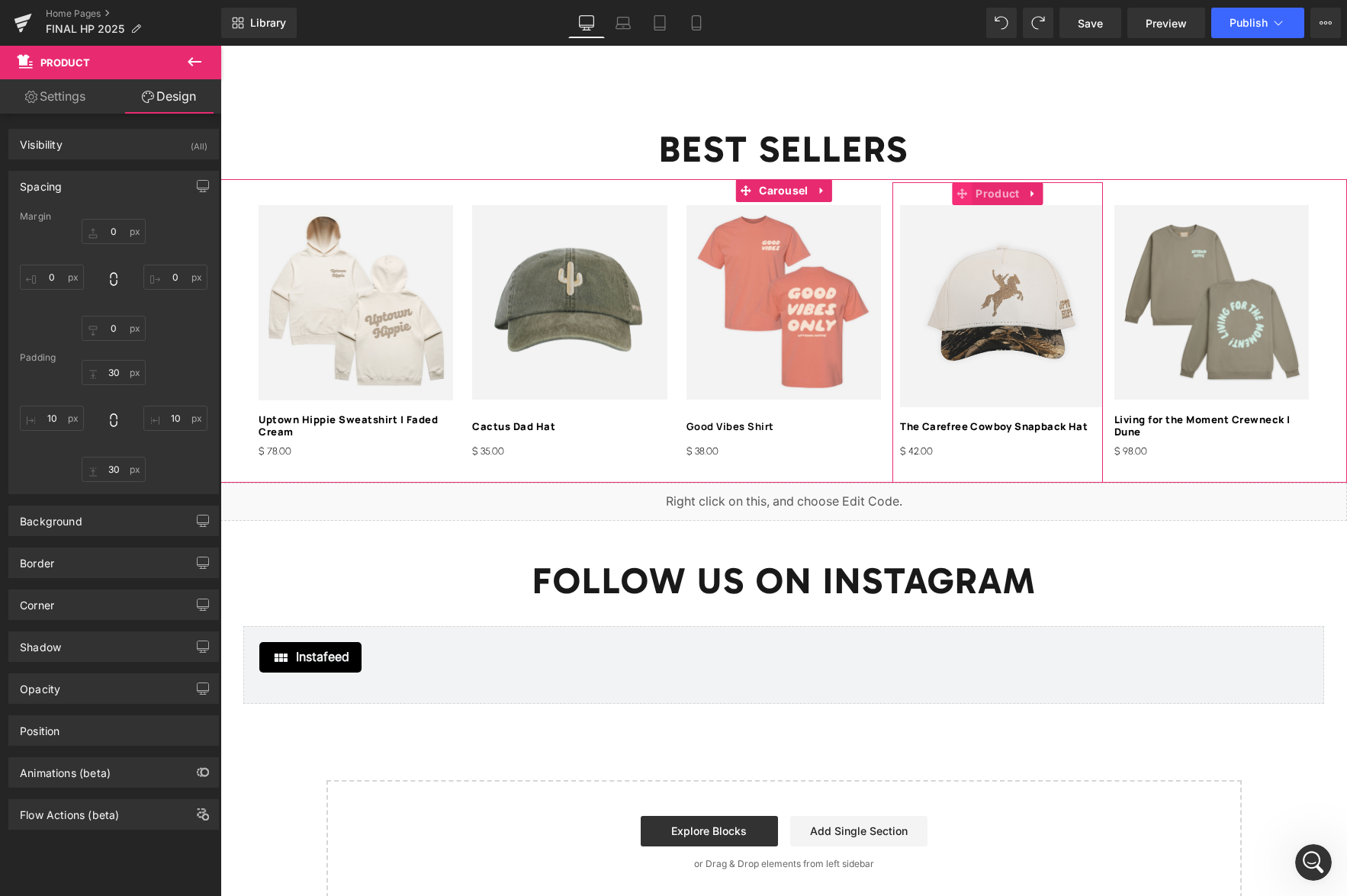
drag, startPoint x: 989, startPoint y: 195, endPoint x: 972, endPoint y: 192, distance: 17.3
click at [989, 195] on span "Product" at bounding box center [997, 193] width 51 height 23
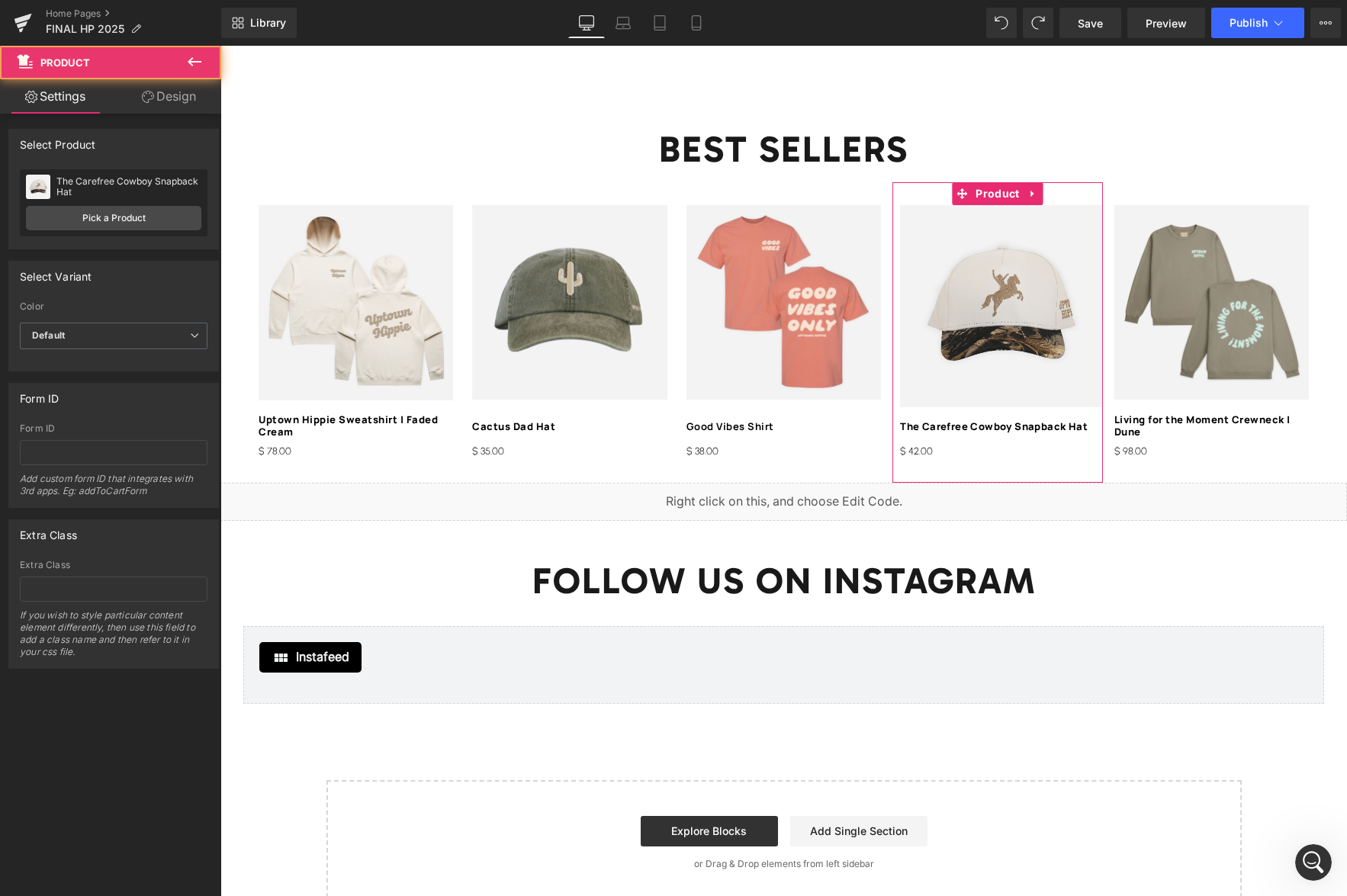
click at [166, 106] on link "Design" at bounding box center [169, 97] width 110 height 35
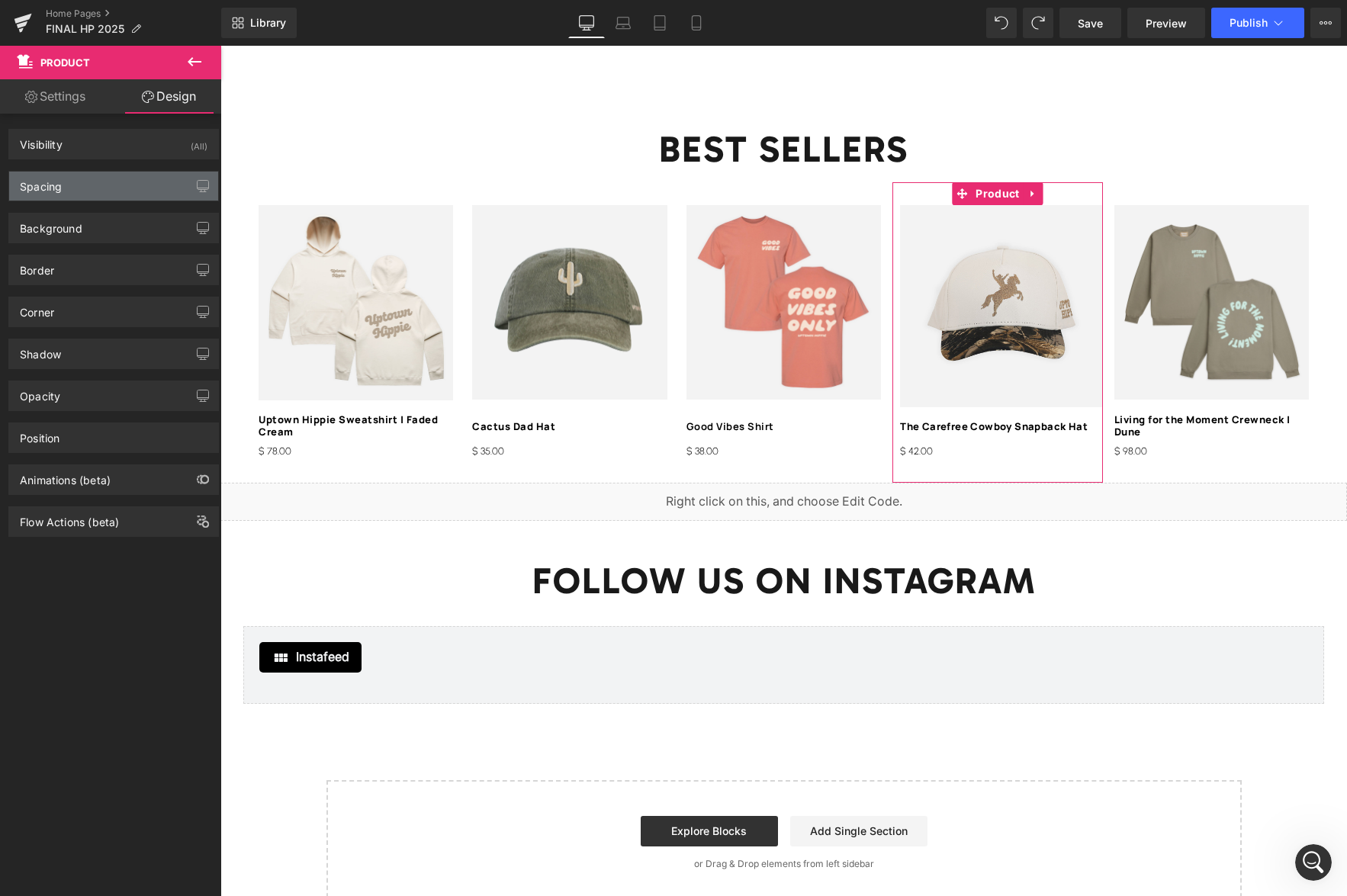
click at [77, 192] on div "Spacing" at bounding box center [114, 186] width 209 height 29
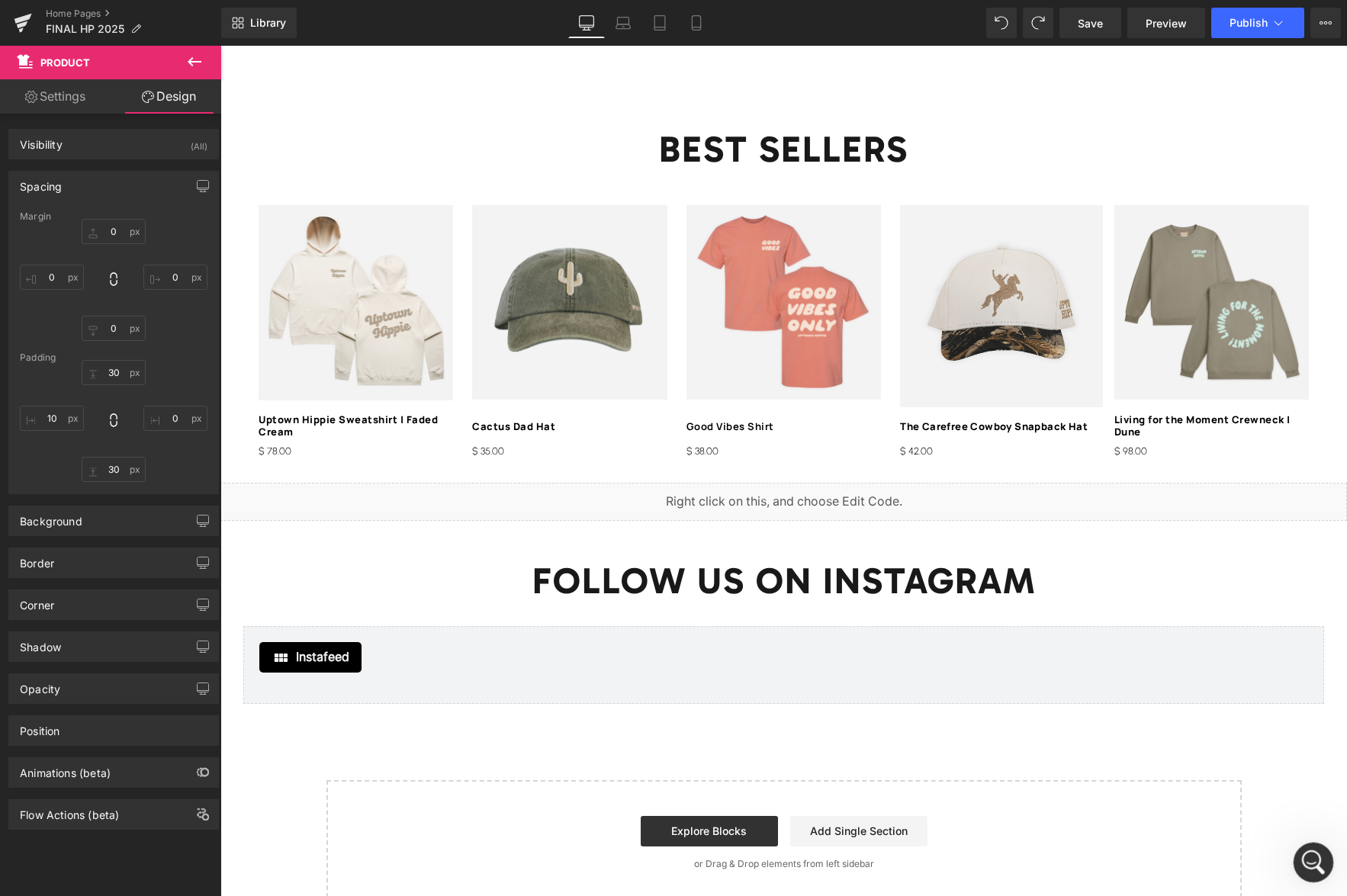
drag, startPoint x: 1313, startPoint y: 860, endPoint x: 1308, endPoint y: 845, distance: 15.8
click at [1313, 860] on icon "Open Intercom Messenger" at bounding box center [1312, 861] width 25 height 25
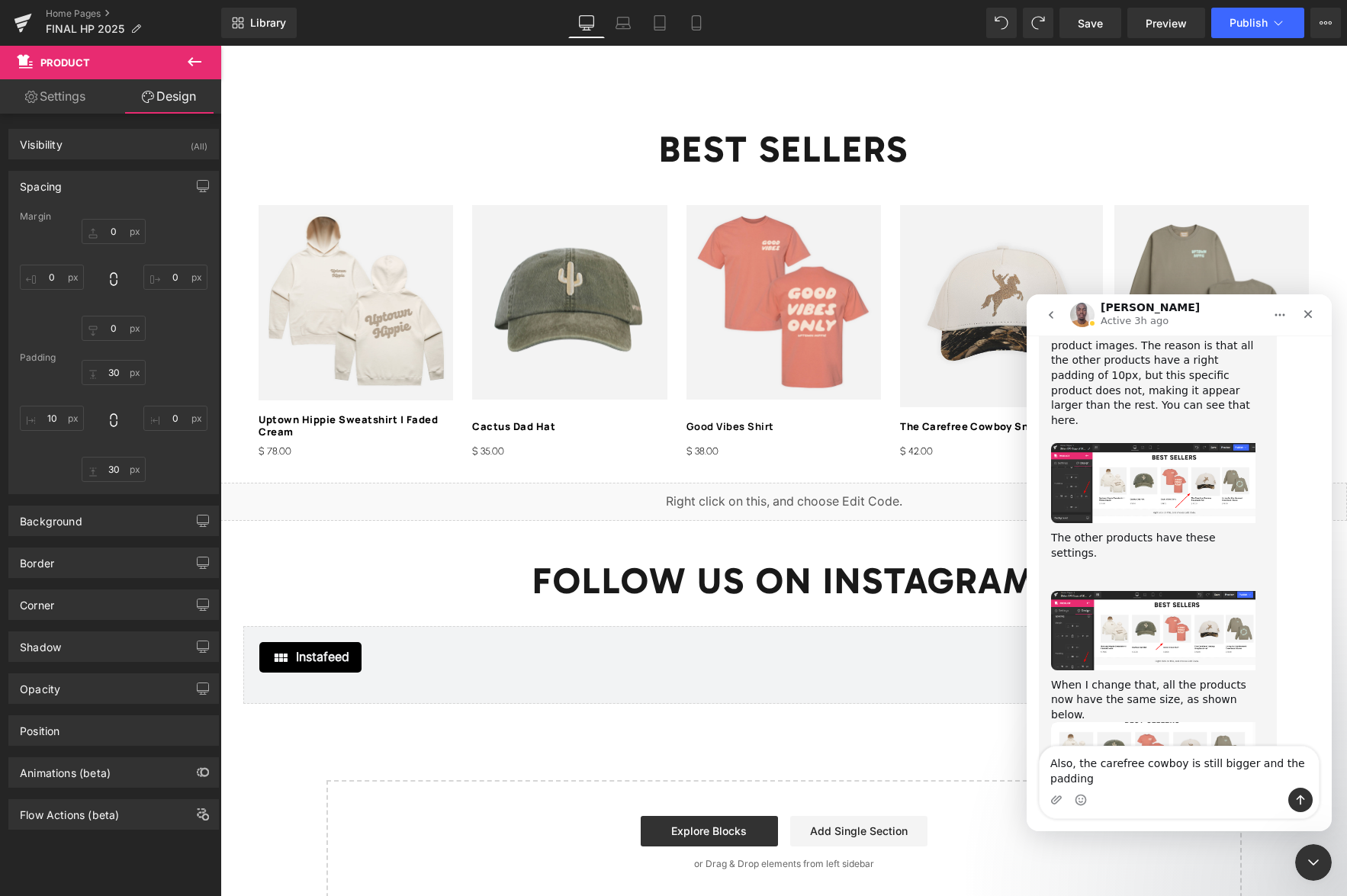
scroll to position [10970, 0]
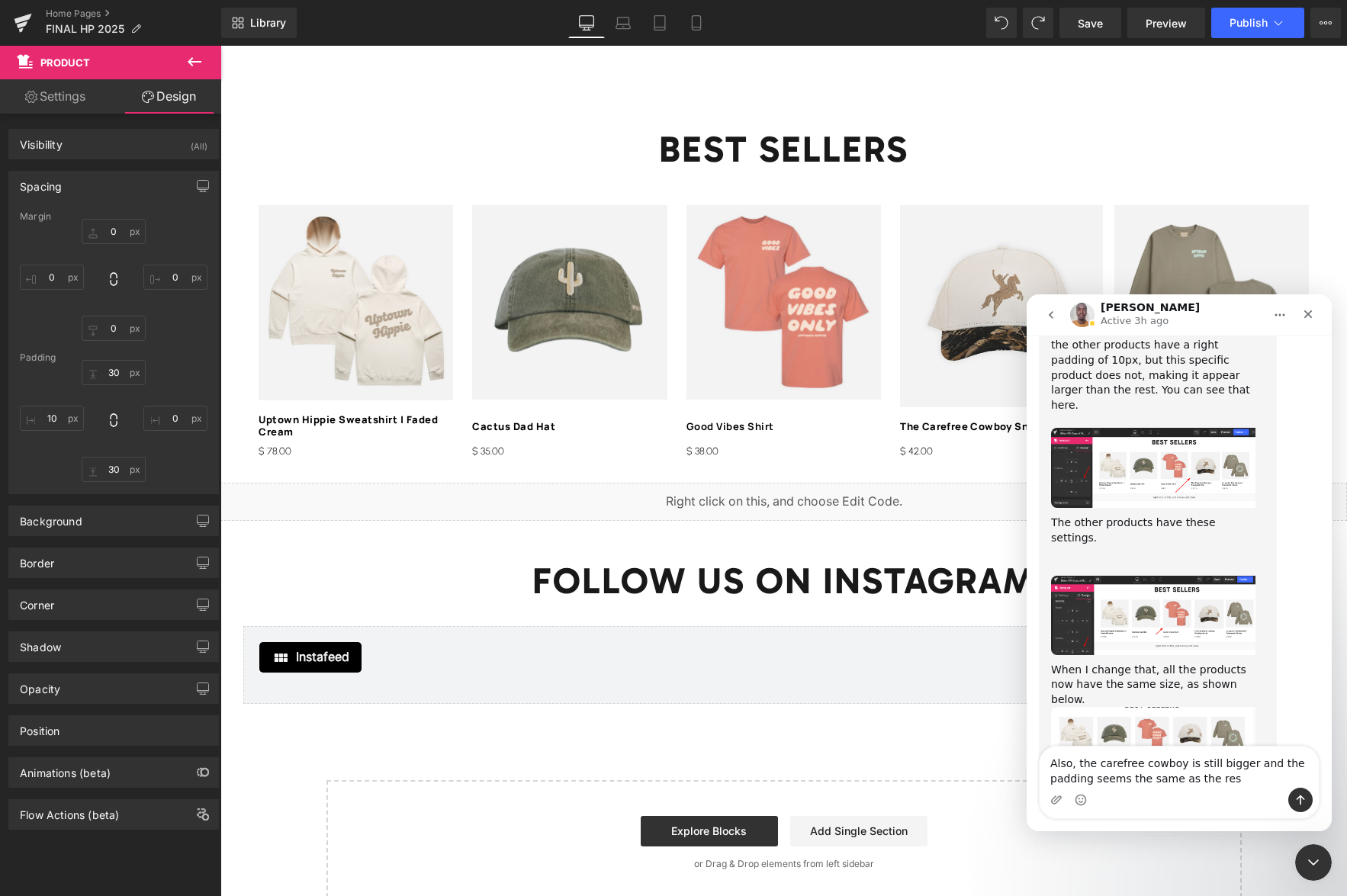
type textarea "Also, the carefree cowboy is still bigger and the padding seems the same as the…"
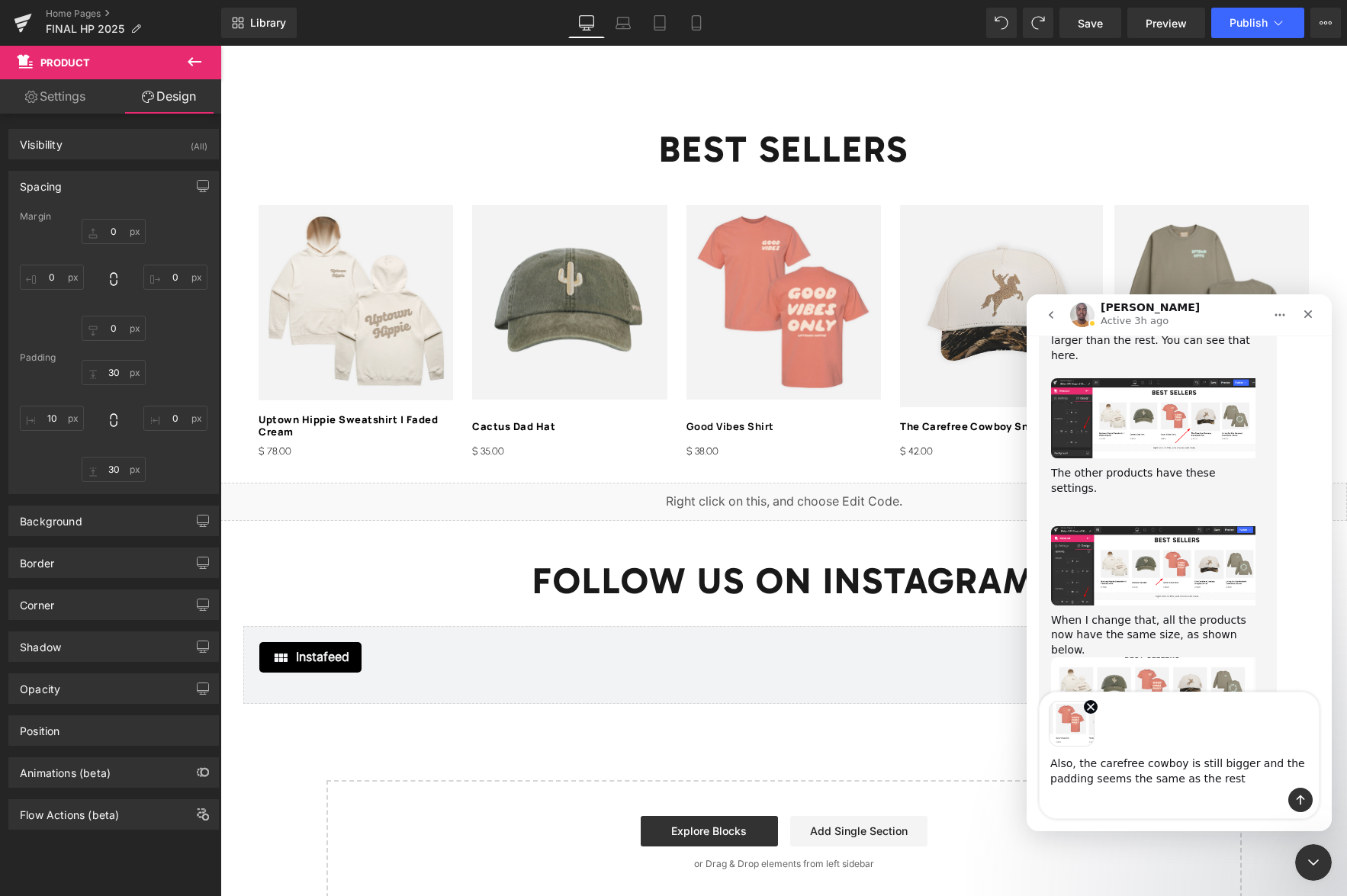
scroll to position [11025, 0]
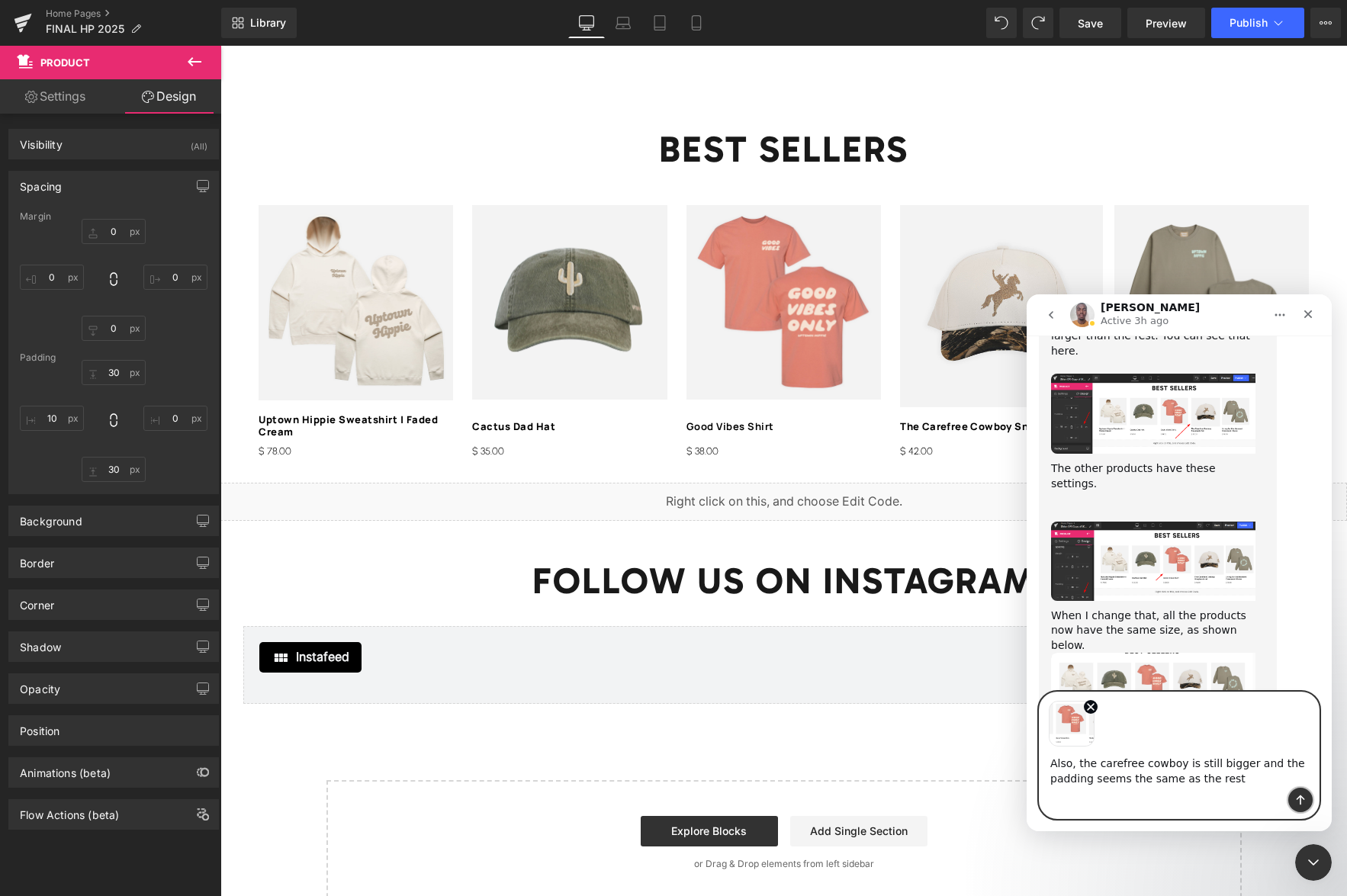
click at [1299, 800] on icon "Send a message…" at bounding box center [1300, 800] width 12 height 12
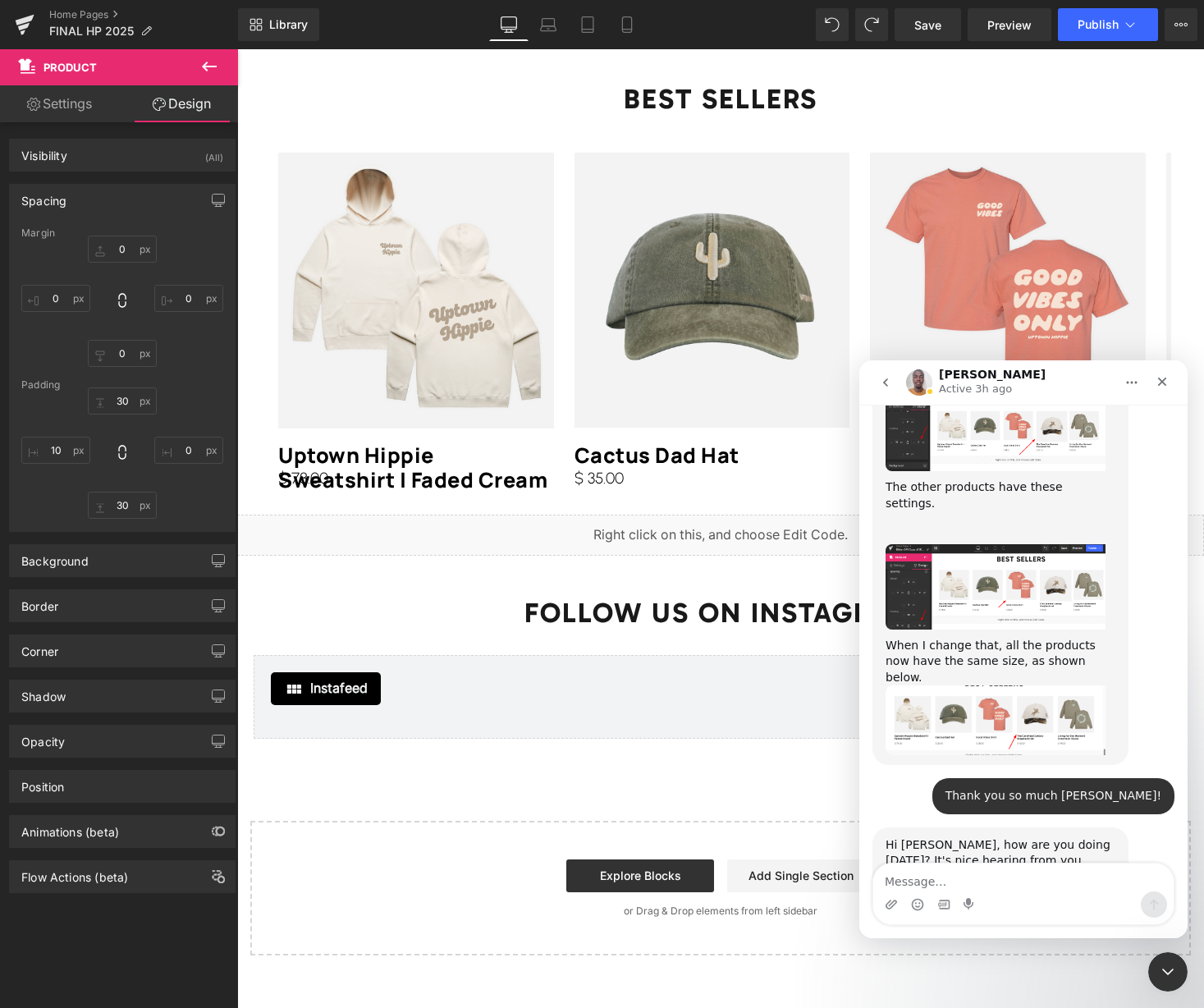
scroll to position [1567, 0]
